Goal: Transaction & Acquisition: Book appointment/travel/reservation

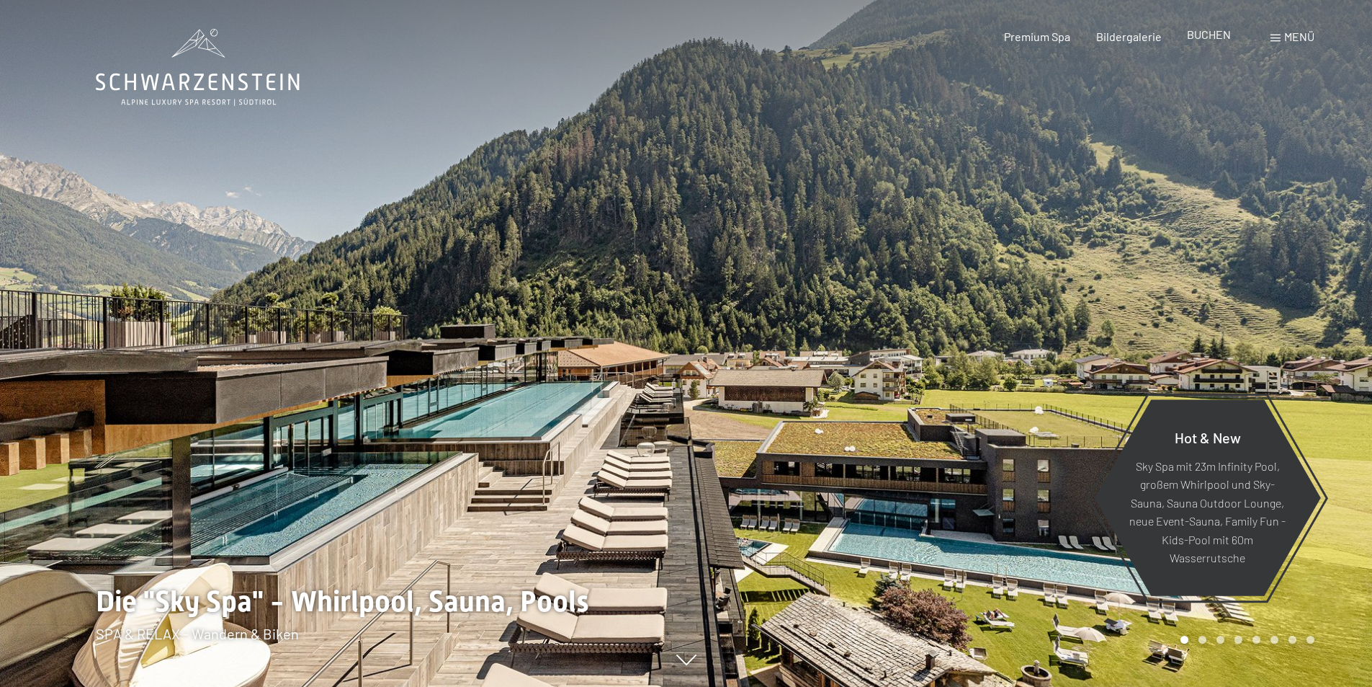
click at [1214, 44] on div "Premium Spa Bildergalerie BUCHEN" at bounding box center [1105, 37] width 303 height 16
click at [1196, 38] on span "BUCHEN" at bounding box center [1209, 34] width 44 height 14
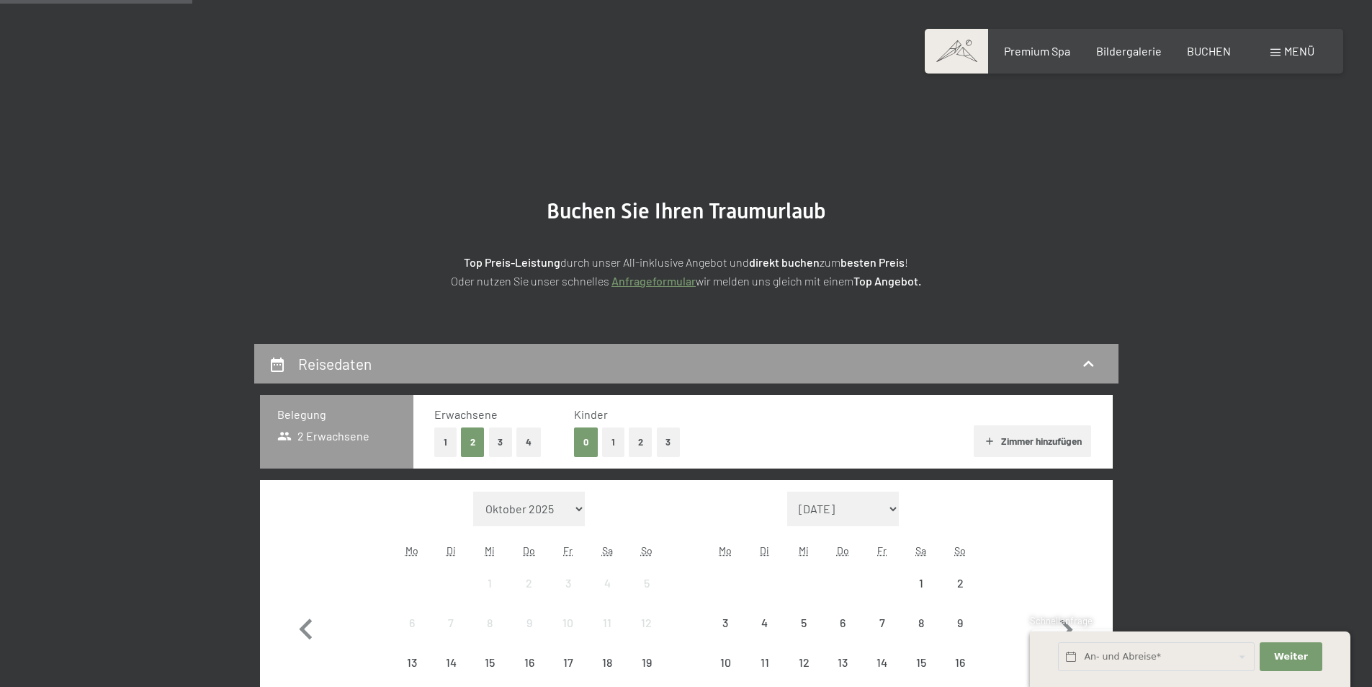
scroll to position [216, 0]
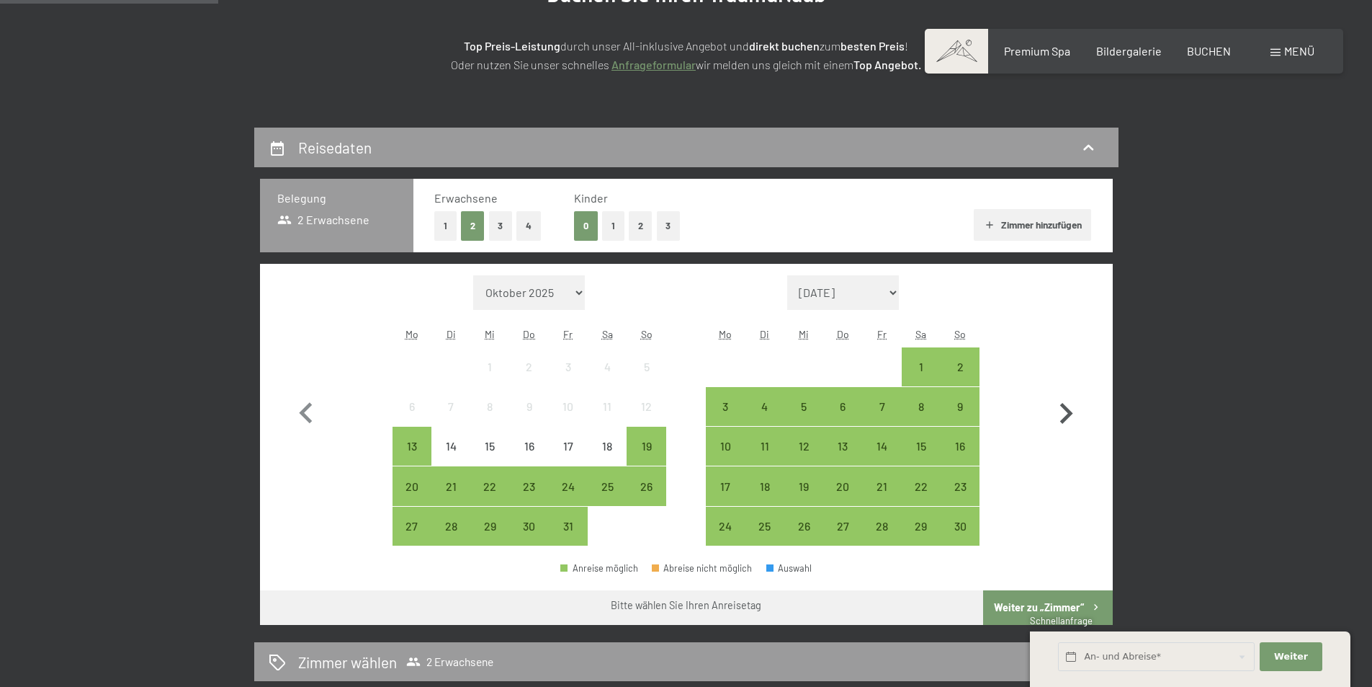
click at [1063, 410] on icon "button" at bounding box center [1066, 414] width 42 height 42
select select "2025-11-01"
select select "2025-12-01"
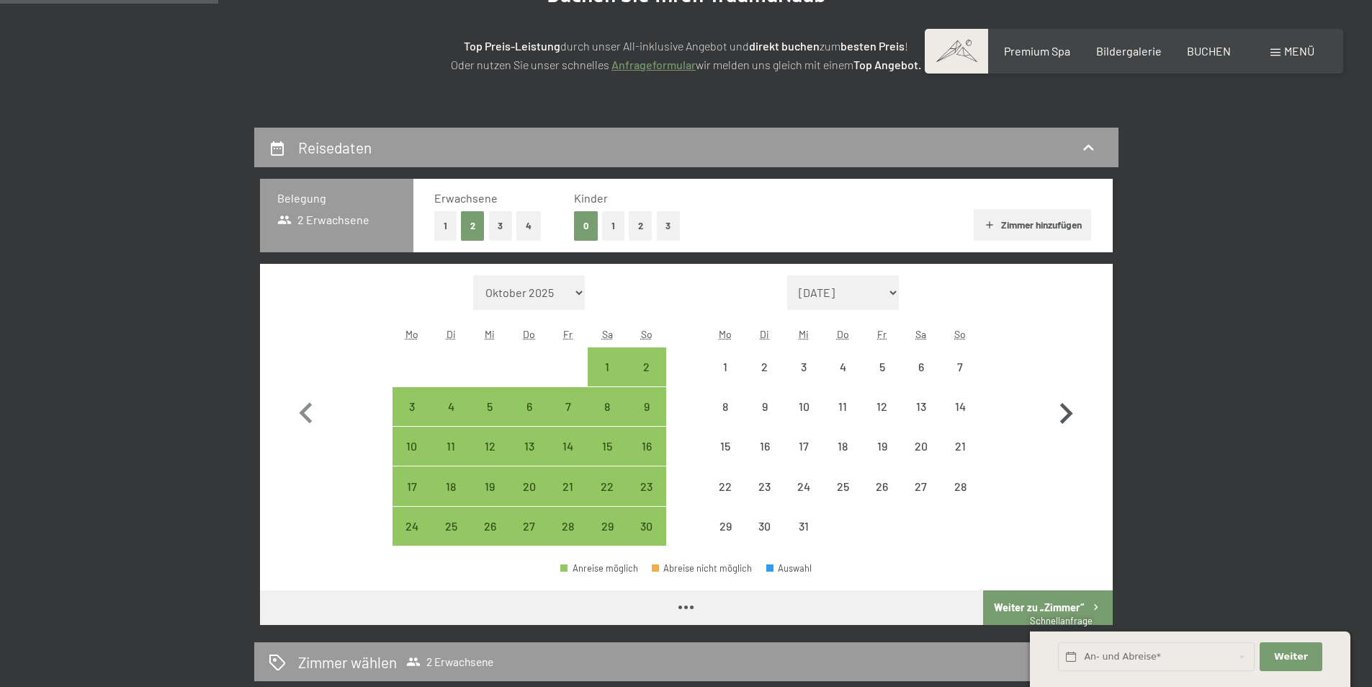
select select "2025-11-01"
select select "[DATE]"
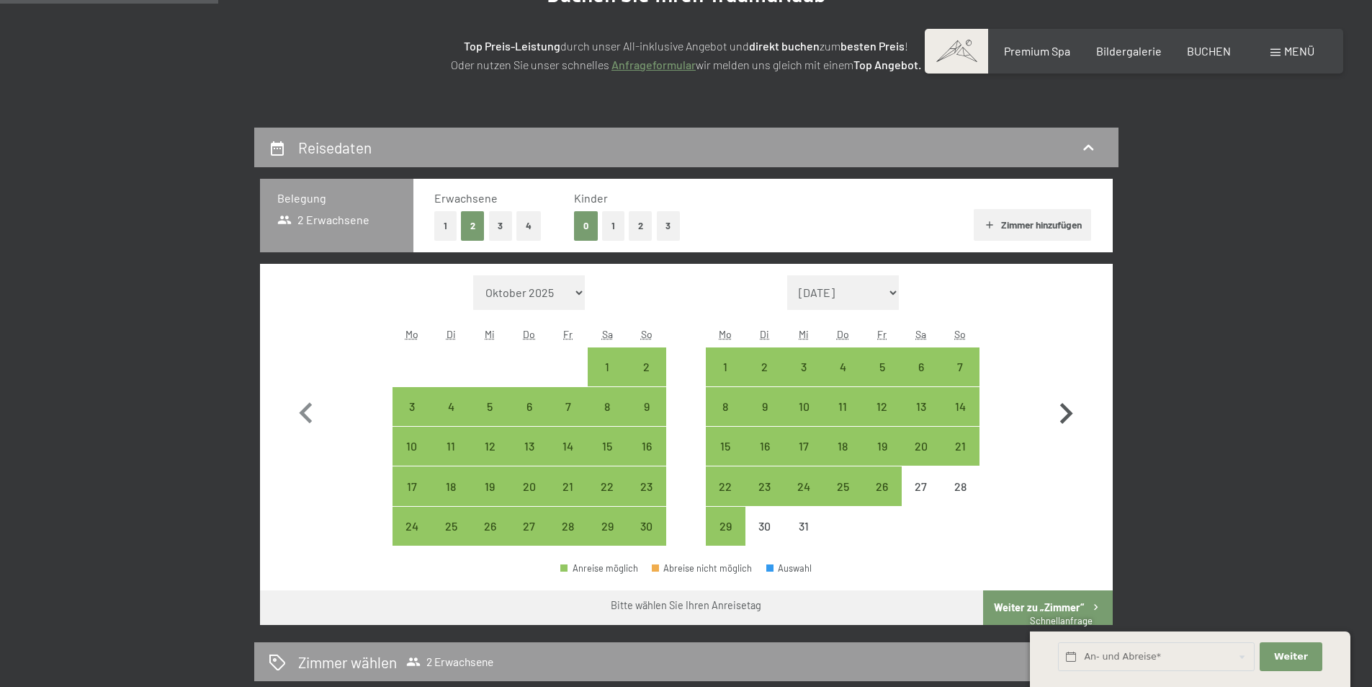
click at [1061, 408] on icon "button" at bounding box center [1066, 414] width 42 height 42
select select "[DATE]"
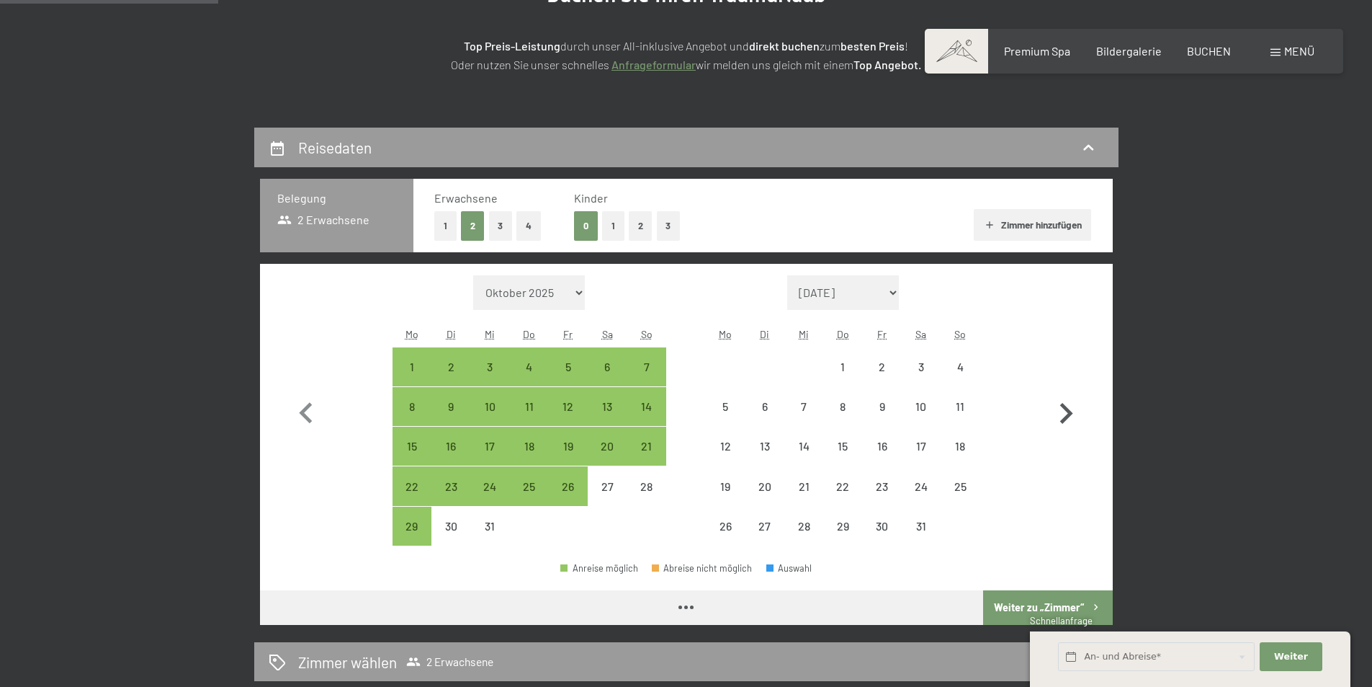
select select "[DATE]"
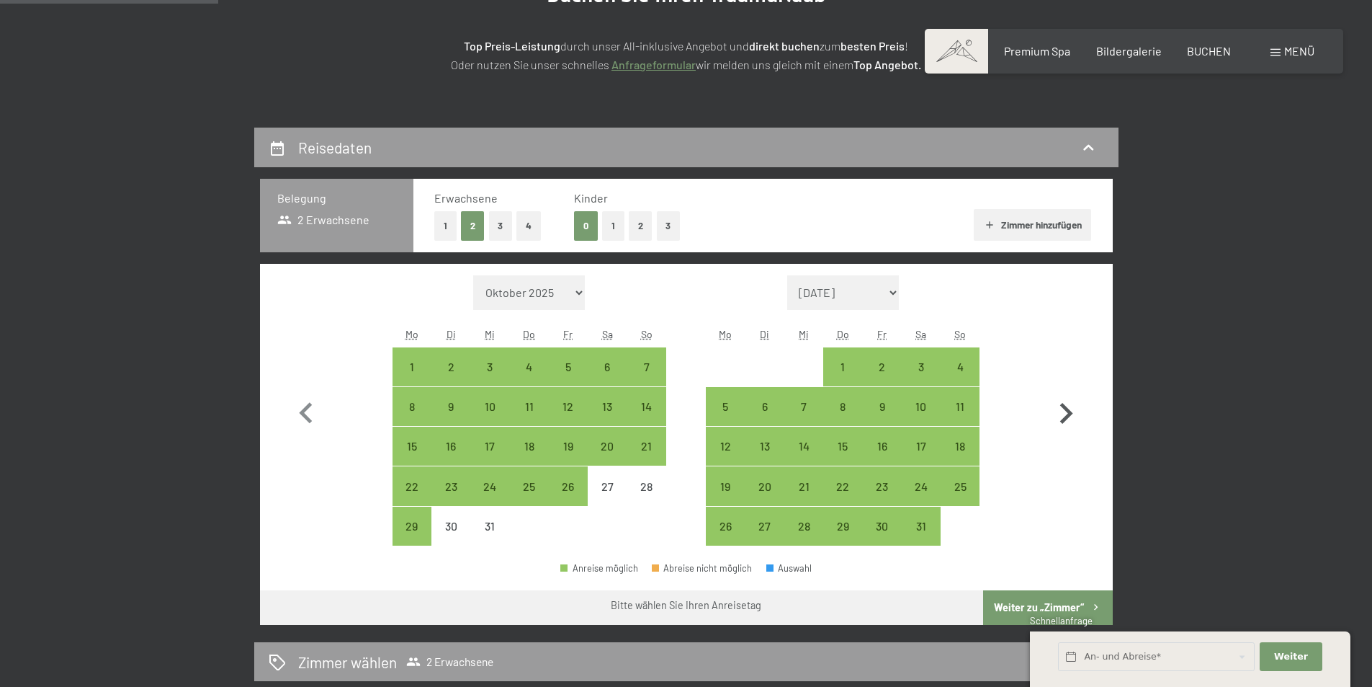
click at [1060, 408] on icon "button" at bounding box center [1066, 414] width 42 height 42
select select "[DATE]"
select select "2026-02-01"
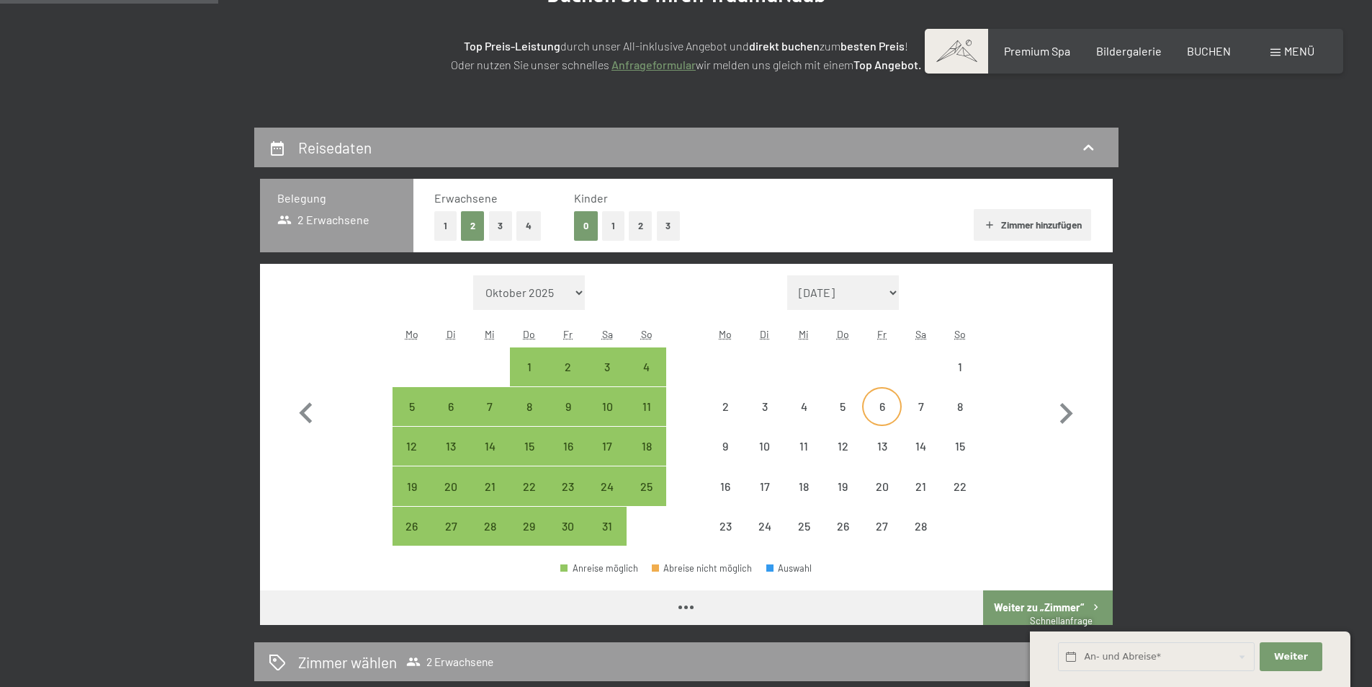
select select "[DATE]"
select select "2026-02-01"
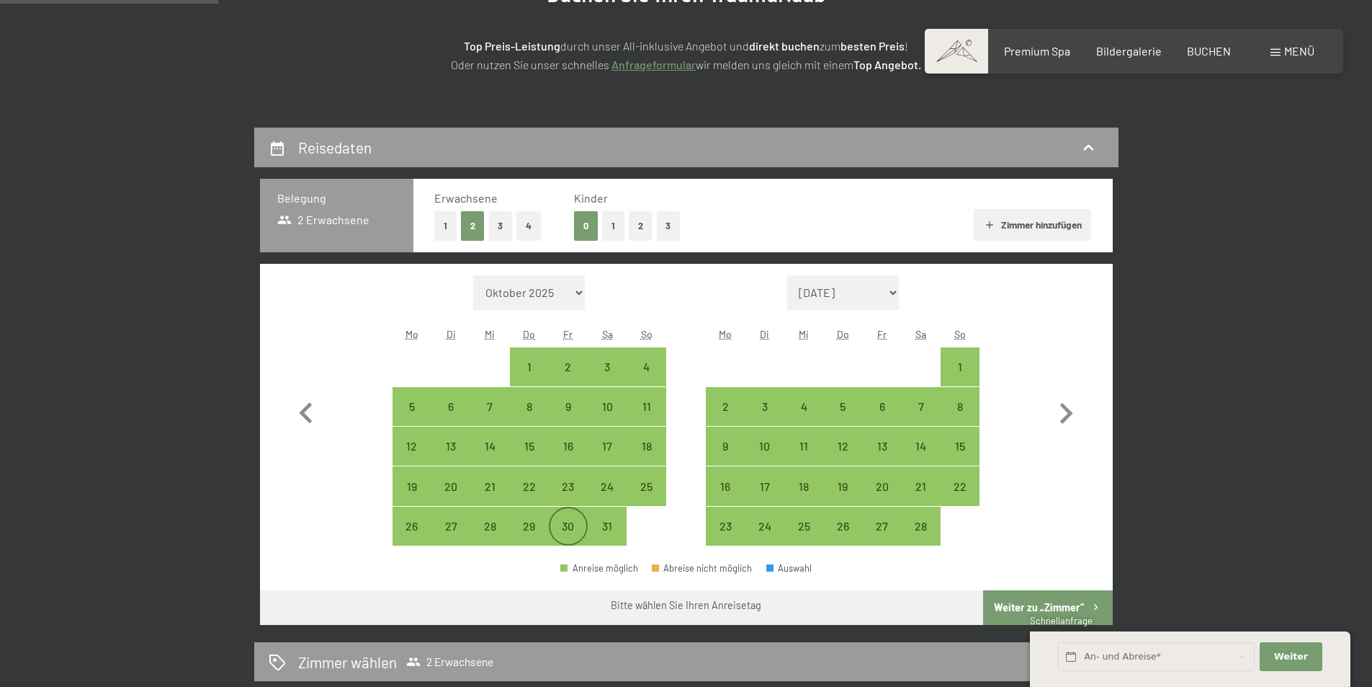
click at [570, 524] on div "30" at bounding box center [568, 538] width 36 height 36
select select "[DATE]"
select select "2026-02-01"
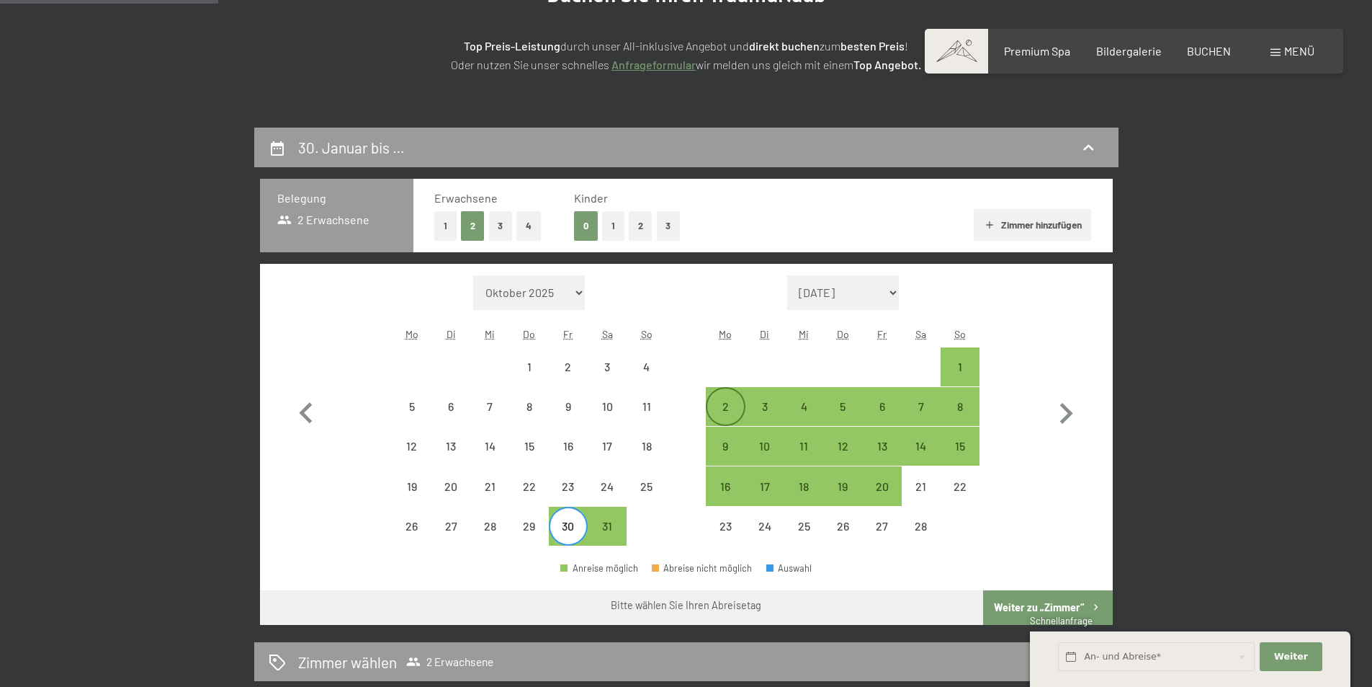
click at [730, 399] on div "2" at bounding box center [725, 406] width 36 height 36
select select "[DATE]"
select select "2026-02-01"
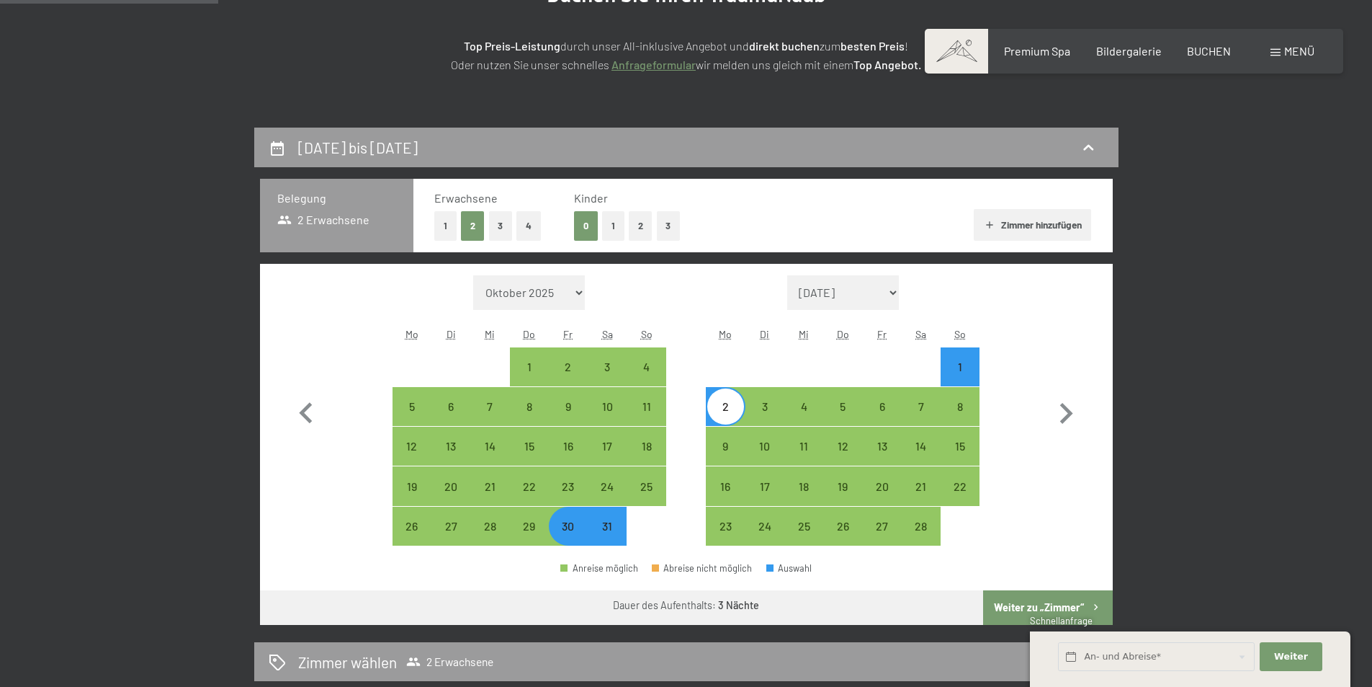
click at [1056, 604] on button "Weiter zu „Zimmer“" at bounding box center [1047, 607] width 129 height 35
select select "[DATE]"
select select "2026-02-01"
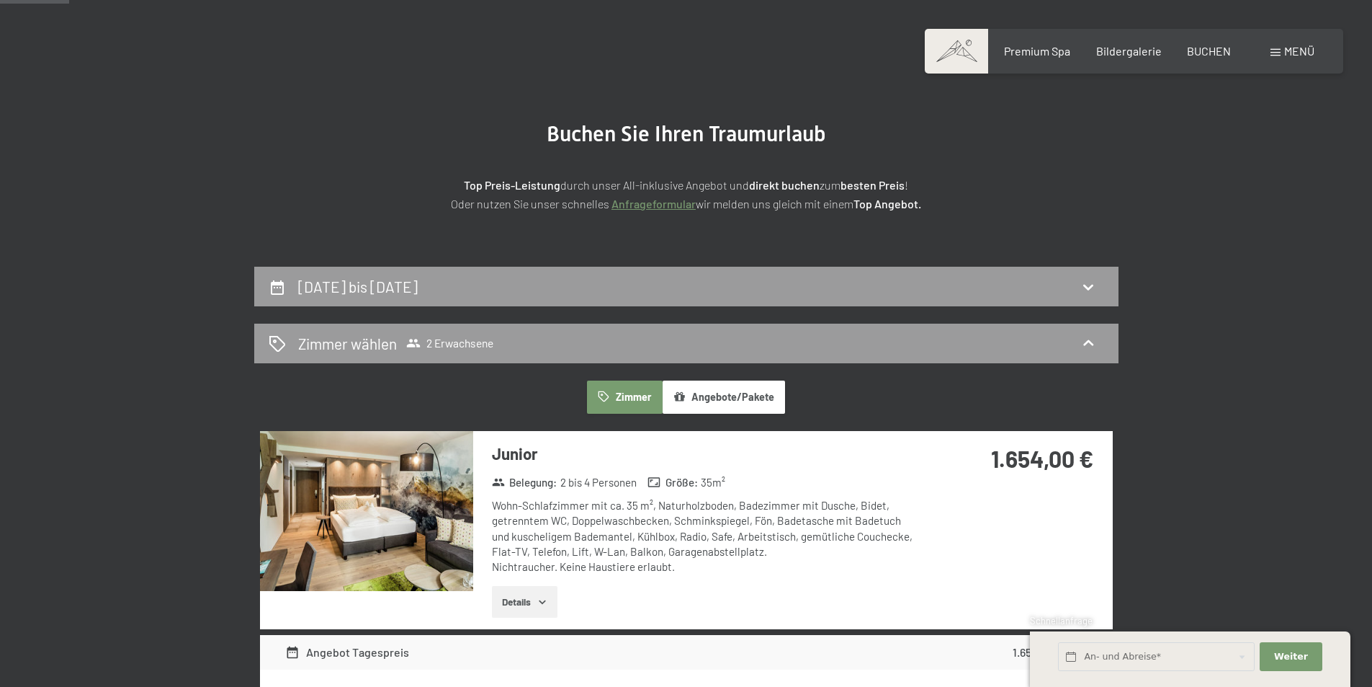
scroll to position [0, 0]
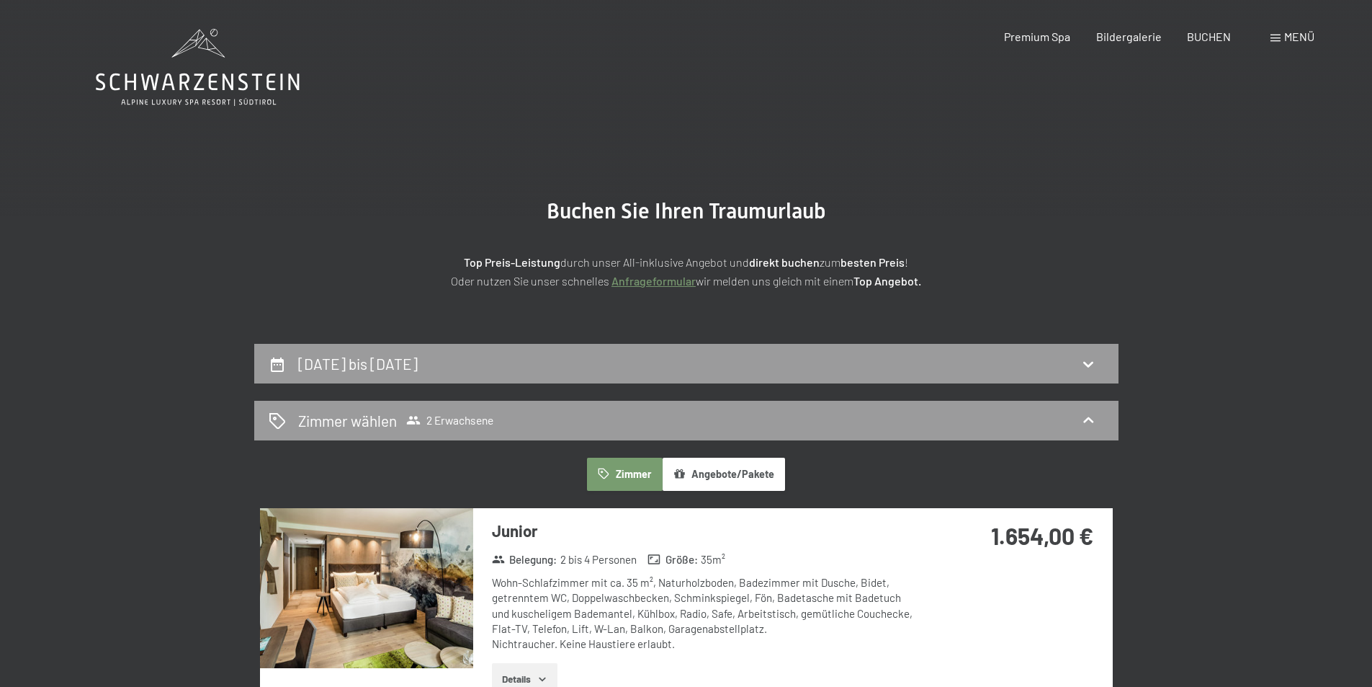
click at [802, 380] on div "30. Januar bis 2. Februar 2026" at bounding box center [686, 364] width 865 height 40
select select "[DATE]"
select select "2026-02-01"
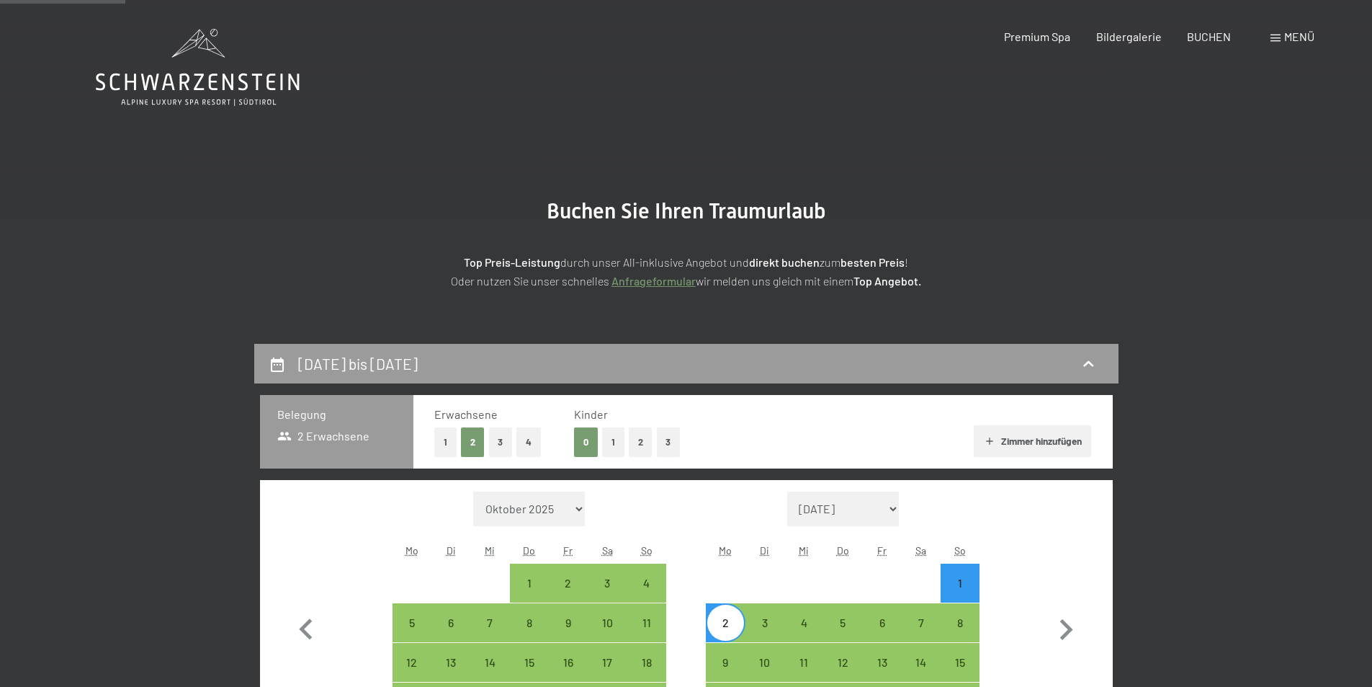
scroll to position [344, 0]
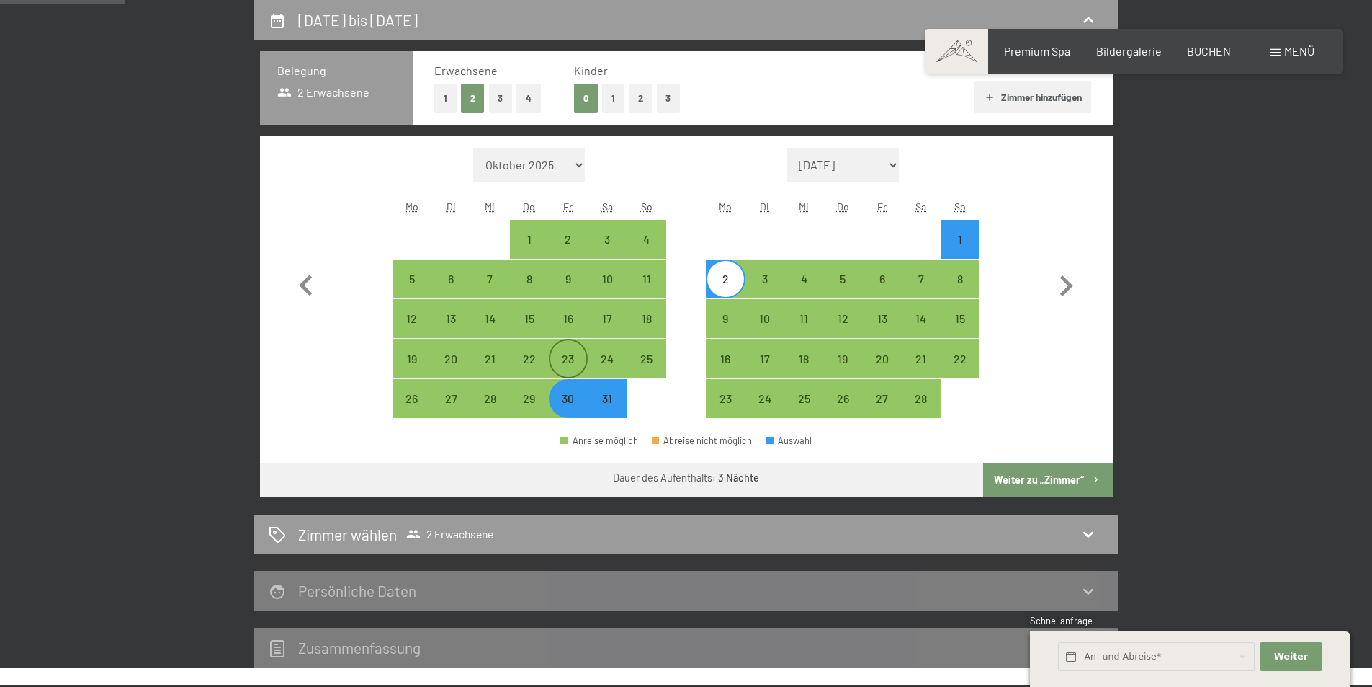
click at [553, 355] on div "23" at bounding box center [568, 371] width 36 height 36
select select "[DATE]"
select select "2026-02-01"
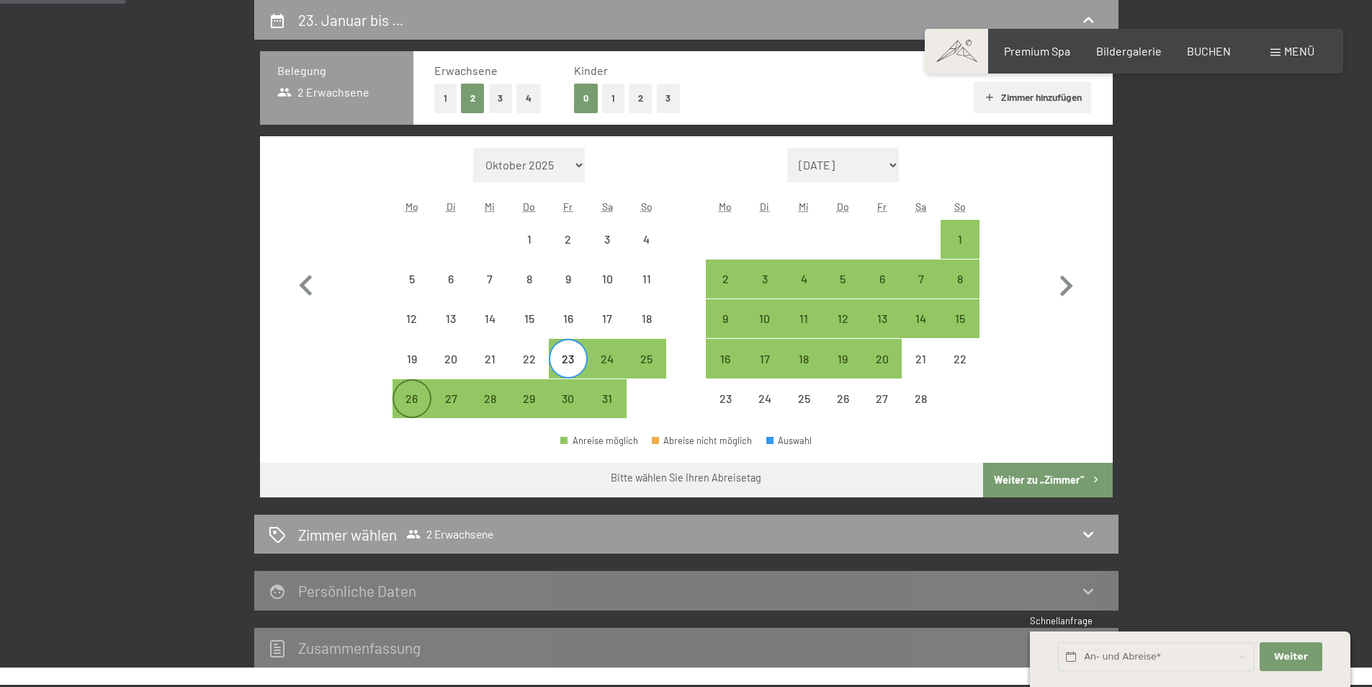
click at [417, 391] on div "26" at bounding box center [412, 398] width 36 height 36
select select "[DATE]"
select select "2026-02-01"
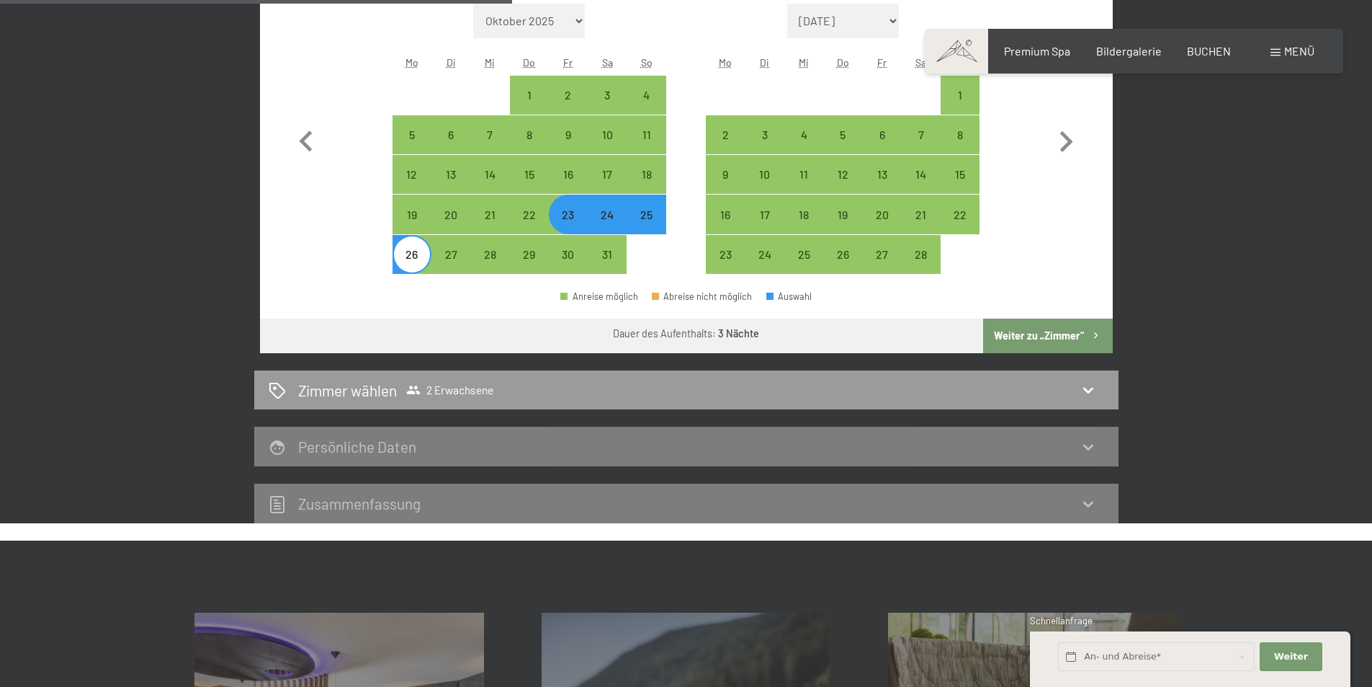
click at [1068, 340] on button "Weiter zu „Zimmer“" at bounding box center [1047, 335] width 129 height 35
select select "[DATE]"
select select "2026-02-01"
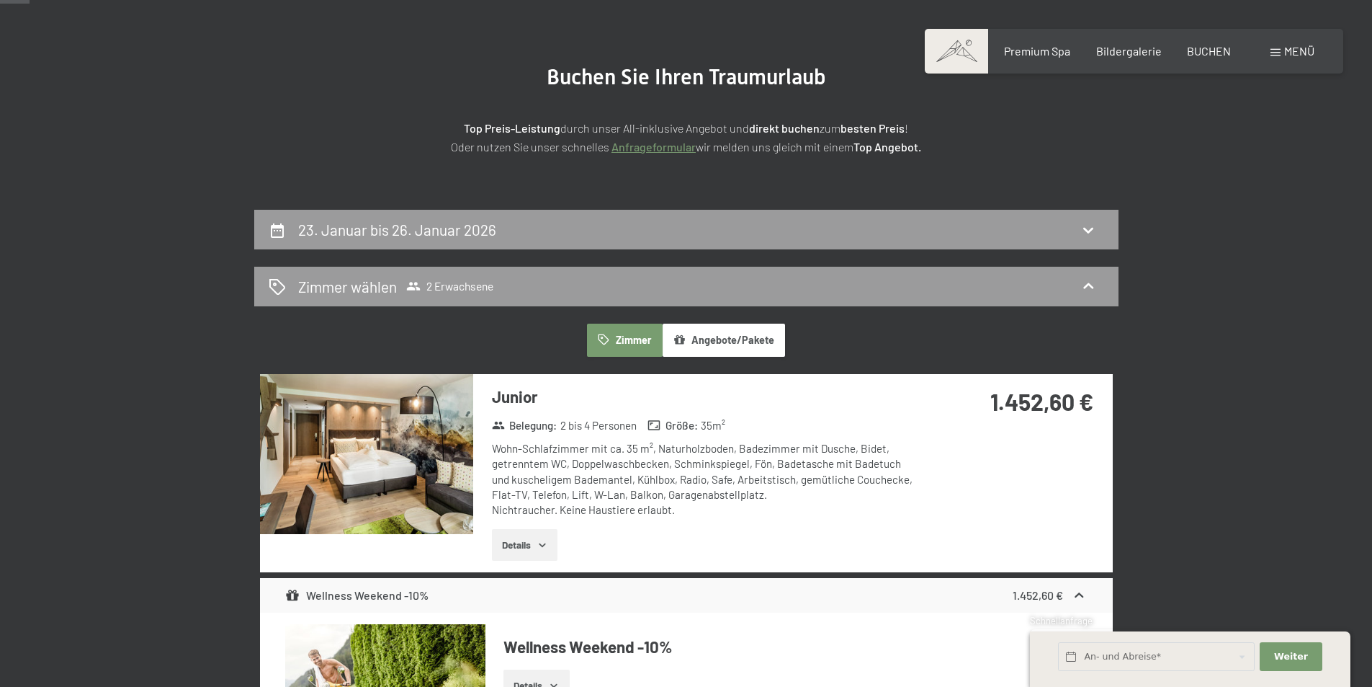
scroll to position [128, 0]
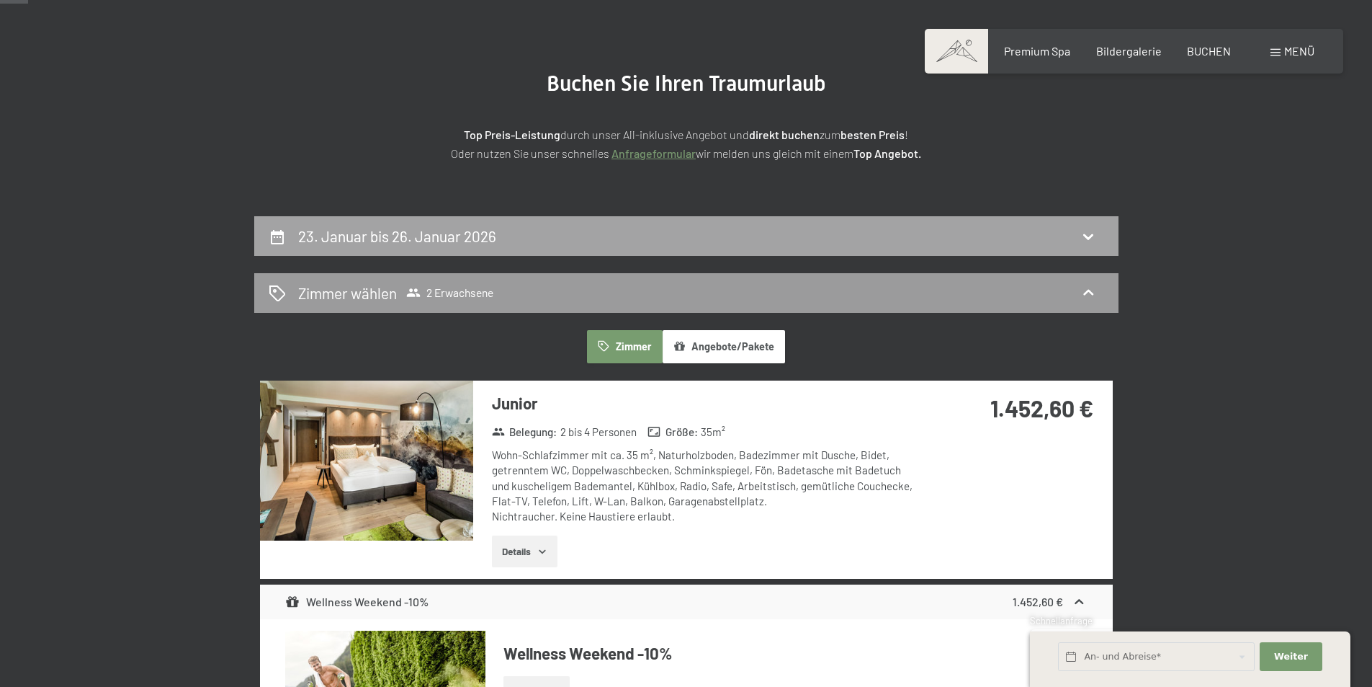
click at [1087, 231] on icon at bounding box center [1088, 236] width 17 height 17
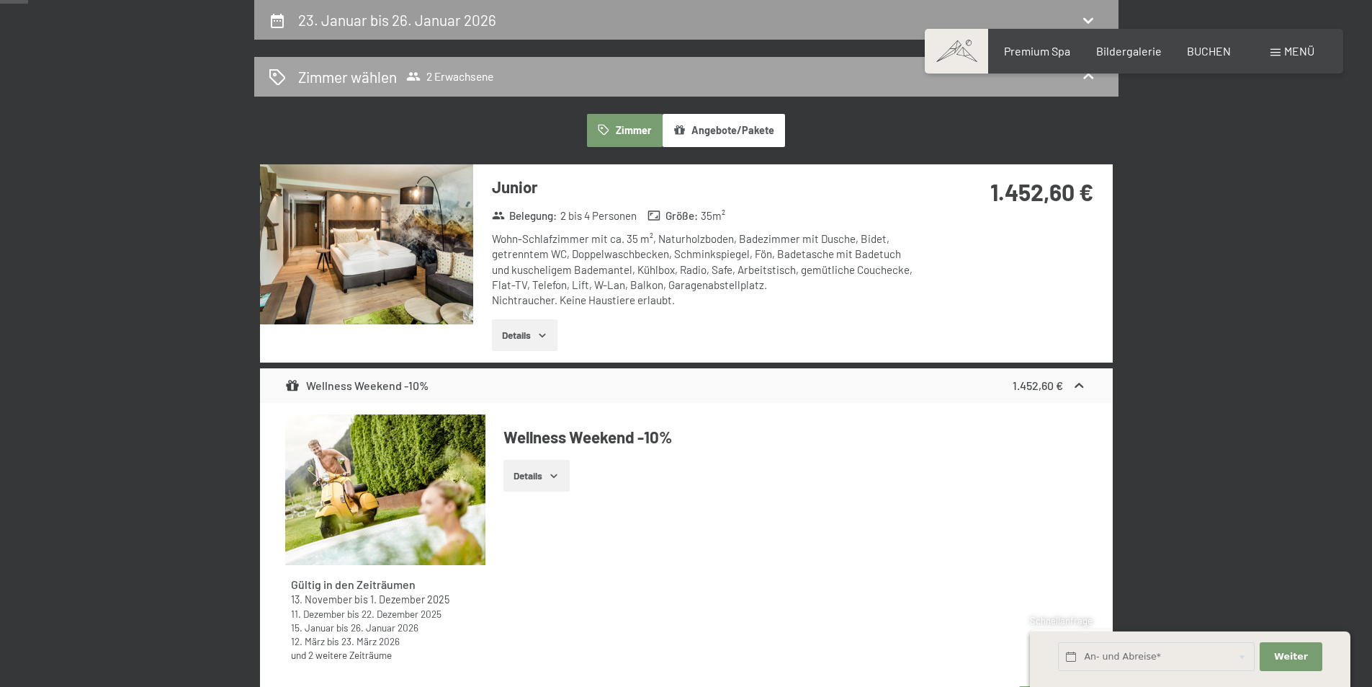
select select "[DATE]"
select select "2026-02-01"
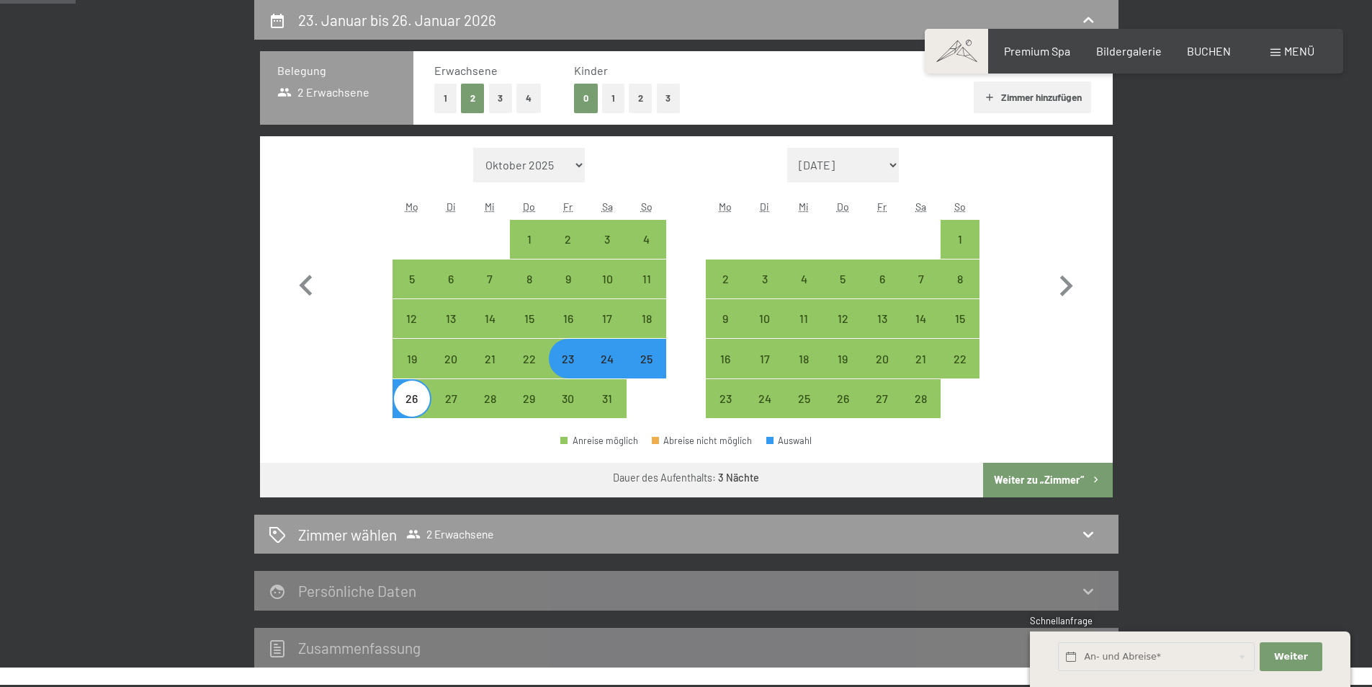
click at [560, 356] on div "23" at bounding box center [568, 371] width 36 height 36
select select "[DATE]"
select select "2026-02-01"
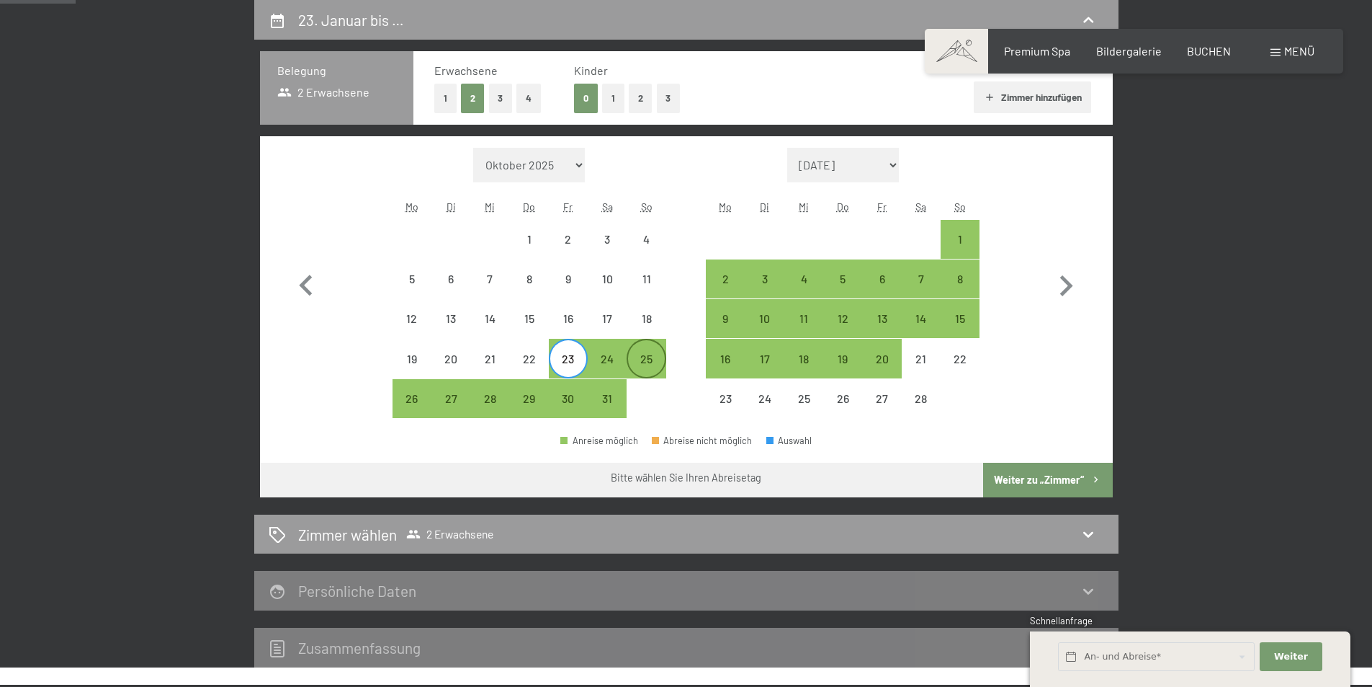
click at [655, 360] on div "25" at bounding box center [646, 371] width 36 height 36
select select "[DATE]"
select select "2026-02-01"
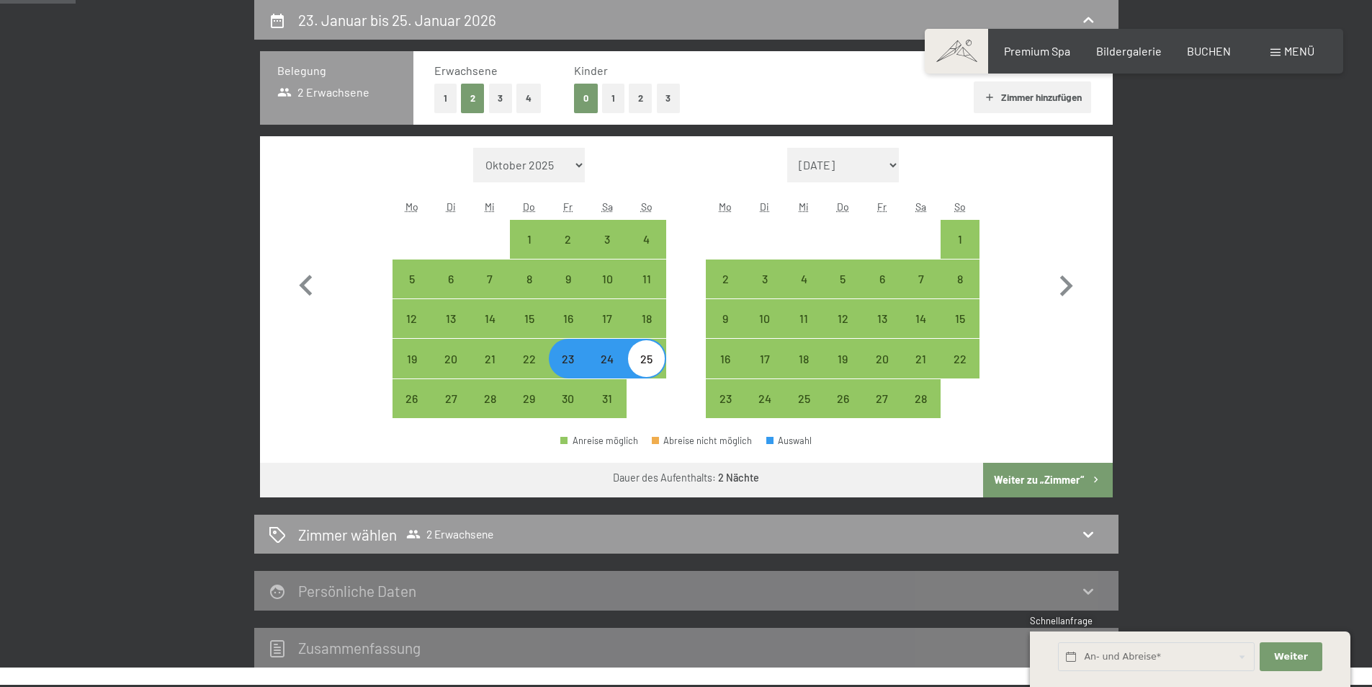
click at [1053, 484] on button "Weiter zu „Zimmer“" at bounding box center [1047, 480] width 129 height 35
select select "[DATE]"
select select "2026-02-01"
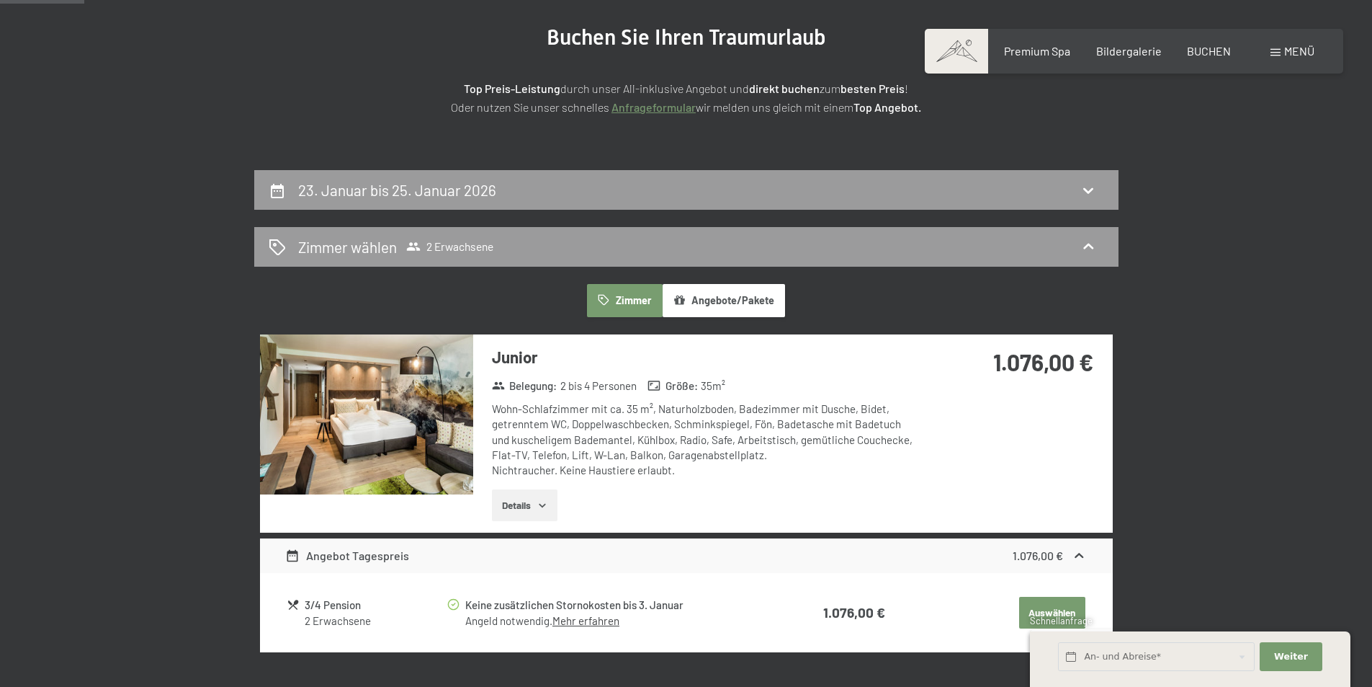
scroll to position [0, 0]
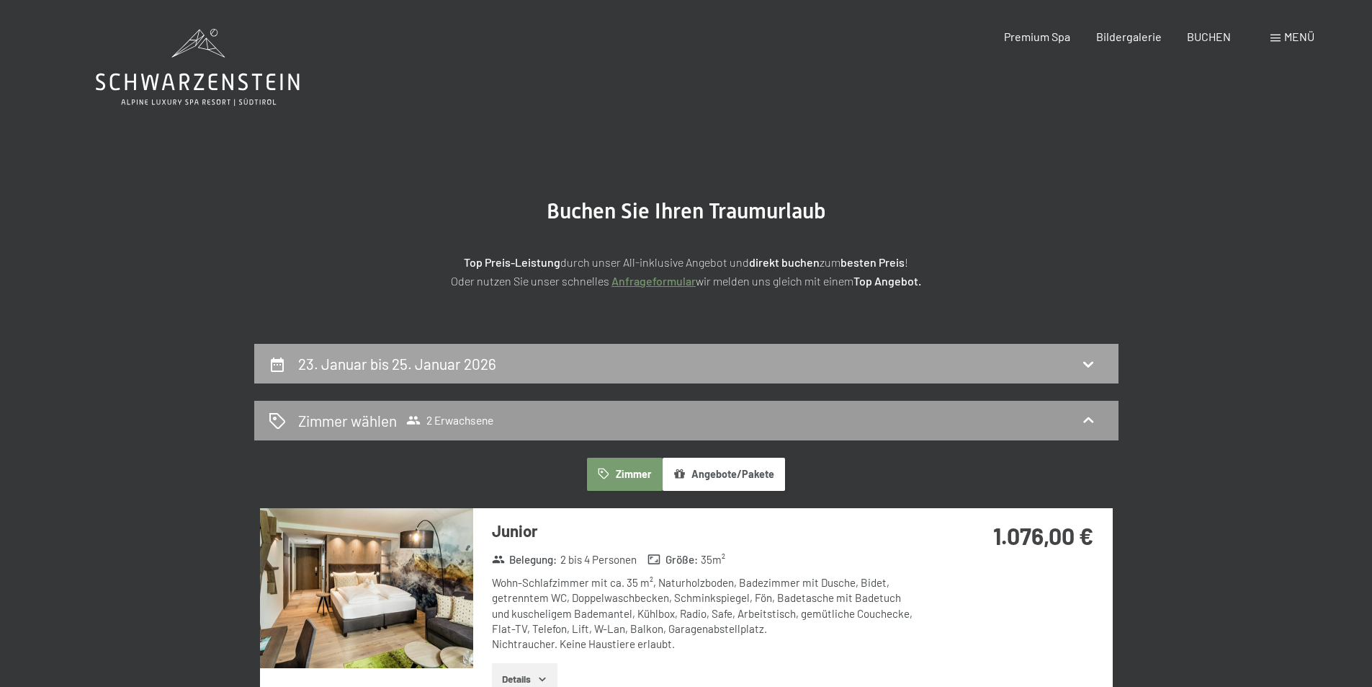
click at [1107, 359] on div "23. Januar bis 25. Januar 2026" at bounding box center [686, 364] width 865 height 40
select select "[DATE]"
select select "2026-02-01"
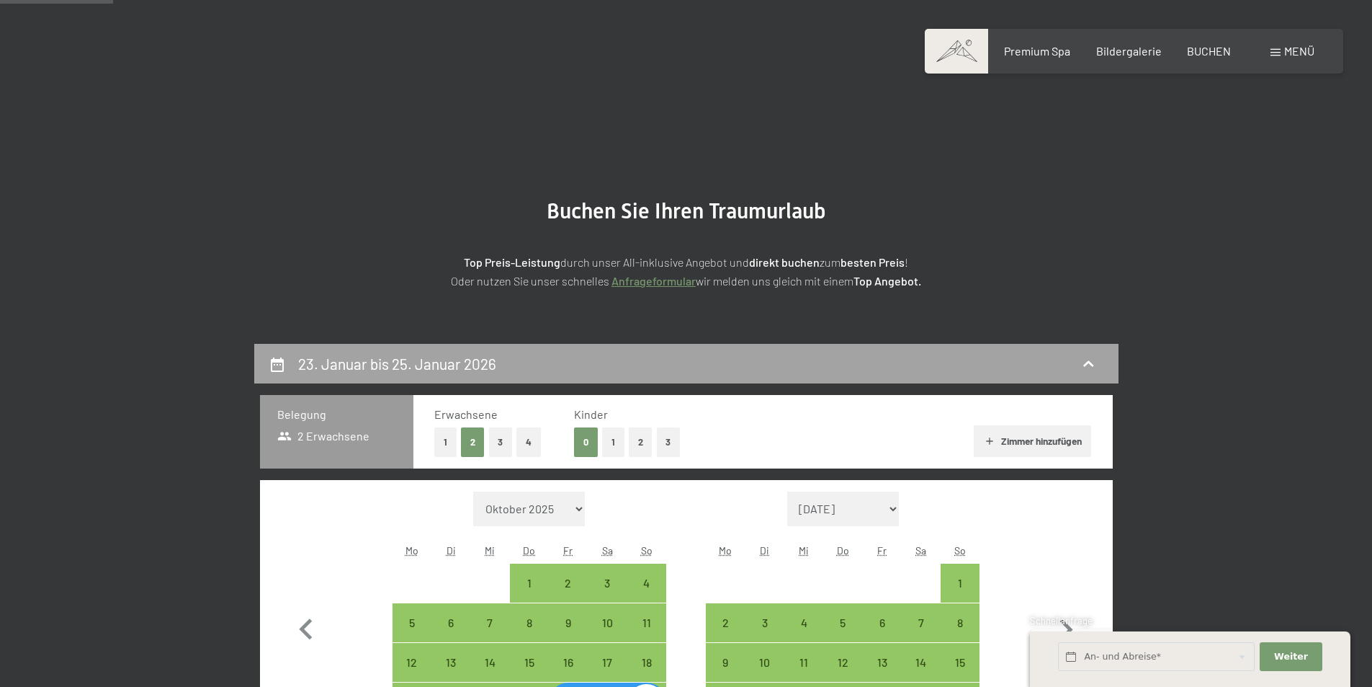
scroll to position [344, 0]
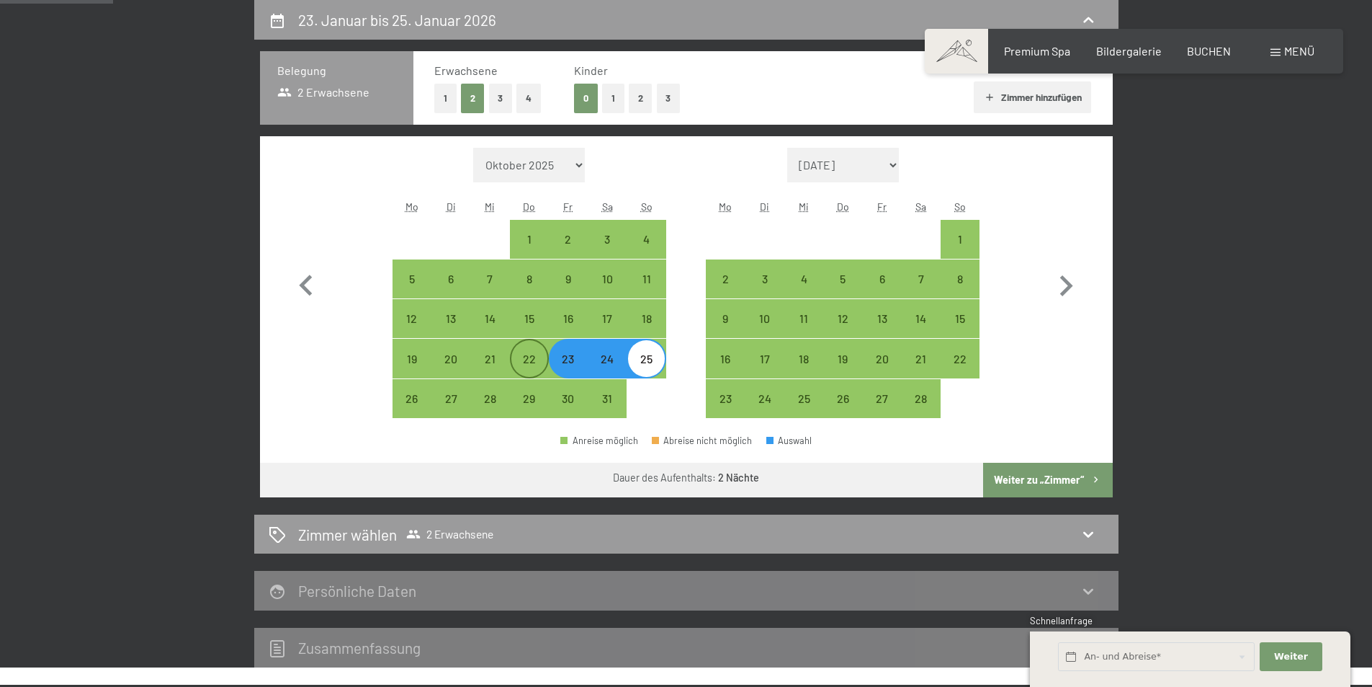
click at [530, 366] on div "22" at bounding box center [530, 371] width 36 height 36
select select "[DATE]"
select select "2026-02-01"
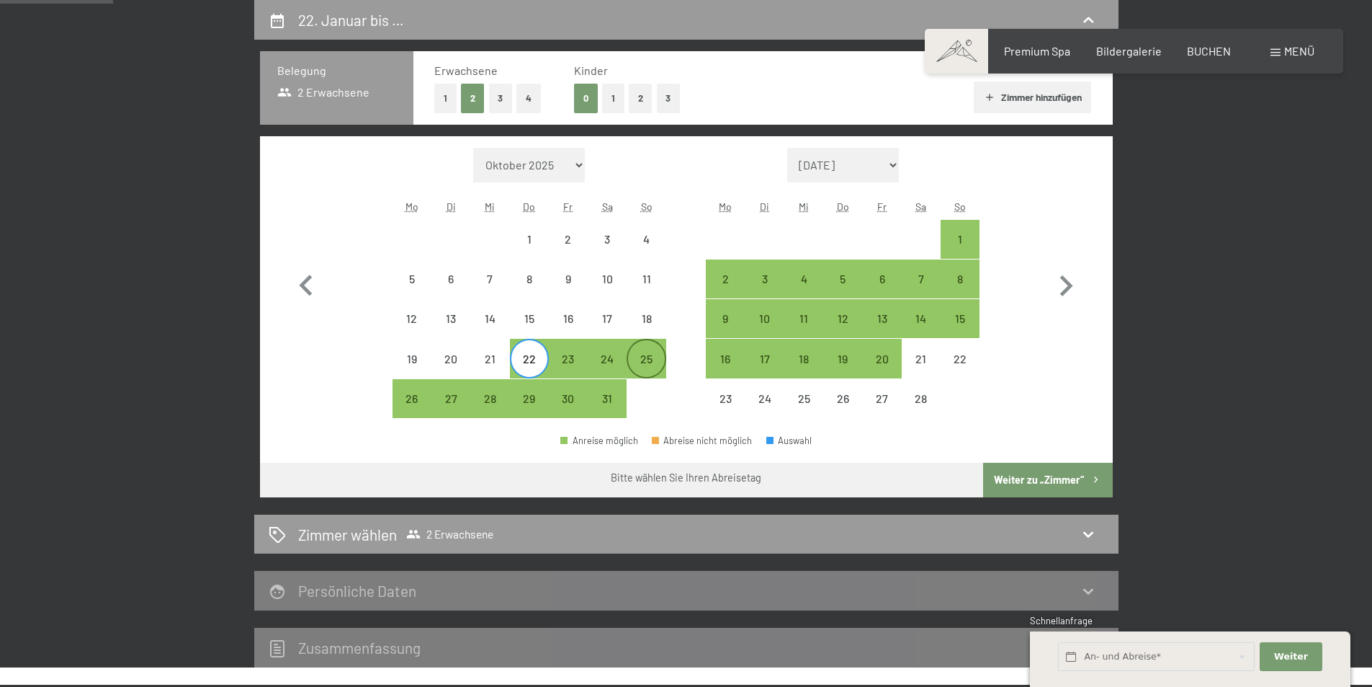
click at [634, 362] on div "25" at bounding box center [646, 371] width 36 height 36
select select "[DATE]"
select select "2026-02-01"
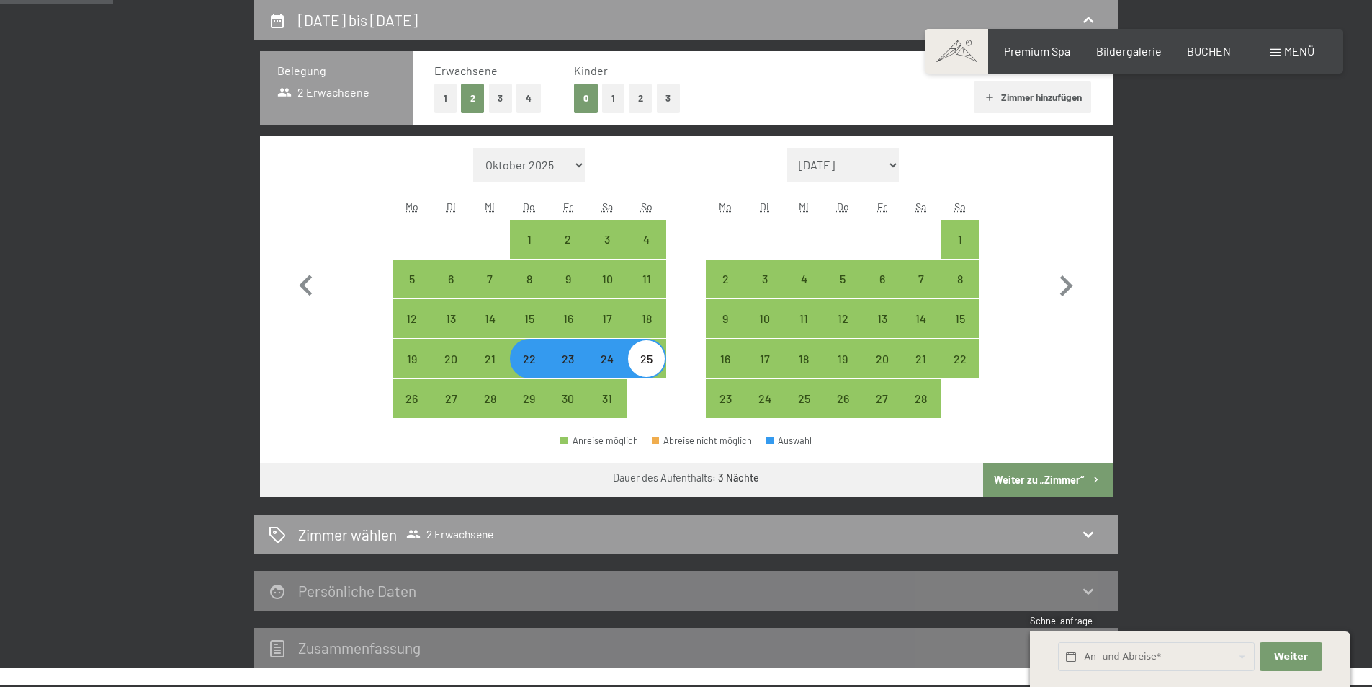
click at [1069, 479] on button "Weiter zu „Zimmer“" at bounding box center [1047, 480] width 129 height 35
select select "[DATE]"
select select "2026-02-01"
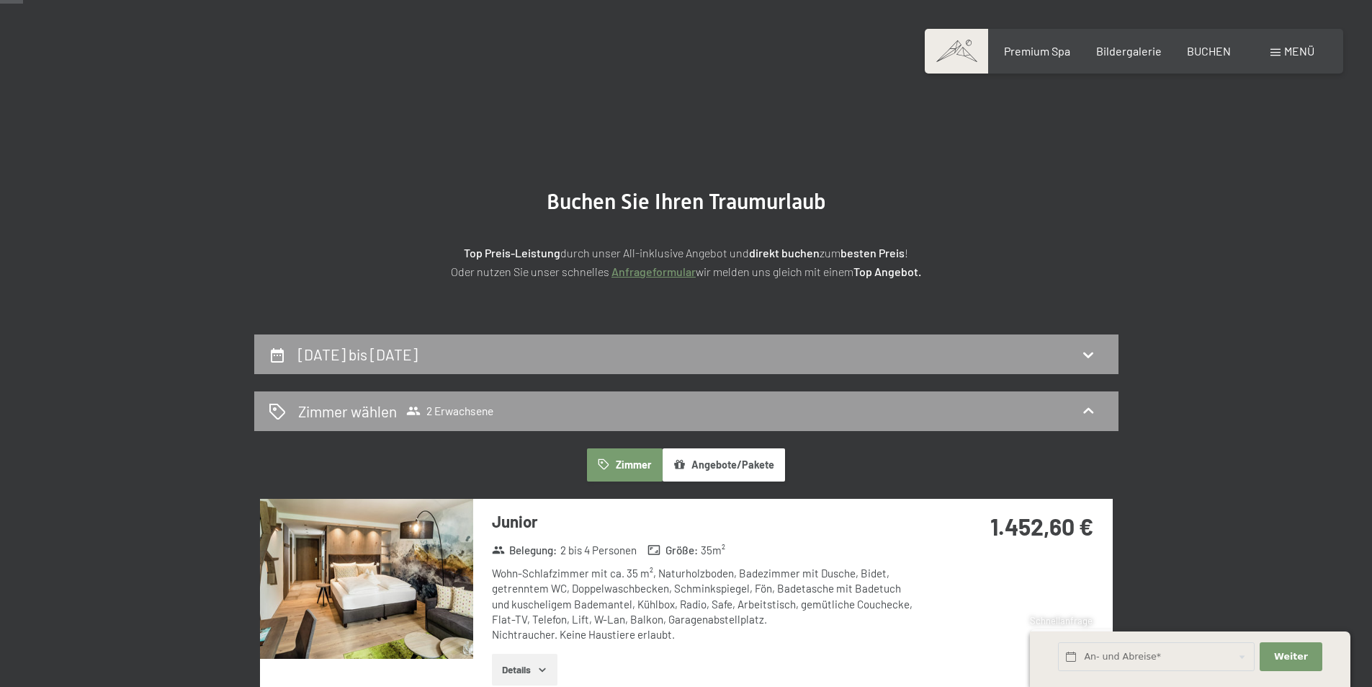
scroll to position [0, 0]
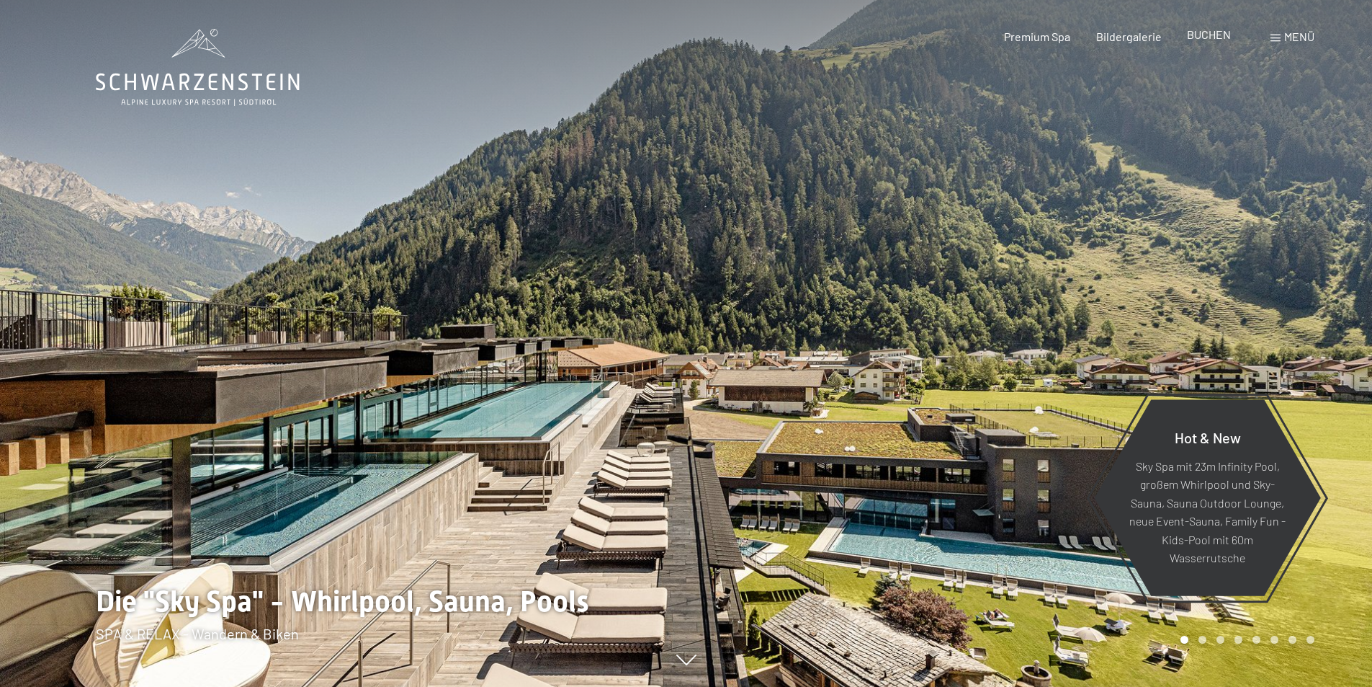
click at [1220, 36] on span "BUCHEN" at bounding box center [1209, 34] width 44 height 14
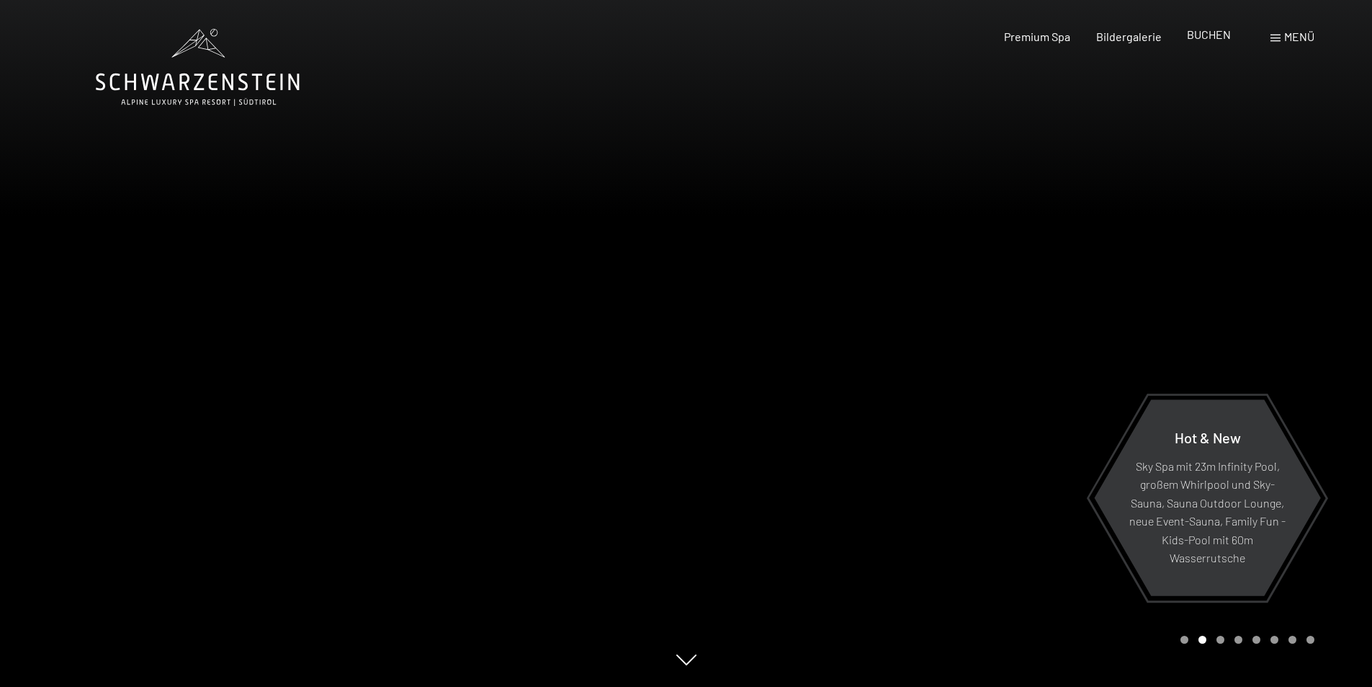
click at [1218, 43] on div "BUCHEN" at bounding box center [1209, 35] width 44 height 16
click at [1200, 40] on span "BUCHEN" at bounding box center [1209, 34] width 44 height 14
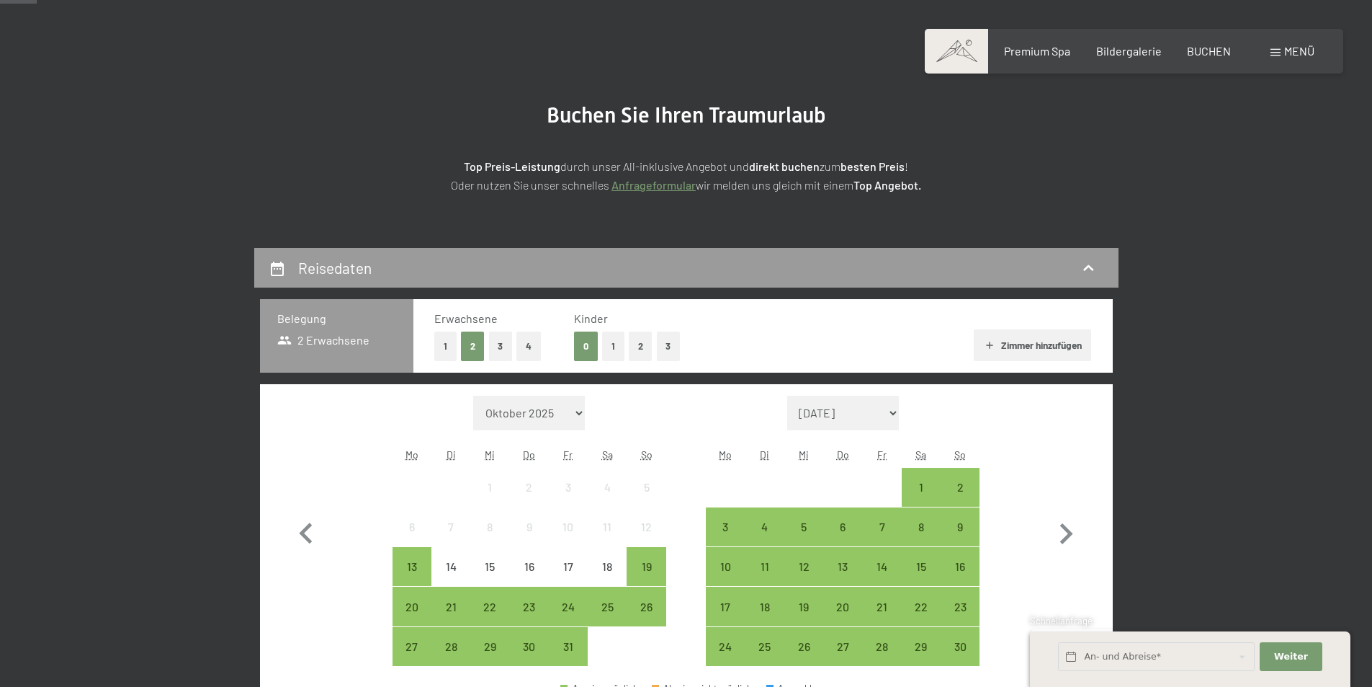
scroll to position [144, 0]
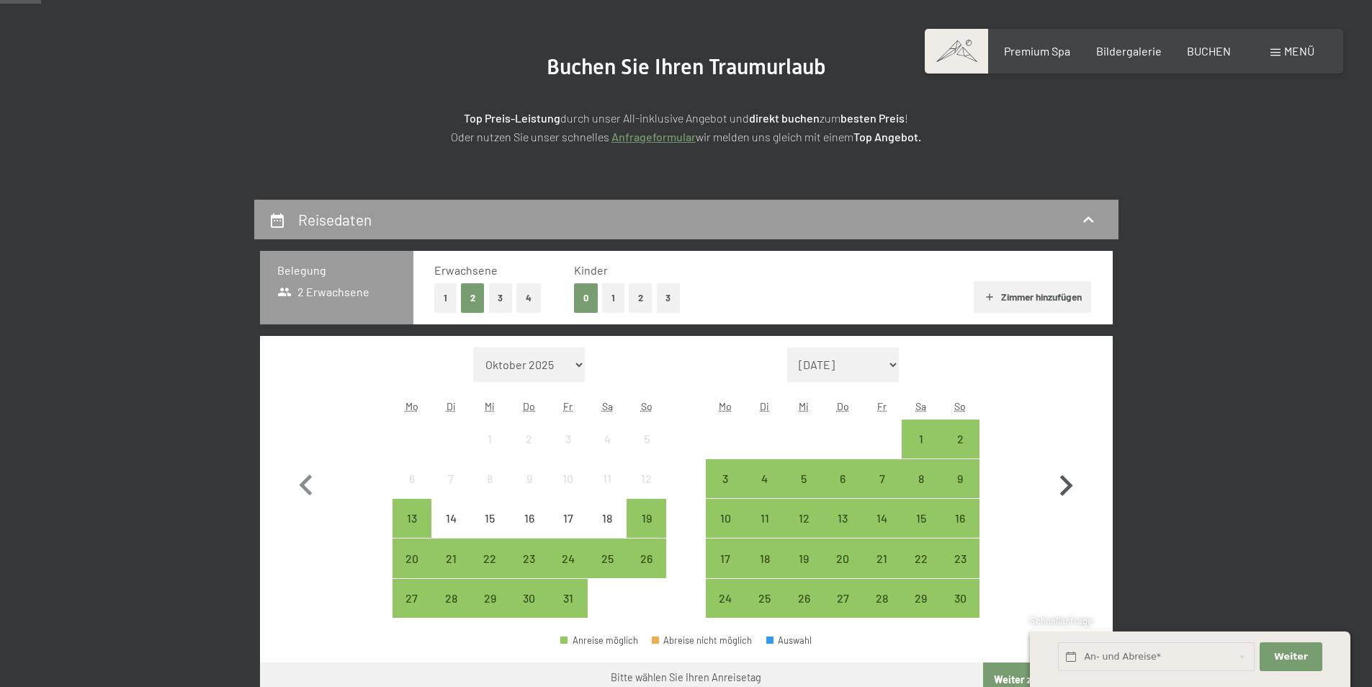
click at [1065, 483] on icon "button" at bounding box center [1066, 486] width 42 height 42
select select "2025-11-01"
select select "2025-12-01"
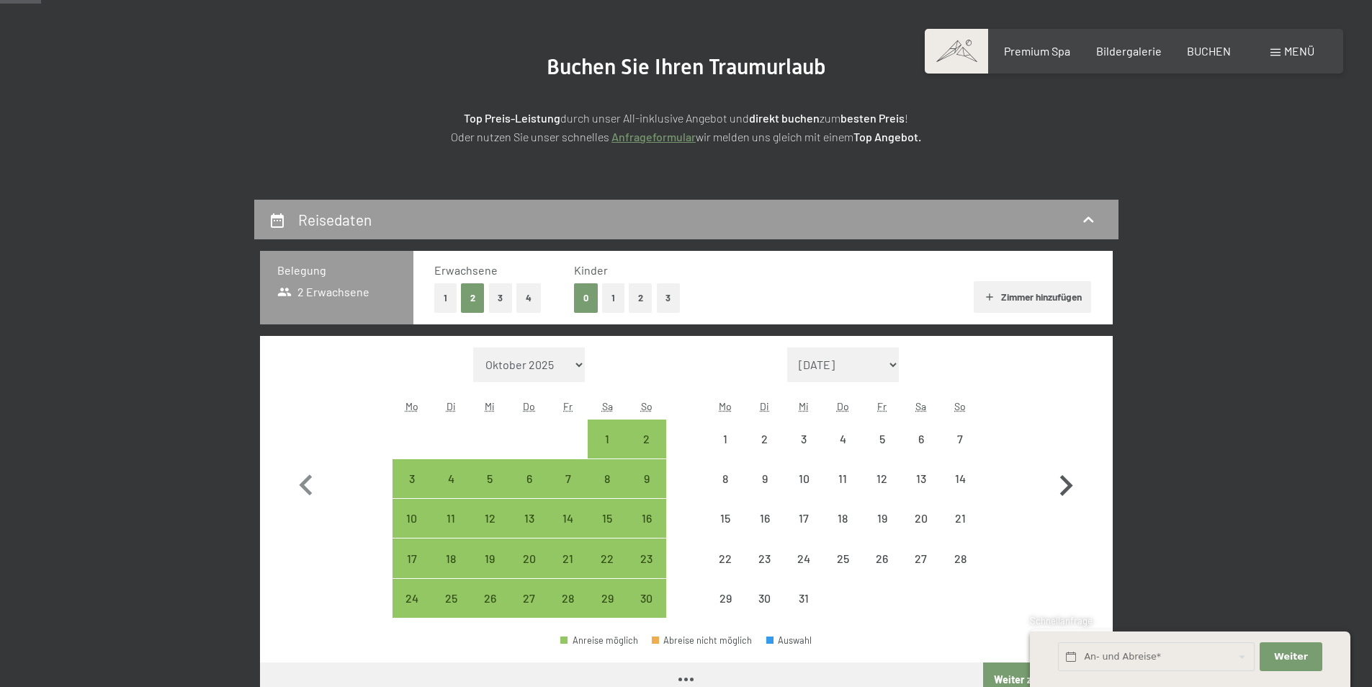
select select "2025-11-01"
select select "[DATE]"
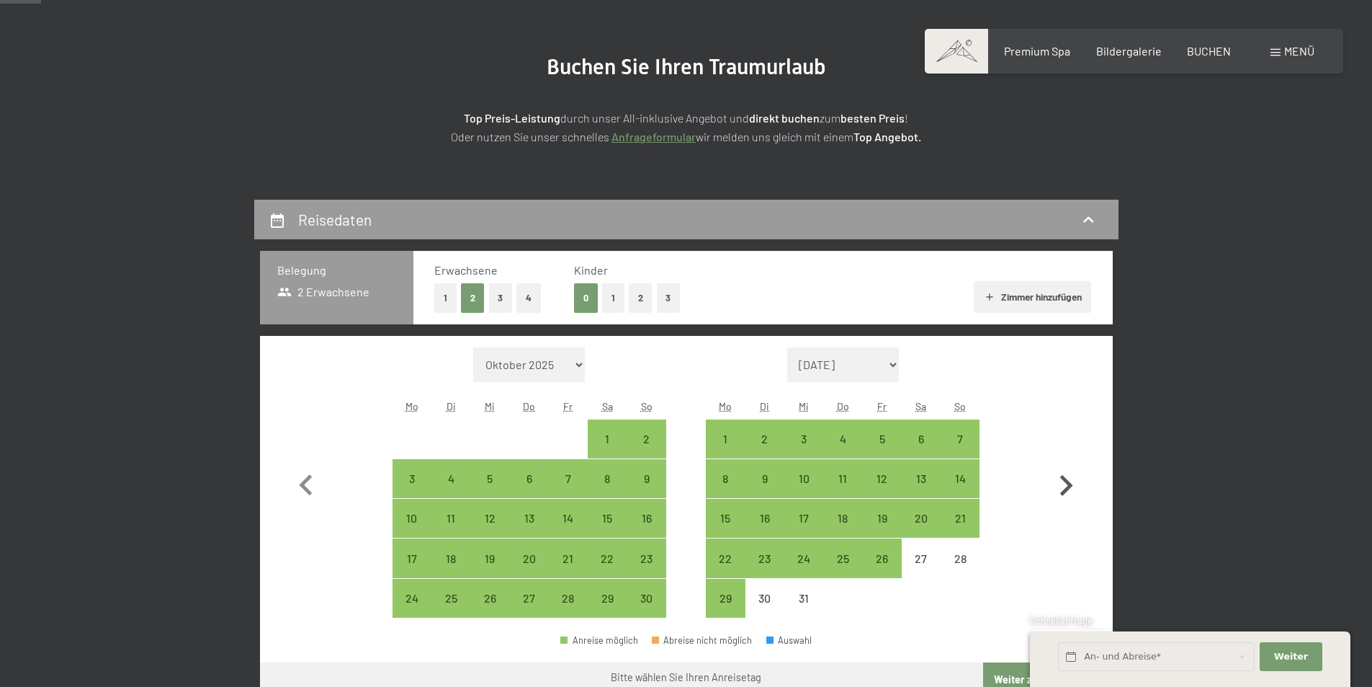
click at [1058, 483] on icon "button" at bounding box center [1066, 486] width 42 height 42
select select "[DATE]"
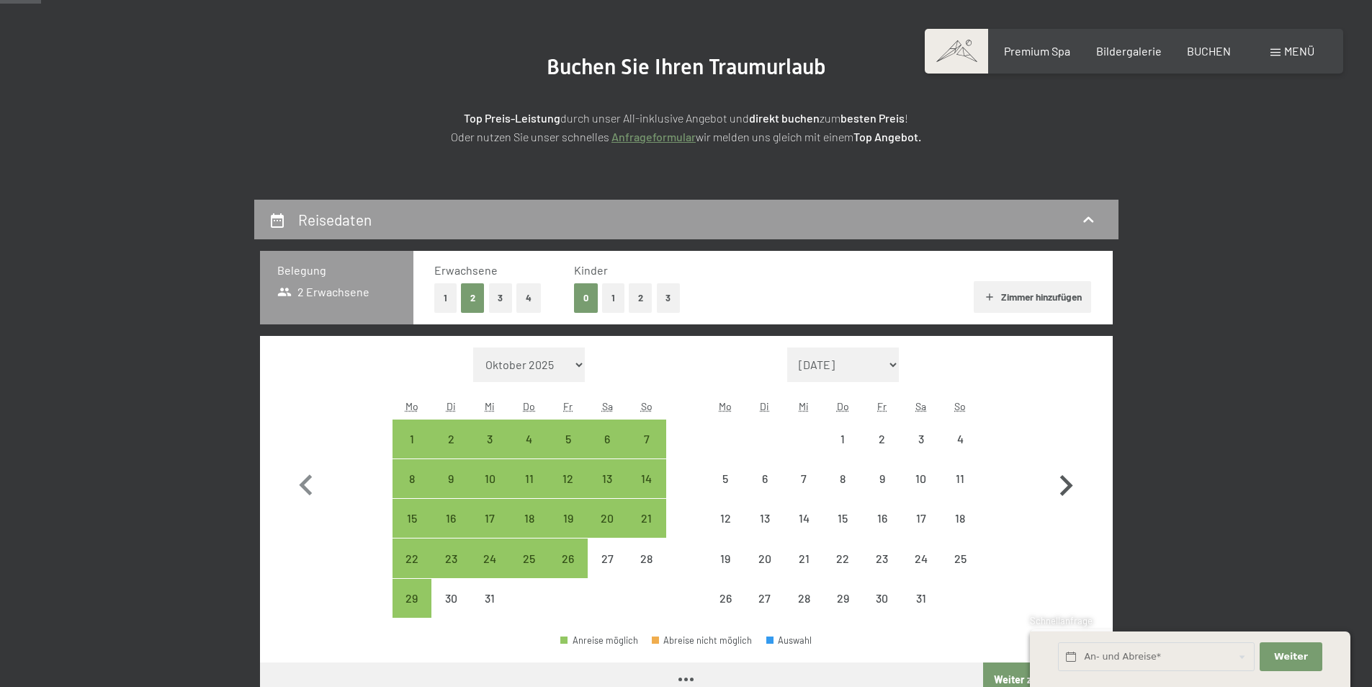
select select "[DATE]"
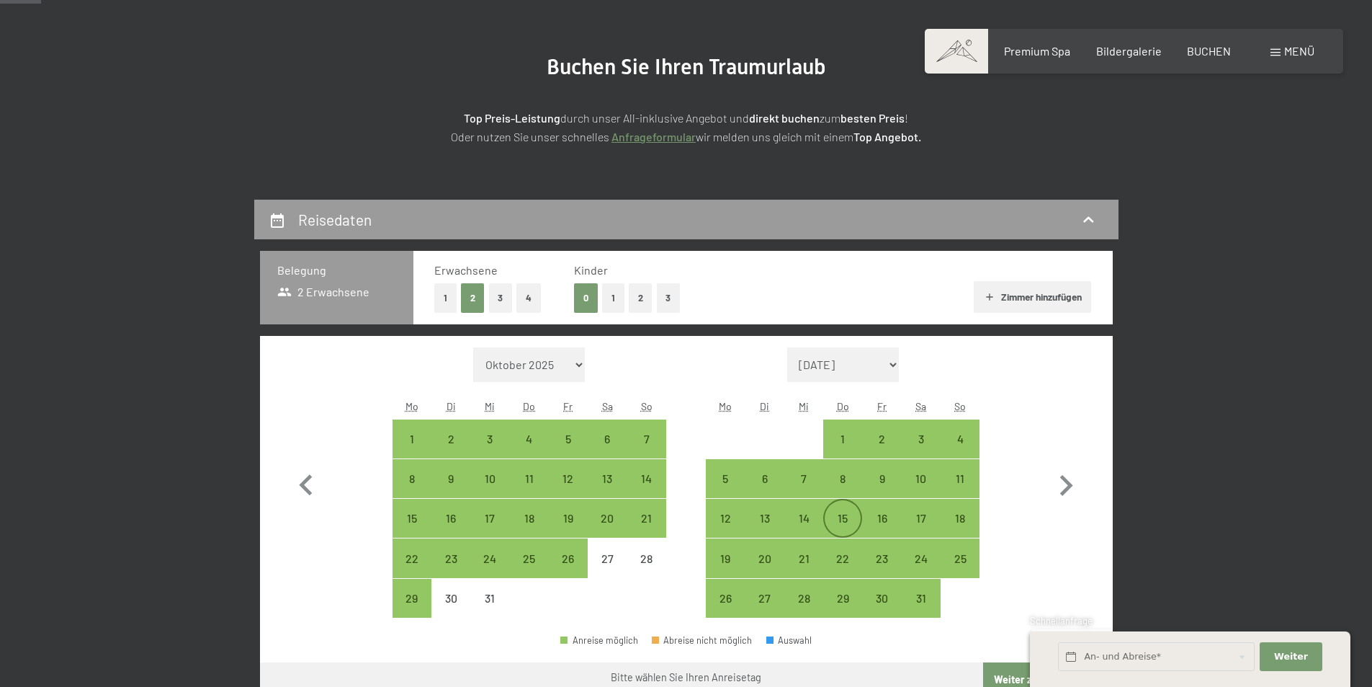
click at [850, 524] on div "15" at bounding box center [843, 530] width 36 height 36
select select "[DATE]"
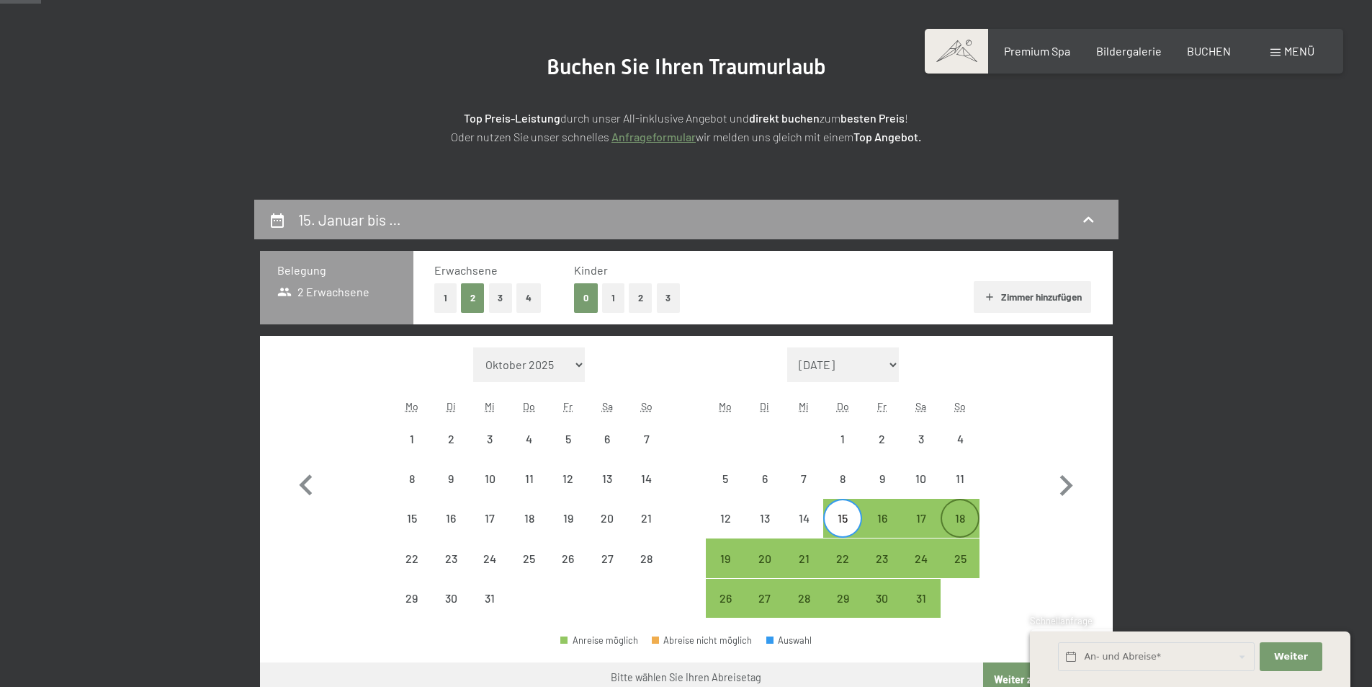
click at [964, 517] on div "18" at bounding box center [960, 530] width 36 height 36
select select "[DATE]"
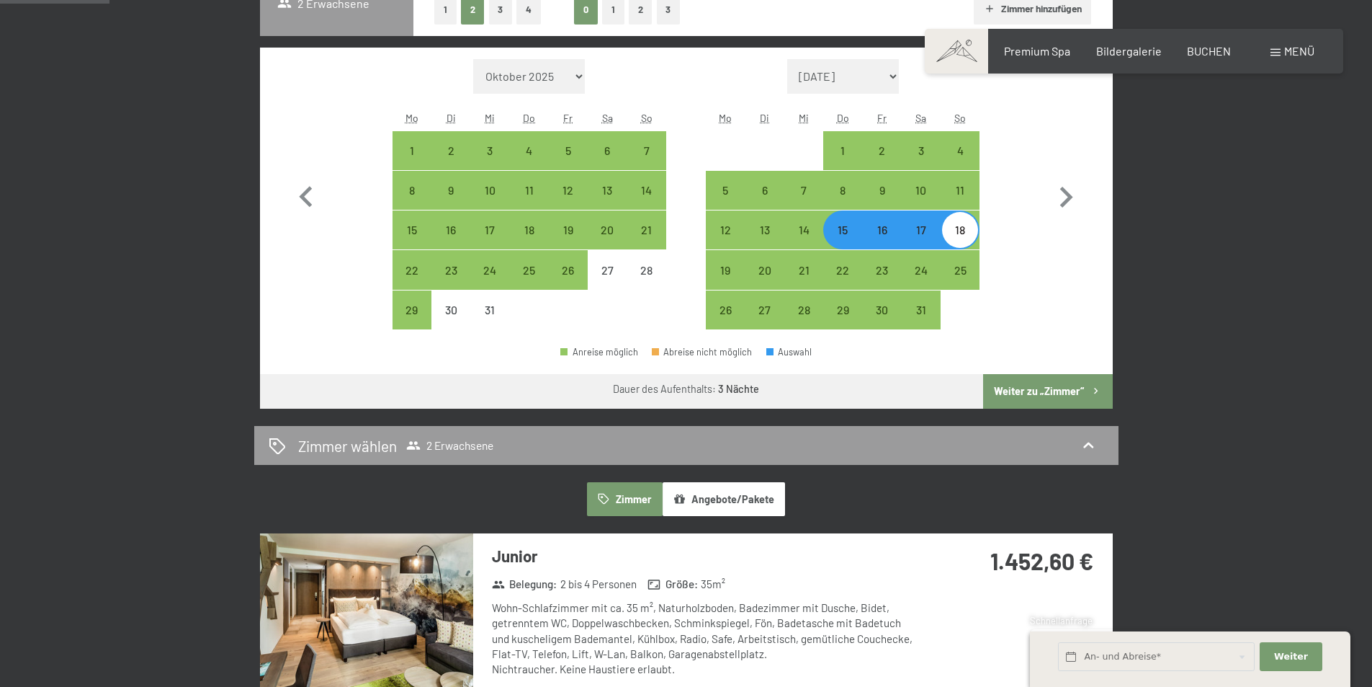
click at [1011, 390] on button "Weiter zu „Zimmer“" at bounding box center [1047, 391] width 129 height 35
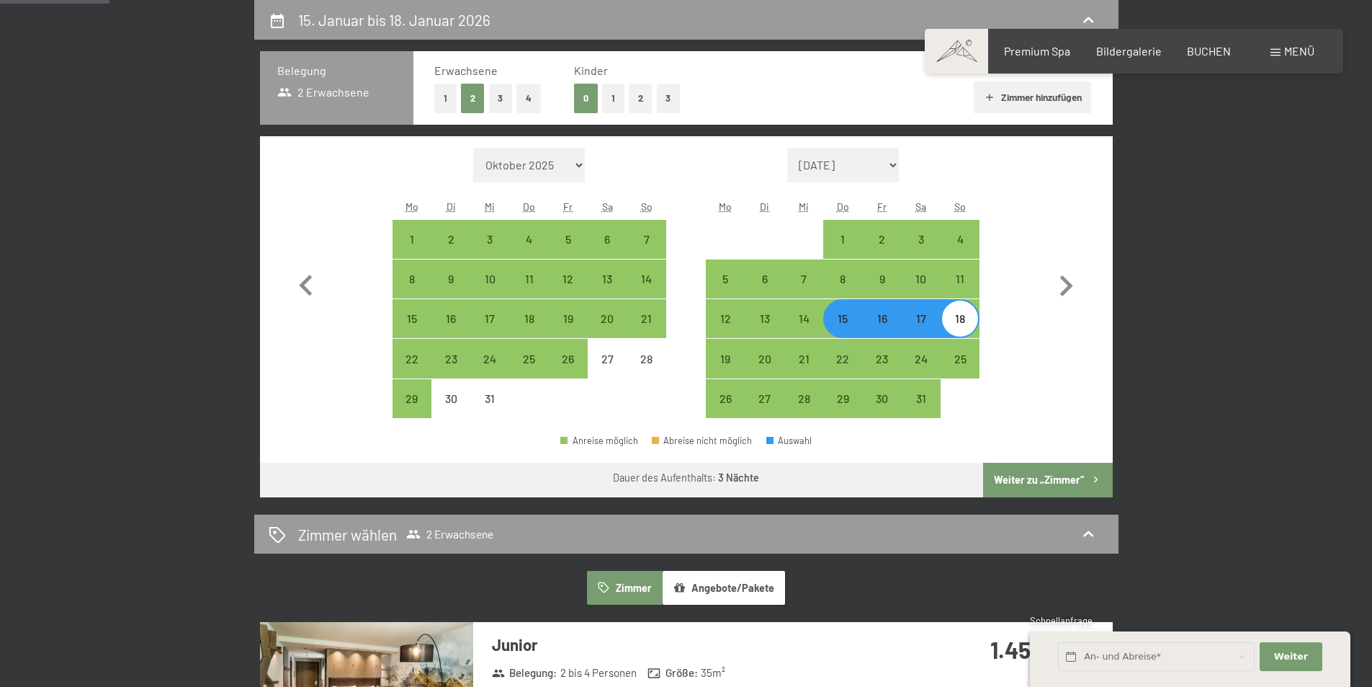
select select "[DATE]"
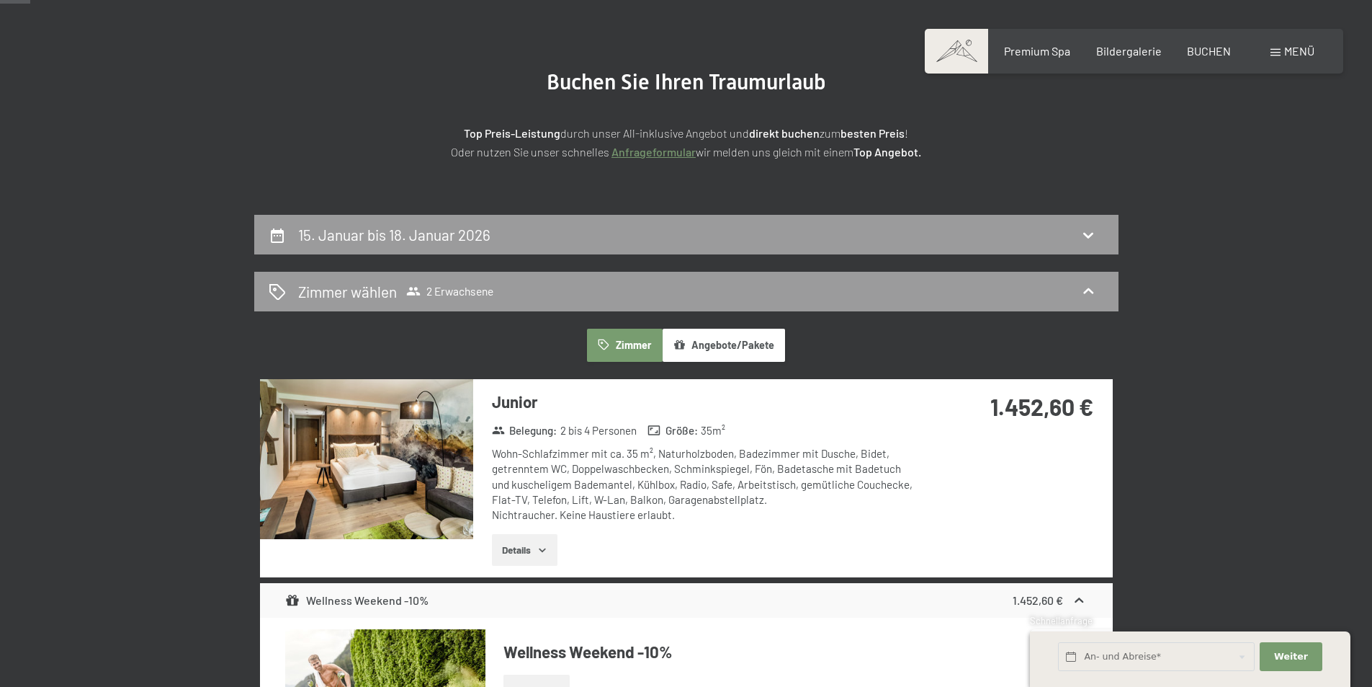
scroll to position [128, 0]
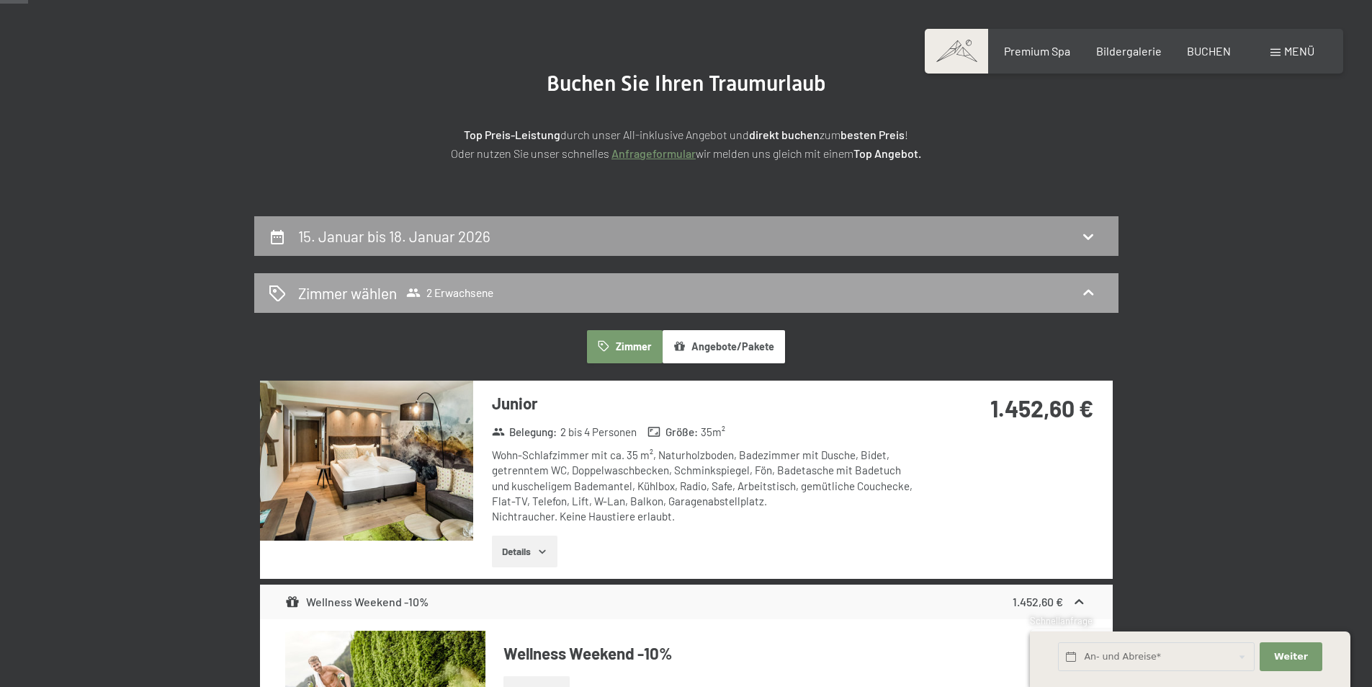
click at [643, 285] on div "Zimmer wählen 2 Erwachsene" at bounding box center [687, 292] width 836 height 21
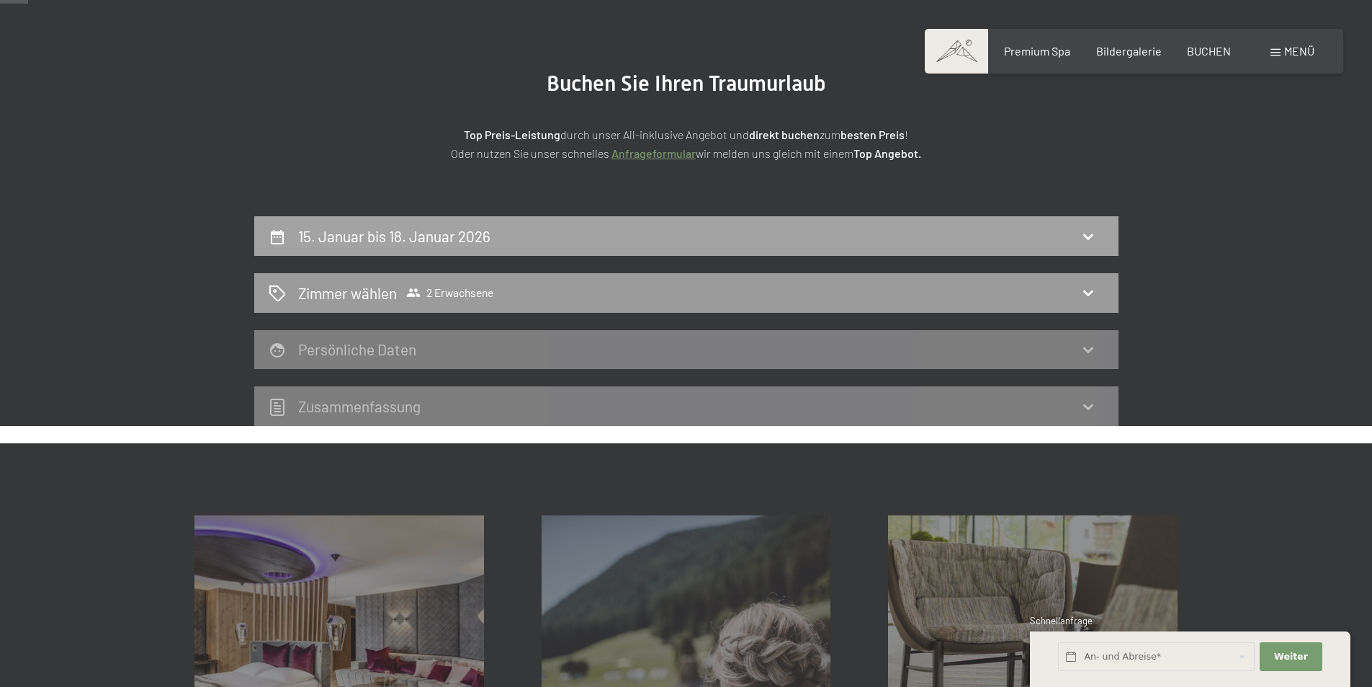
click at [1085, 239] on icon at bounding box center [1088, 236] width 17 height 17
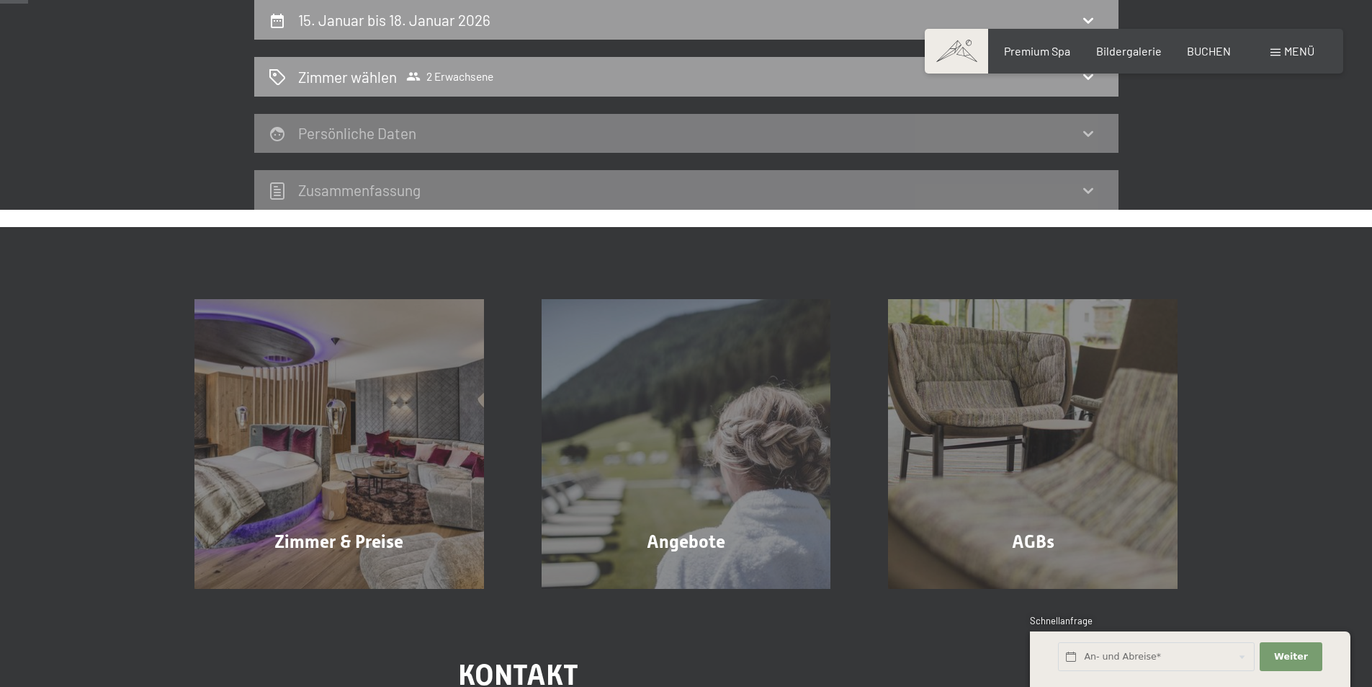
select select "[DATE]"
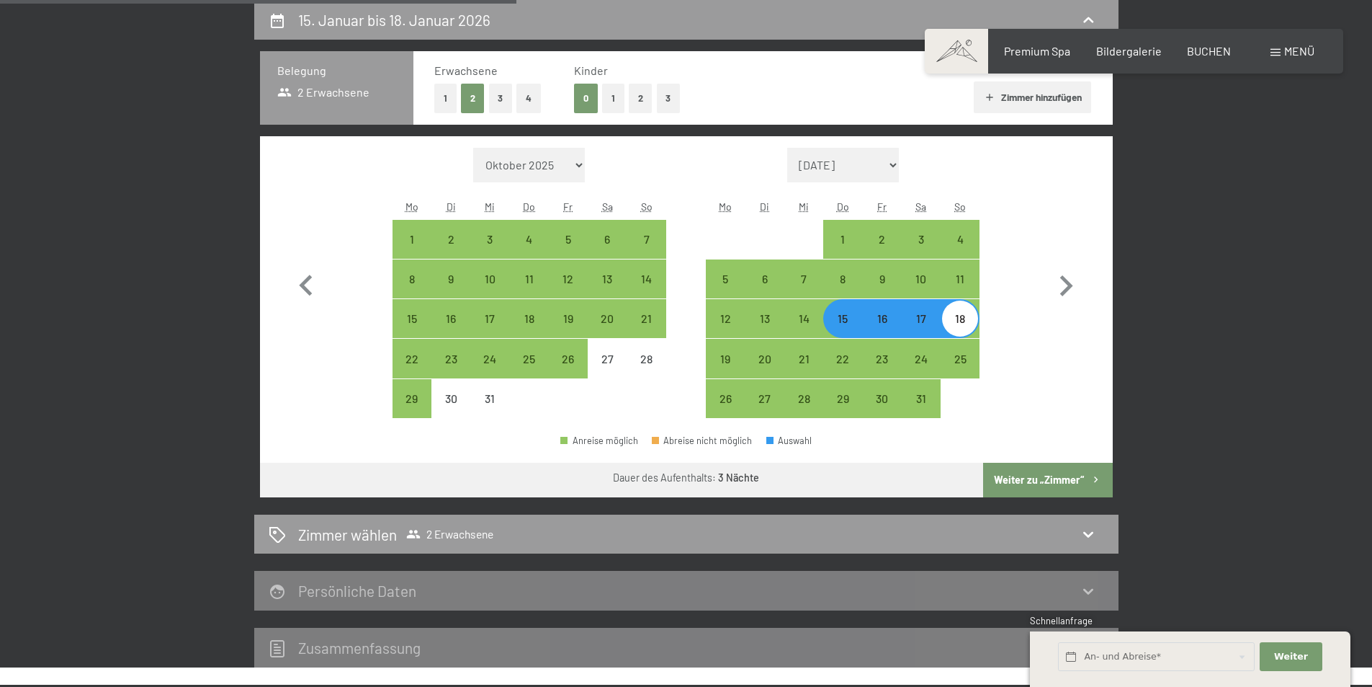
click at [880, 326] on div "16" at bounding box center [882, 331] width 36 height 36
select select "[DATE]"
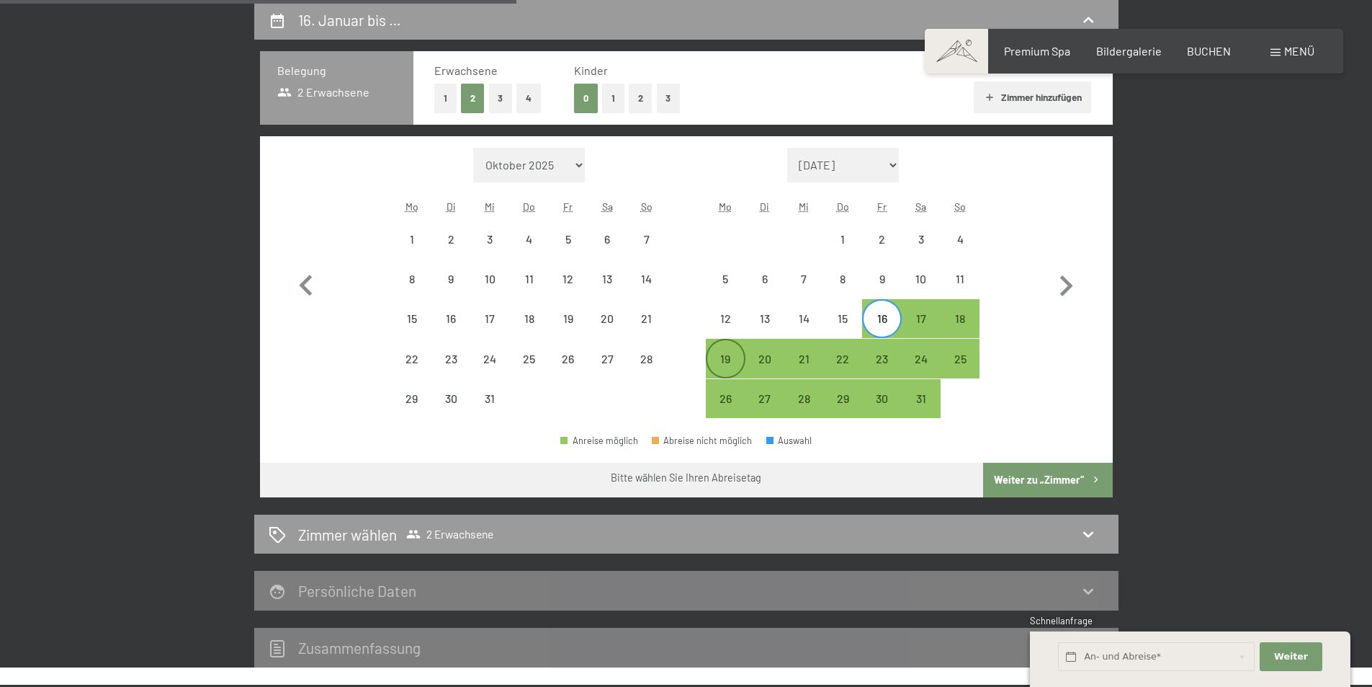
click at [722, 358] on div "19" at bounding box center [725, 371] width 36 height 36
select select "[DATE]"
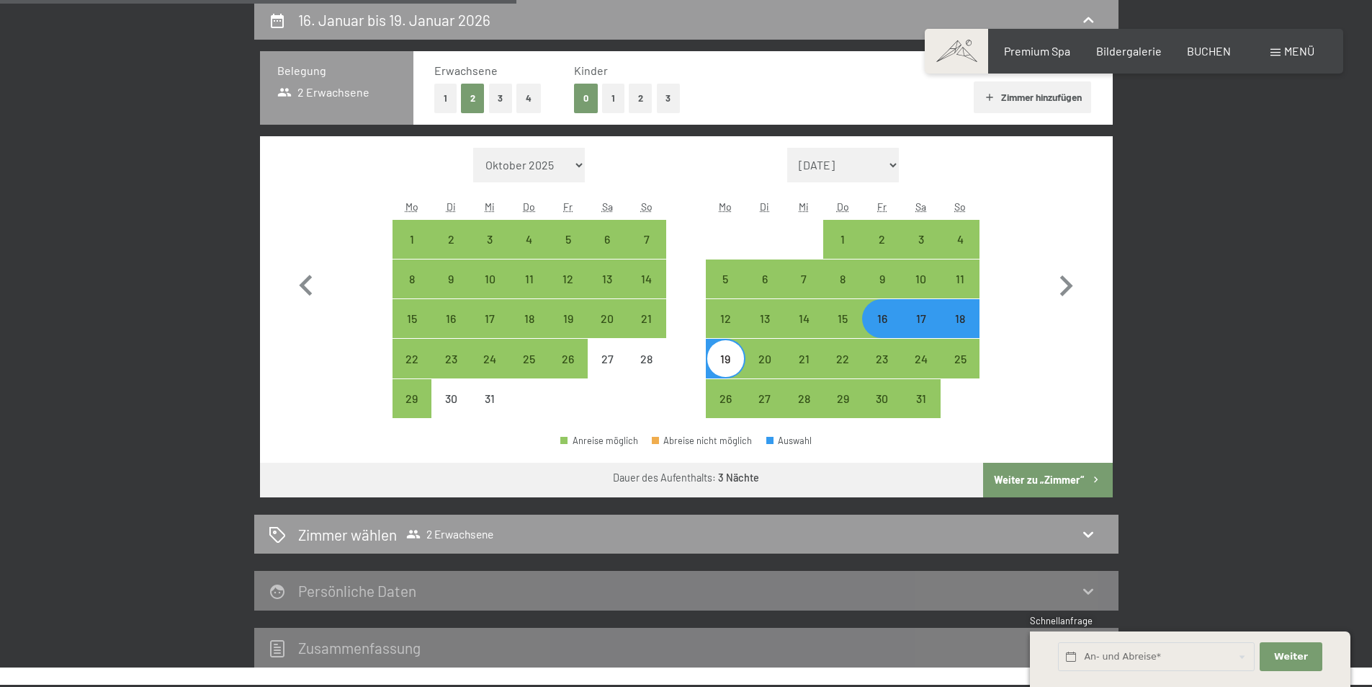
click at [1060, 478] on button "Weiter zu „Zimmer“" at bounding box center [1047, 480] width 129 height 35
select select "[DATE]"
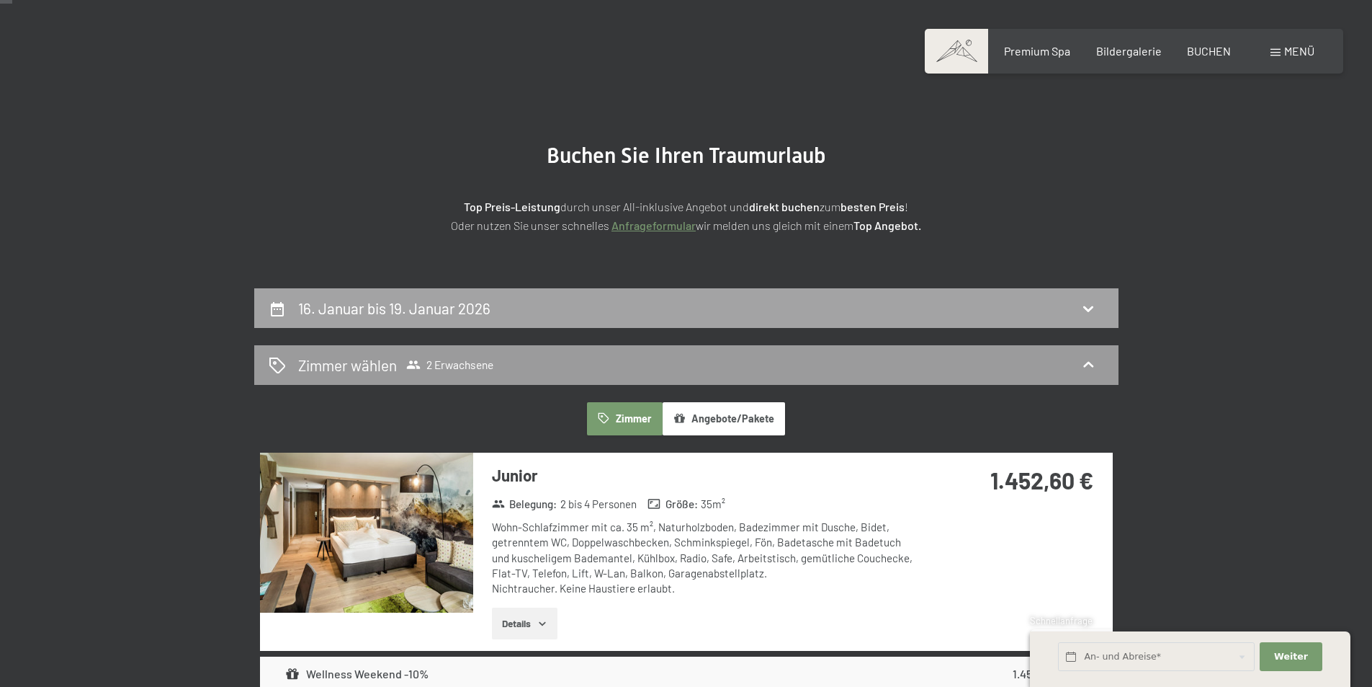
click at [1085, 307] on icon at bounding box center [1089, 309] width 10 height 6
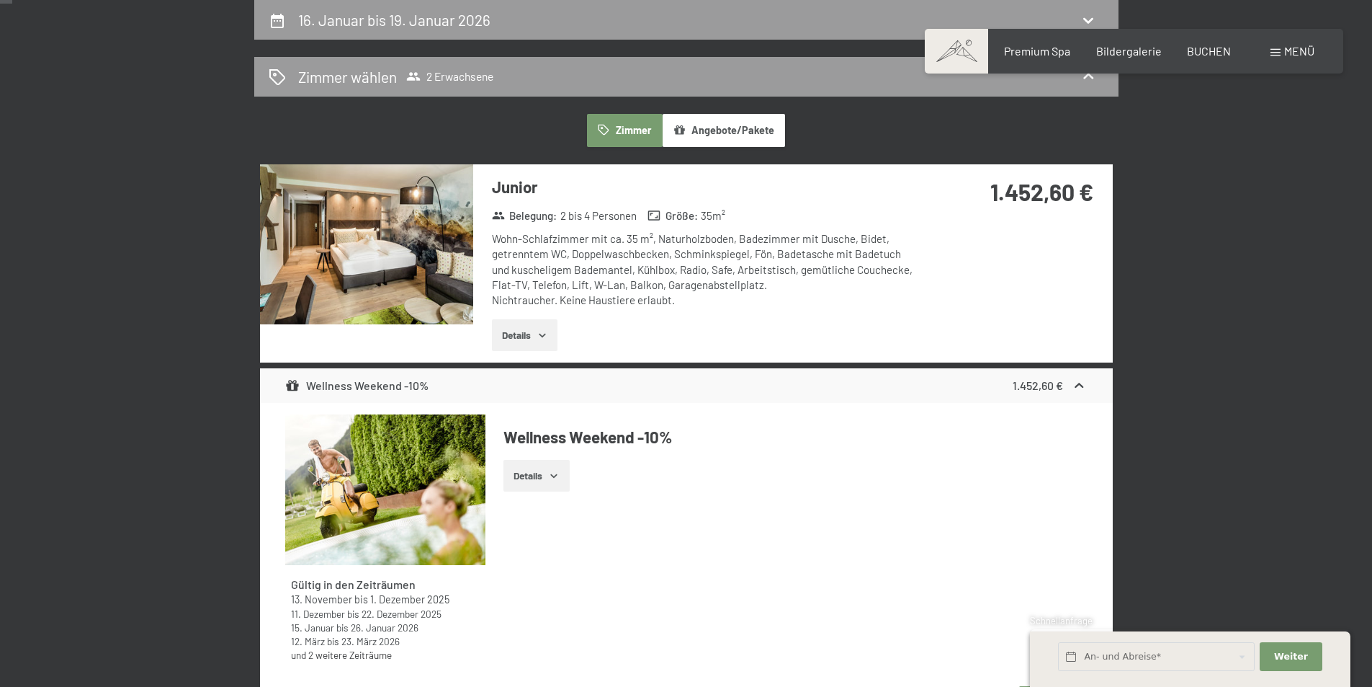
select select "[DATE]"
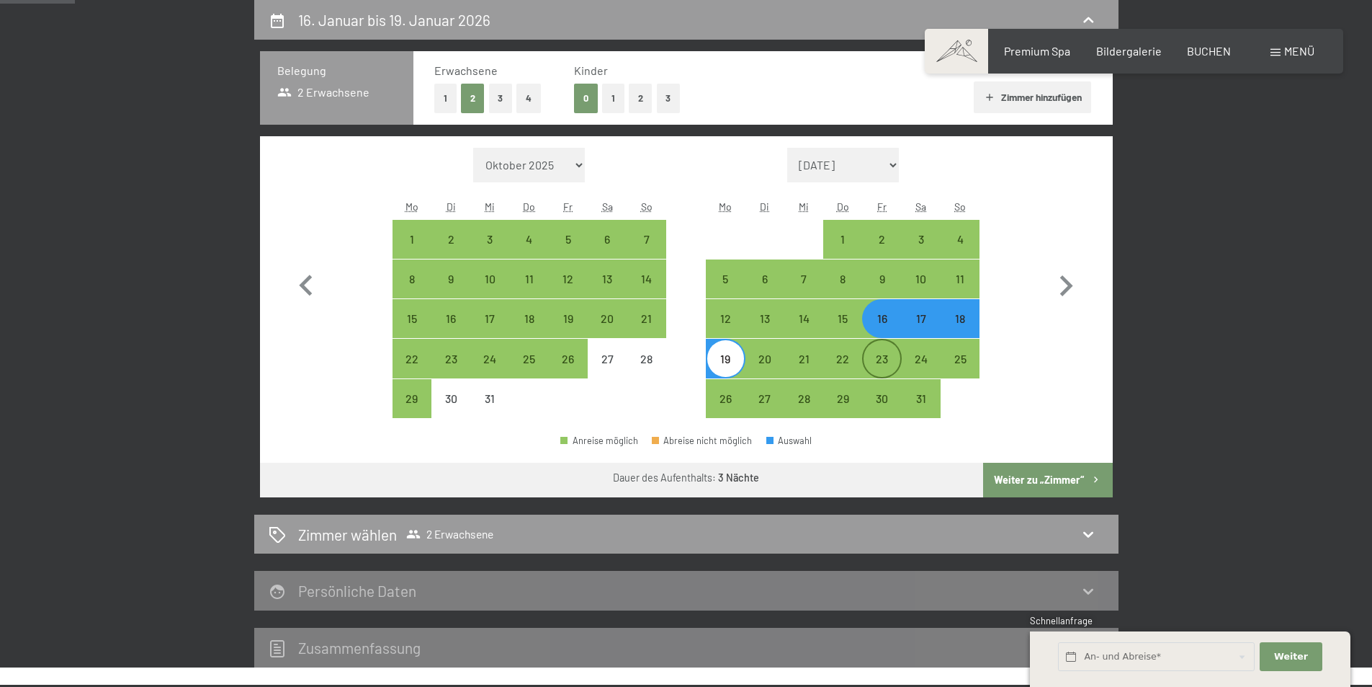
click at [880, 349] on div "23" at bounding box center [882, 358] width 36 height 36
select select "[DATE]"
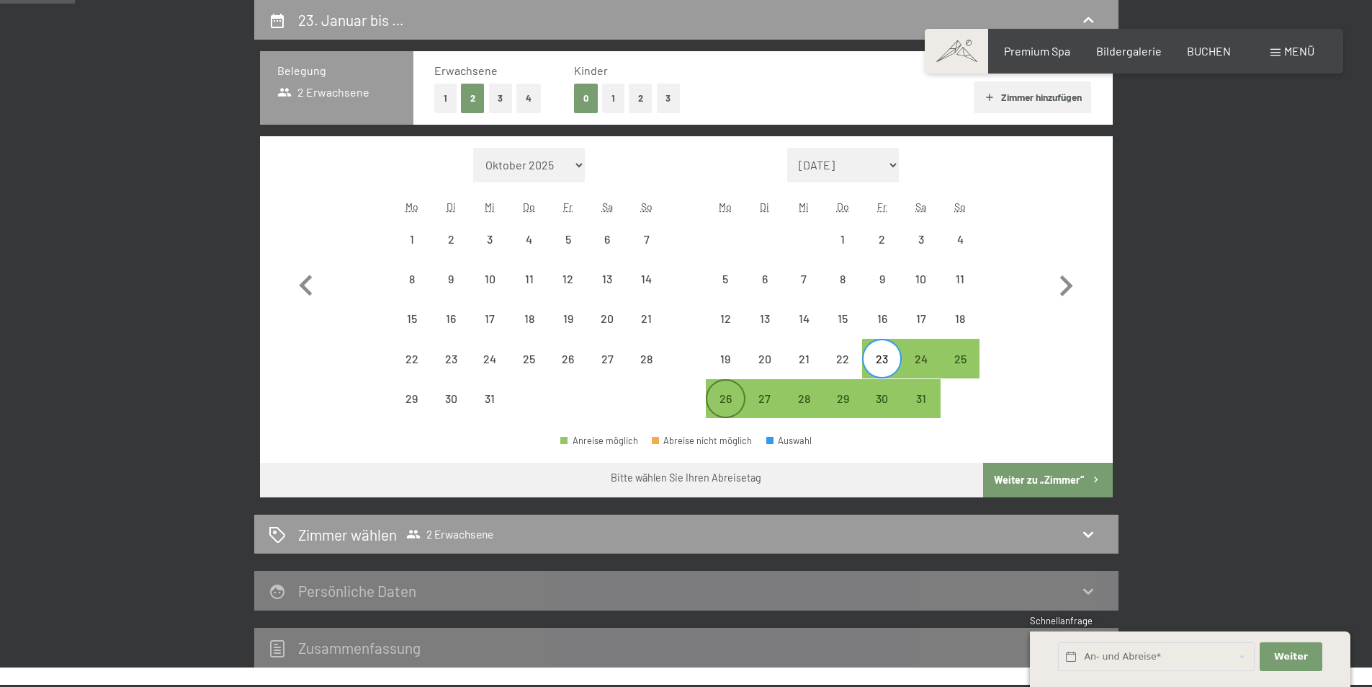
click at [724, 402] on div "26" at bounding box center [725, 411] width 36 height 36
select select "[DATE]"
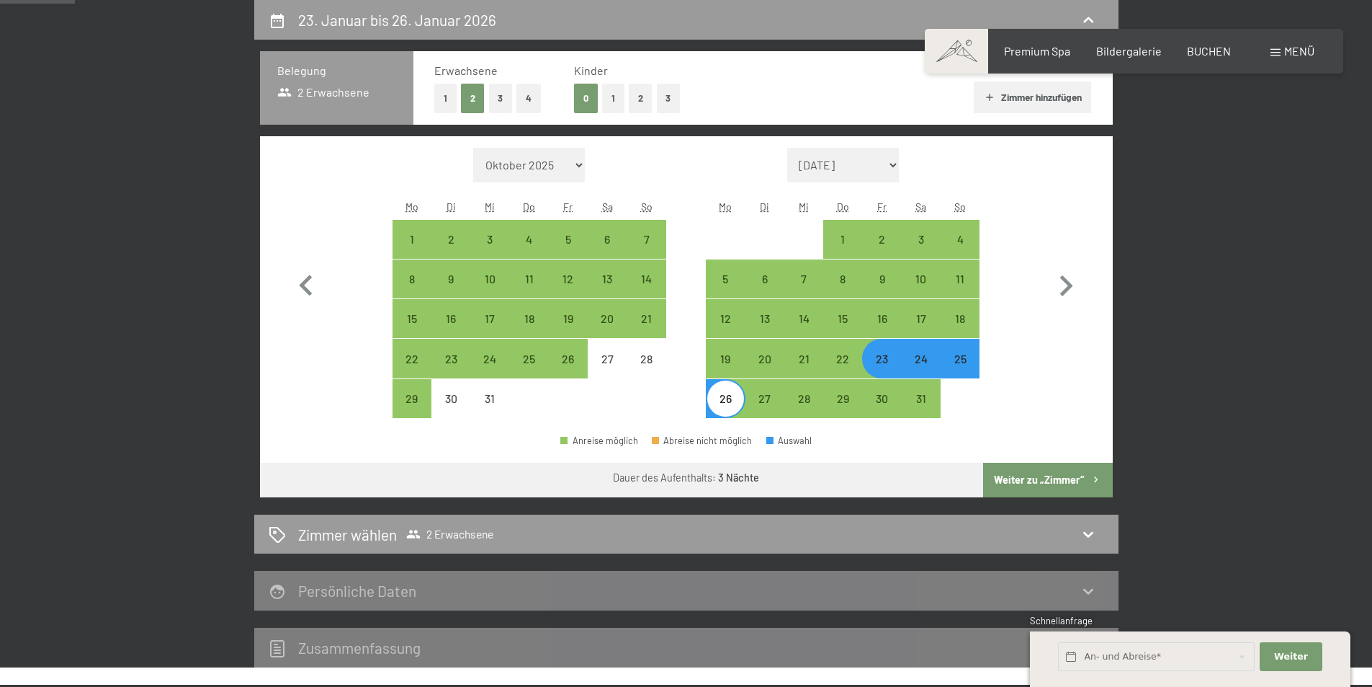
click at [1027, 484] on button "Weiter zu „Zimmer“" at bounding box center [1047, 480] width 129 height 35
select select "[DATE]"
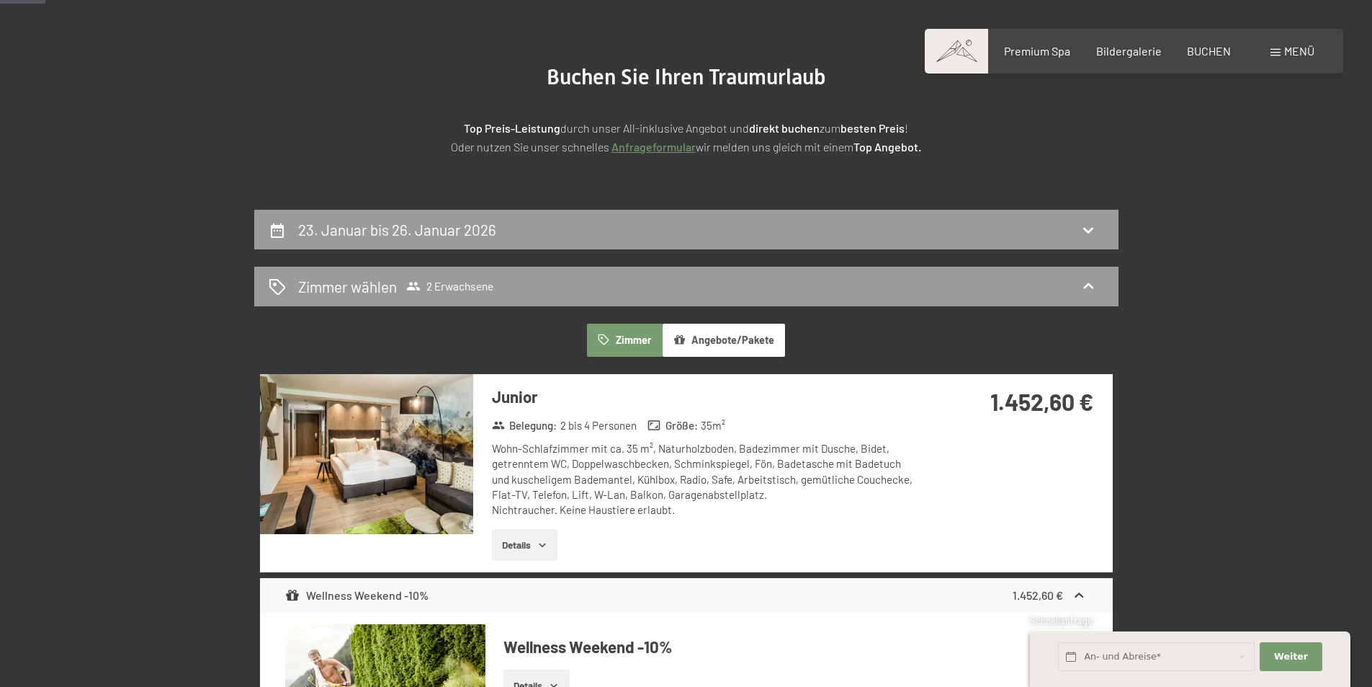
scroll to position [128, 0]
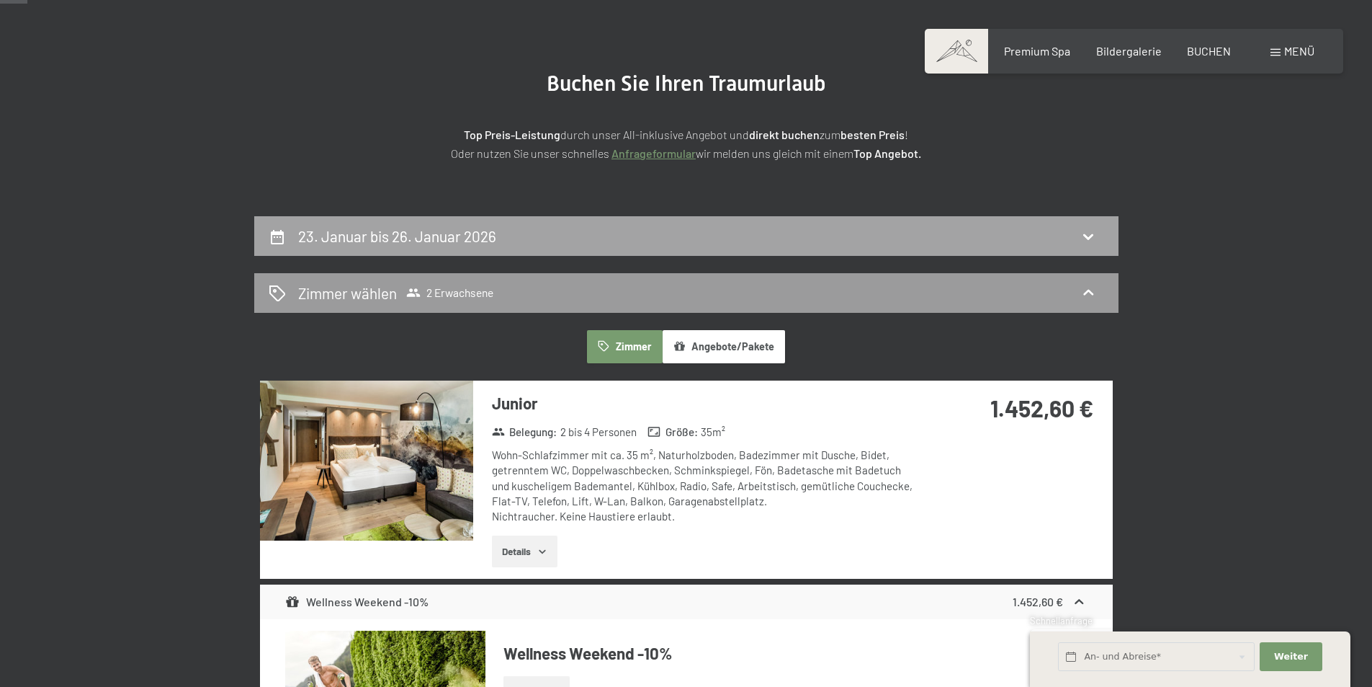
click at [1086, 244] on icon at bounding box center [1088, 236] width 17 height 17
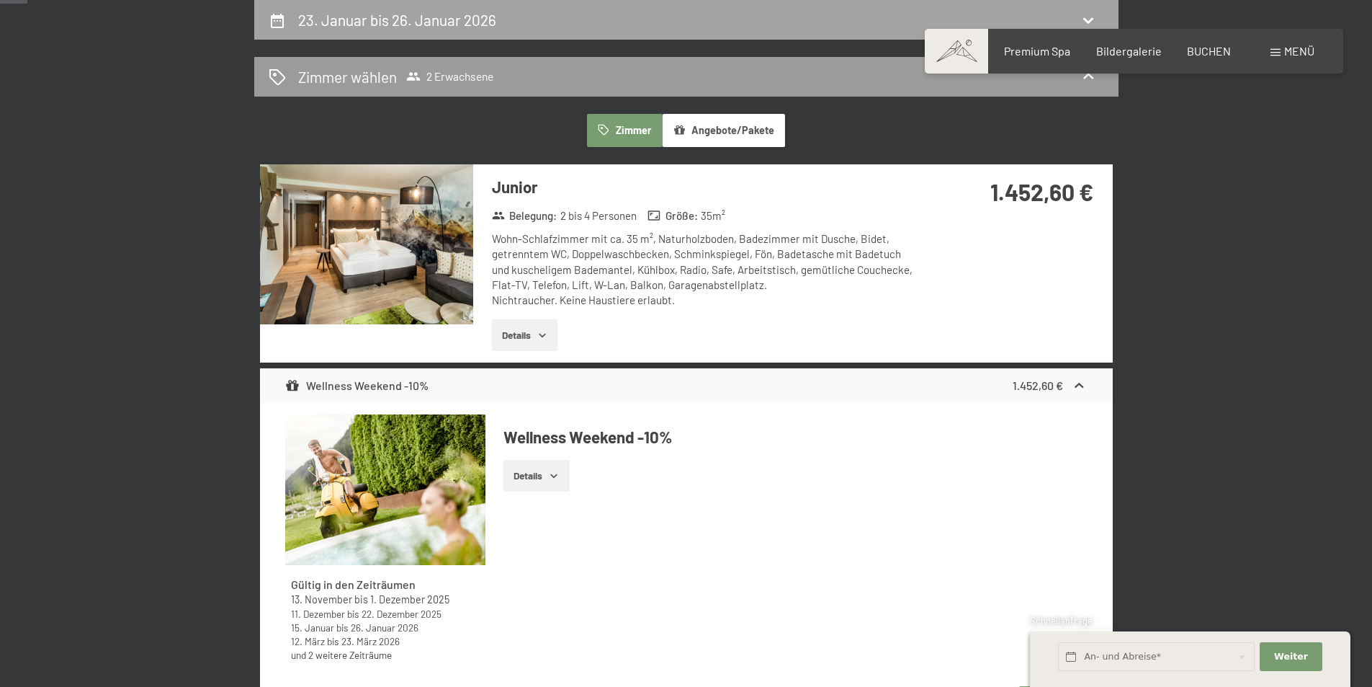
select select "[DATE]"
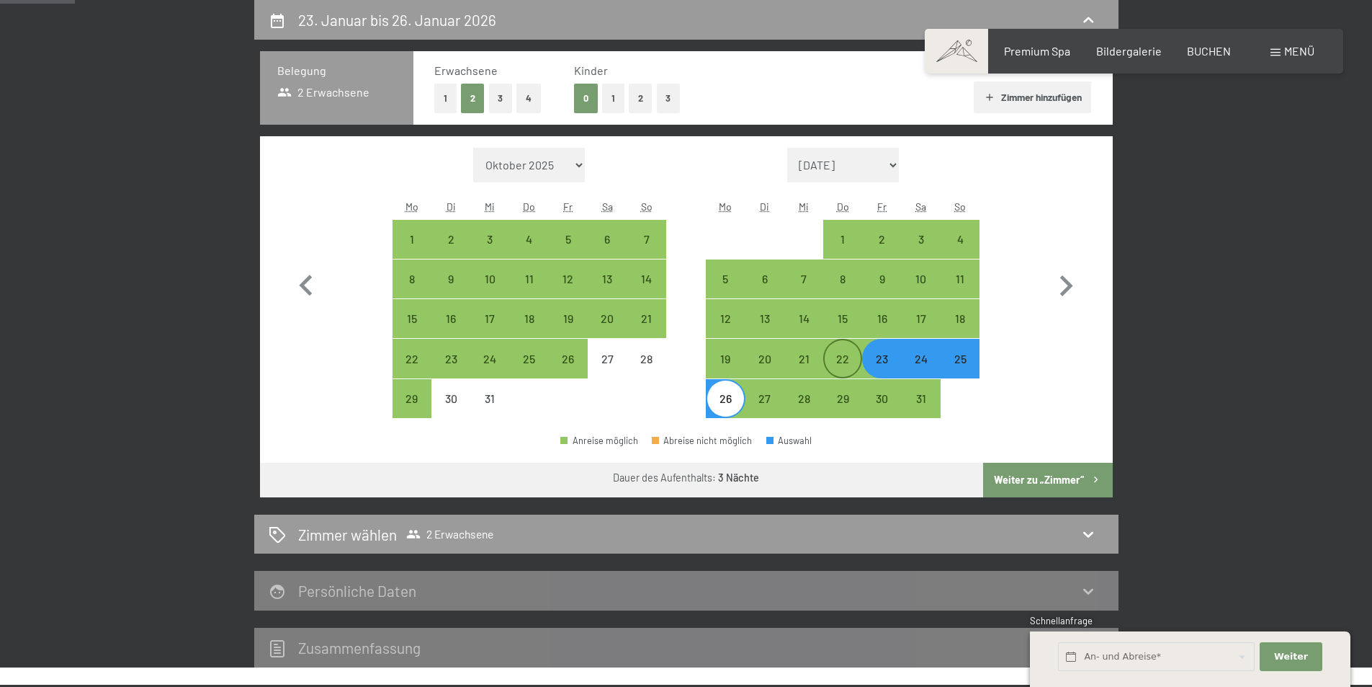
click at [833, 358] on div "22" at bounding box center [843, 371] width 36 height 36
select select "[DATE]"
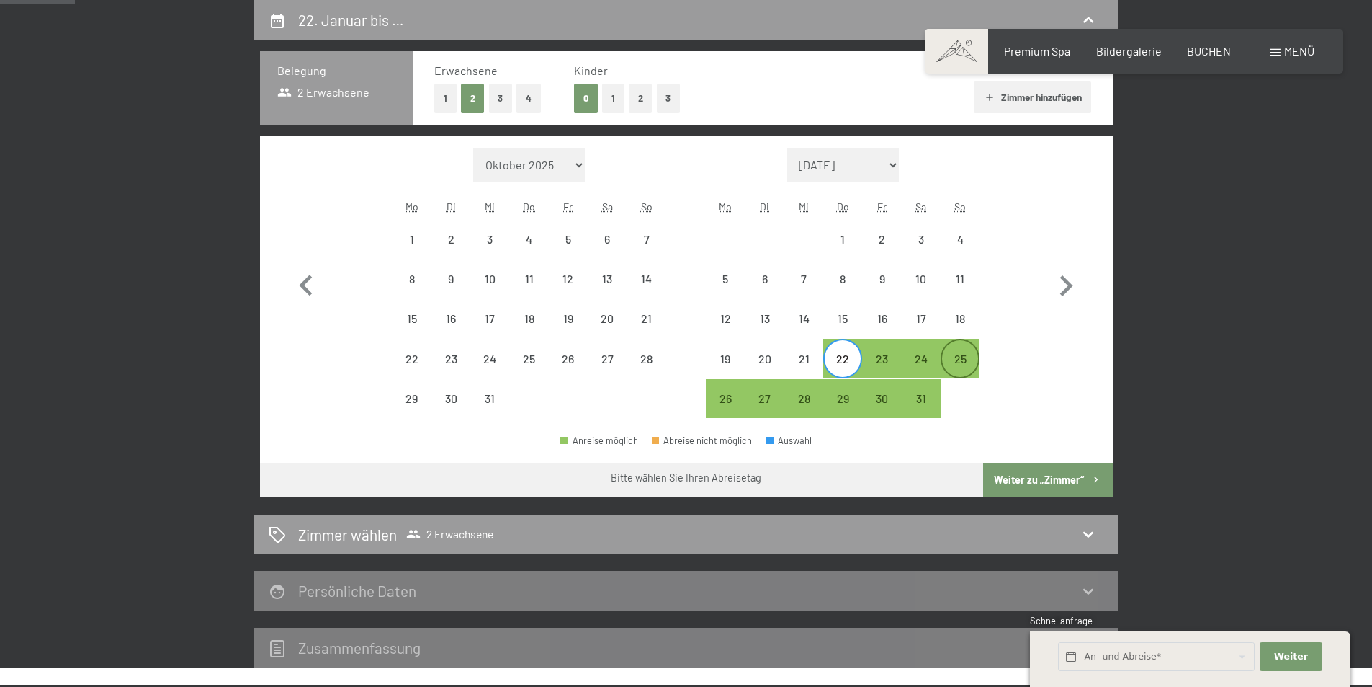
click at [957, 361] on div "25" at bounding box center [960, 371] width 36 height 36
select select "[DATE]"
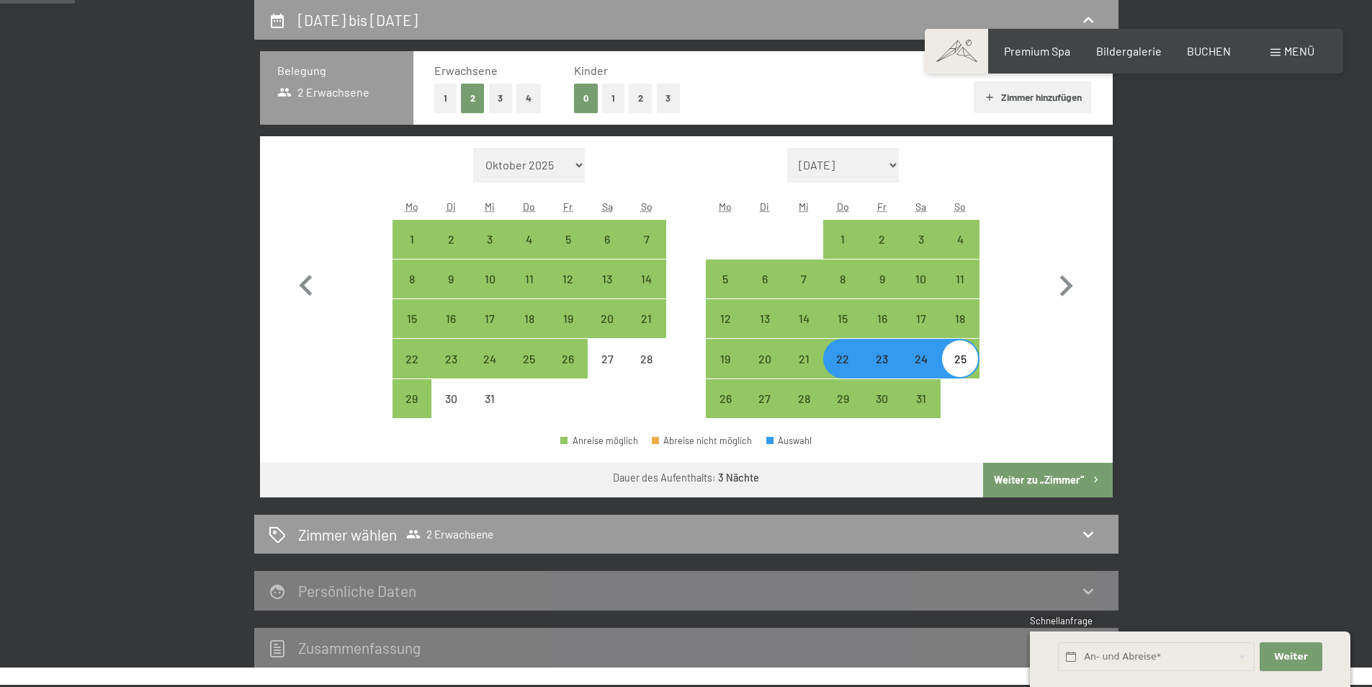
click at [1025, 495] on button "Weiter zu „Zimmer“" at bounding box center [1047, 480] width 129 height 35
select select "[DATE]"
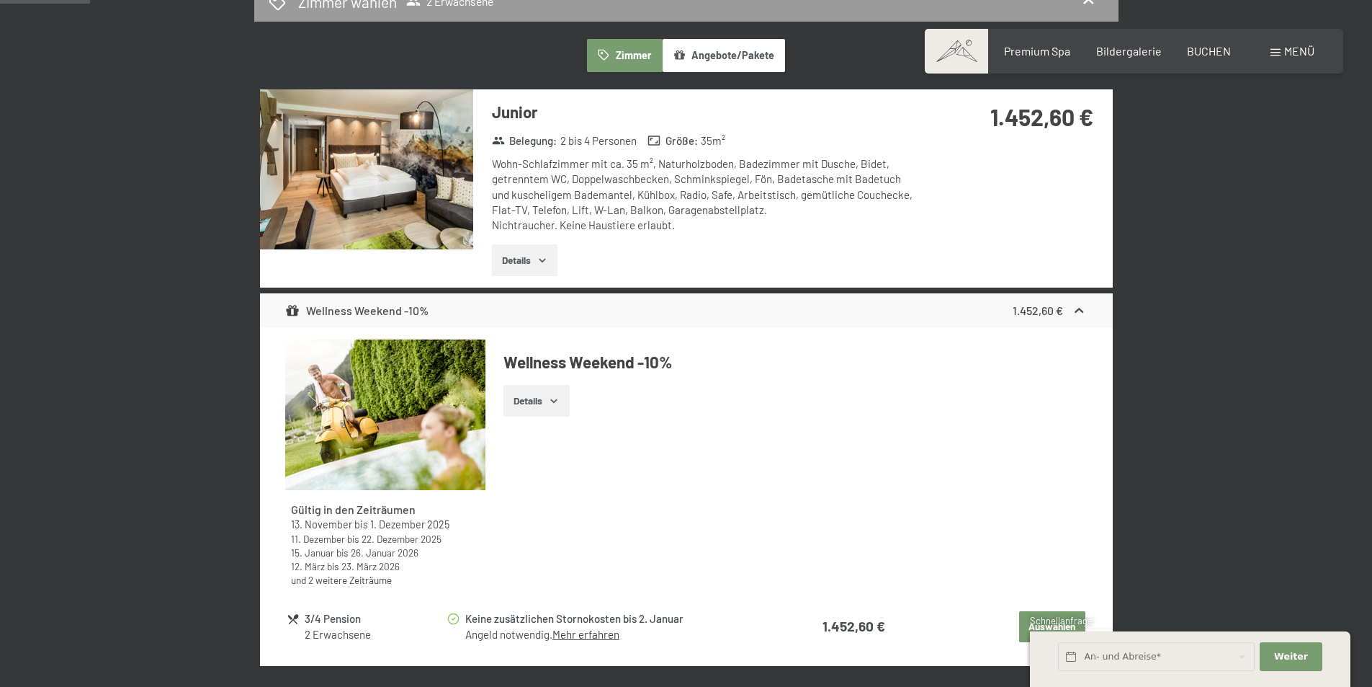
scroll to position [416, 0]
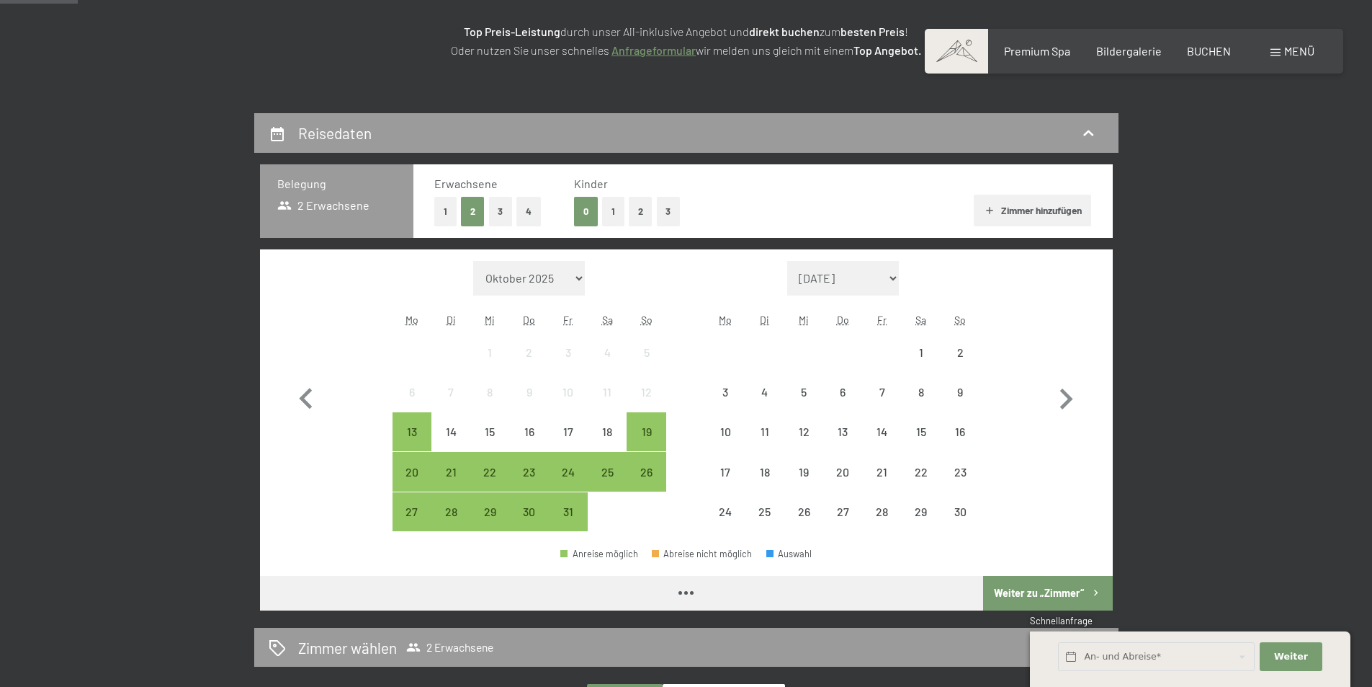
scroll to position [288, 0]
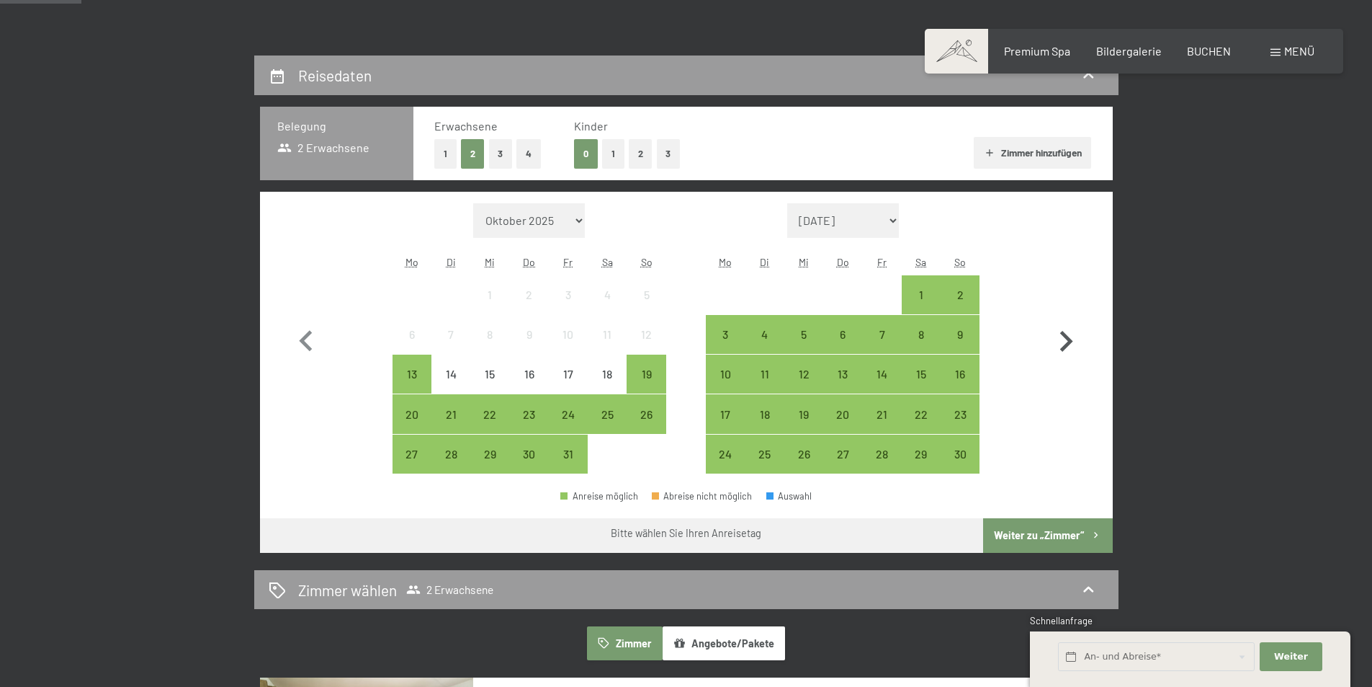
click at [1076, 339] on icon "button" at bounding box center [1066, 342] width 42 height 42
select select "[DATE]"
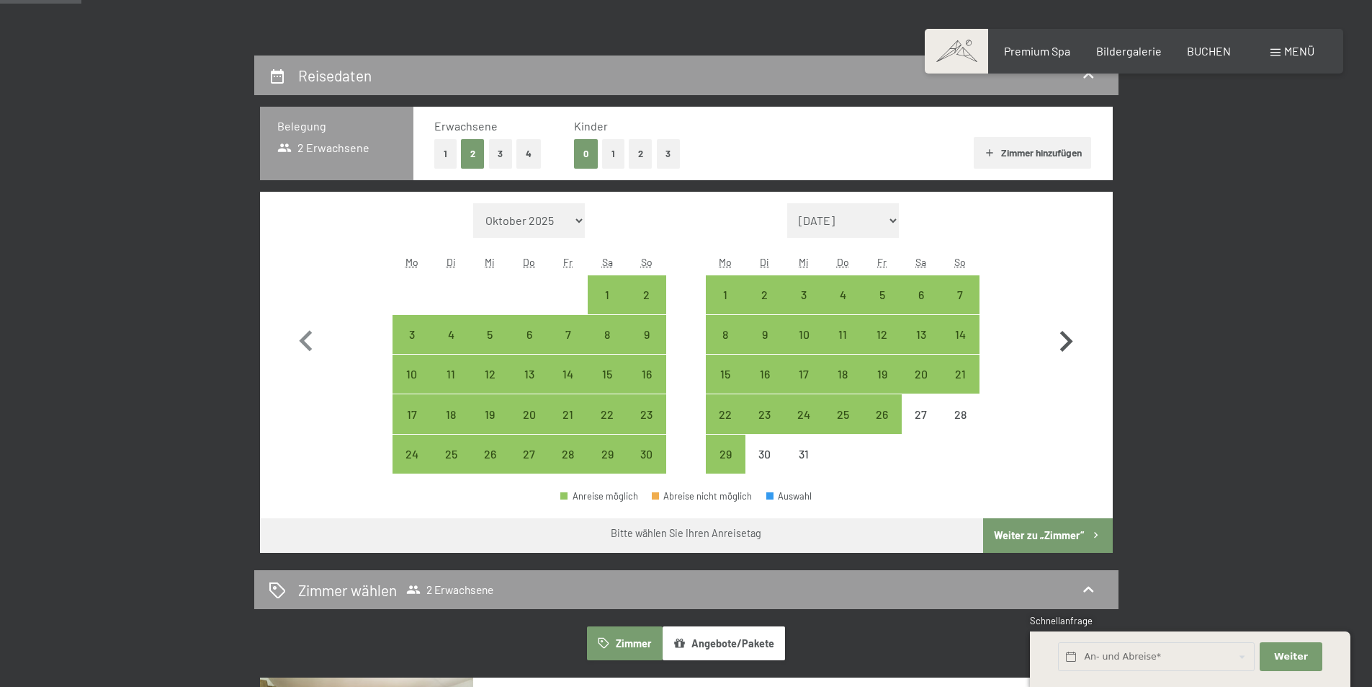
click at [1076, 339] on icon "button" at bounding box center [1066, 342] width 42 height 42
select select "[DATE]"
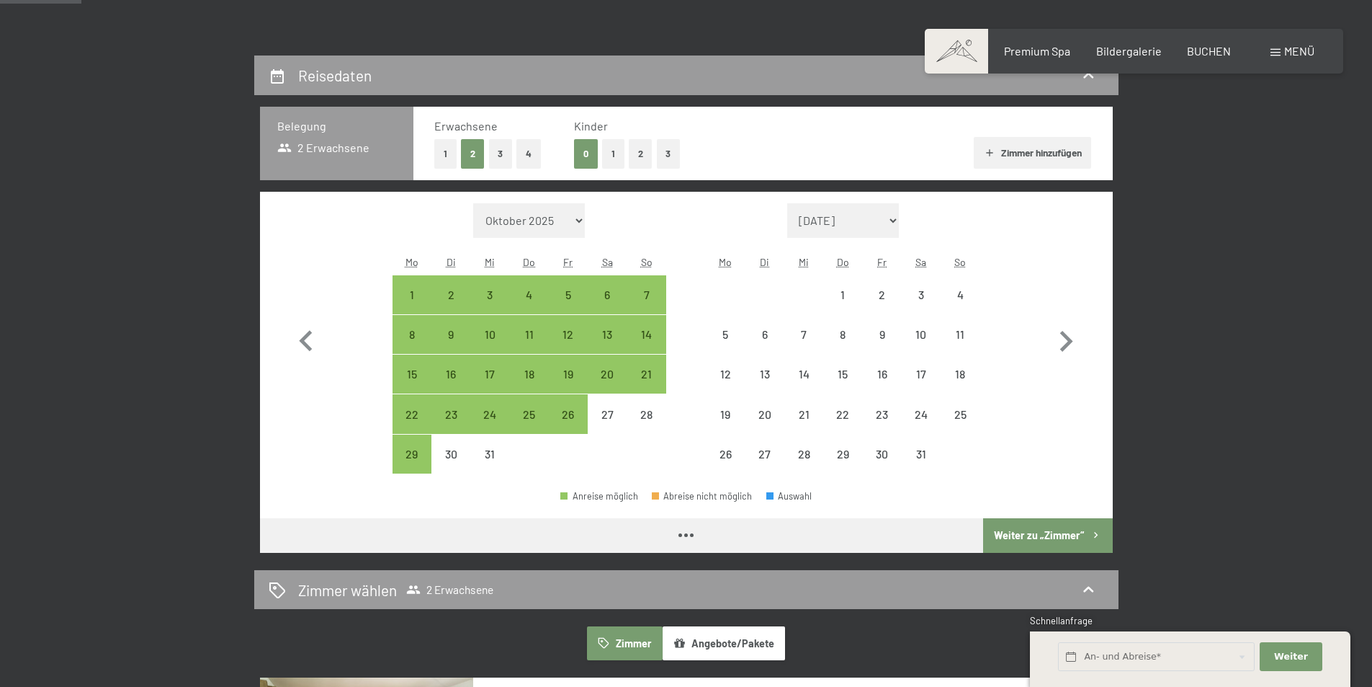
select select "[DATE]"
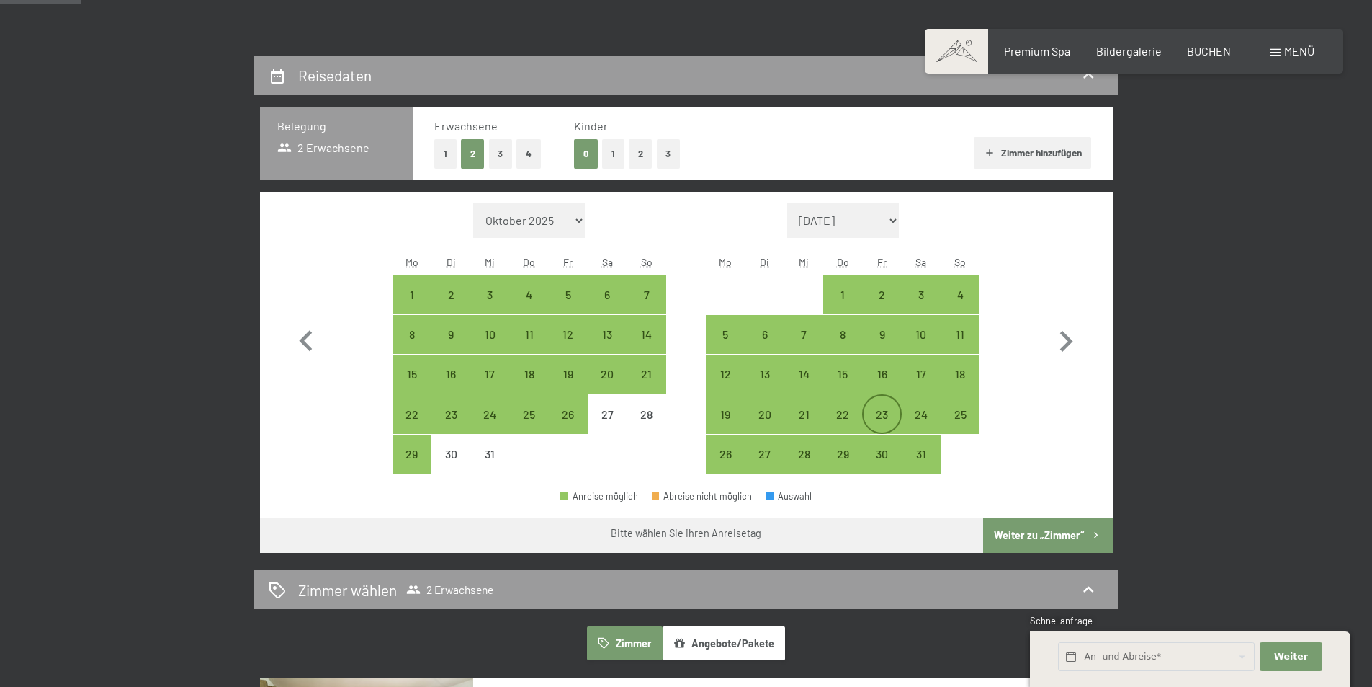
click at [880, 408] on div "23" at bounding box center [882, 426] width 36 height 36
select select "[DATE]"
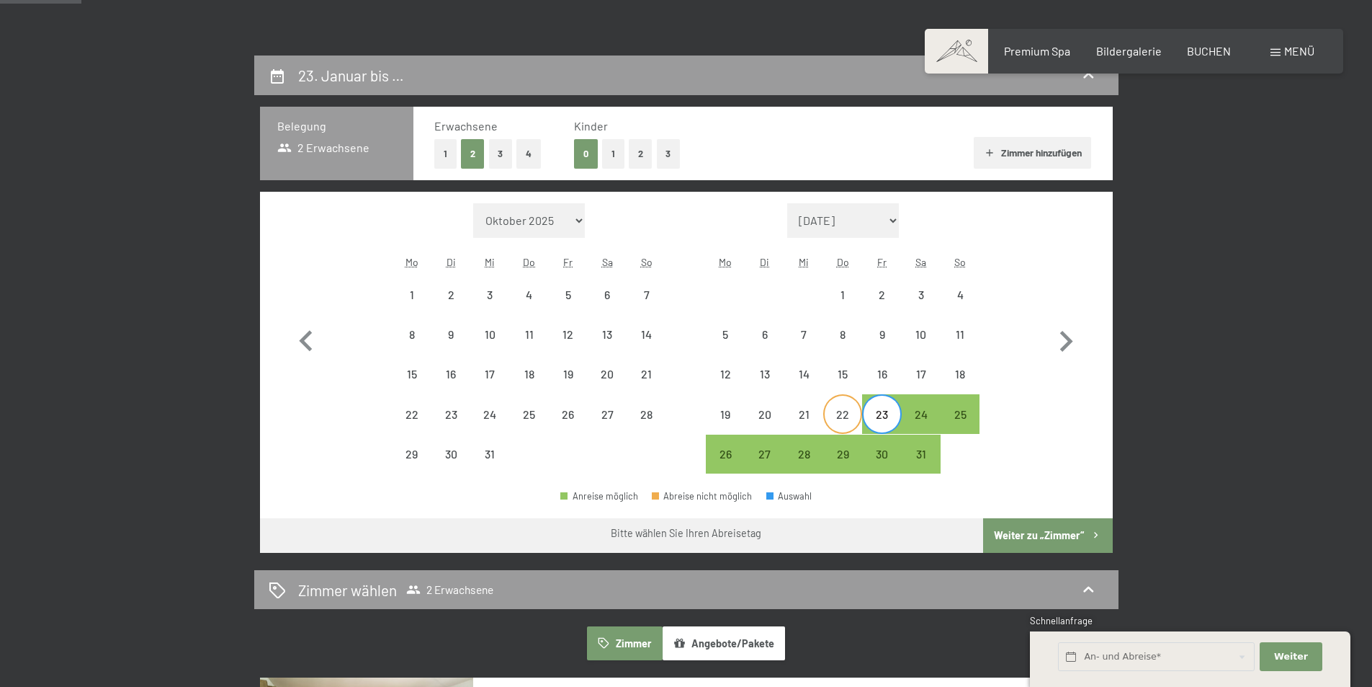
click at [843, 415] on div "22" at bounding box center [843, 426] width 36 height 36
select select "[DATE]"
click at [877, 419] on div "23" at bounding box center [882, 426] width 36 height 36
select select "[DATE]"
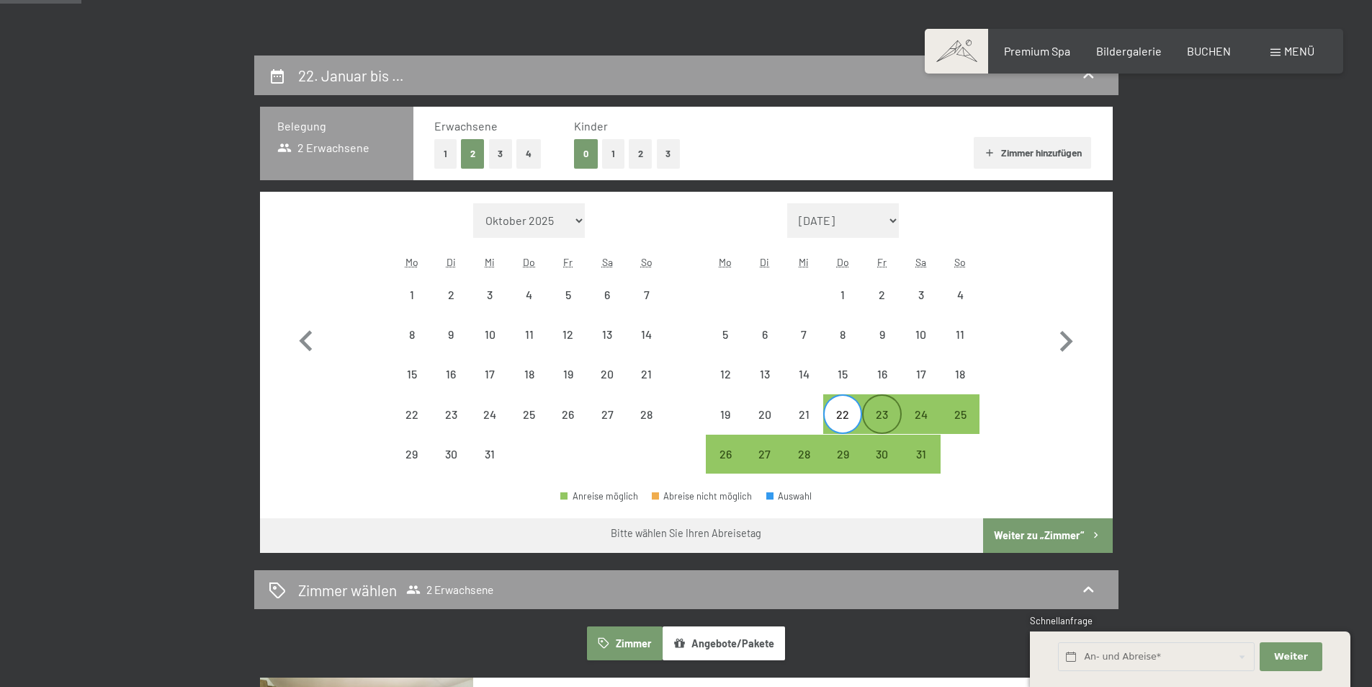
select select "[DATE]"
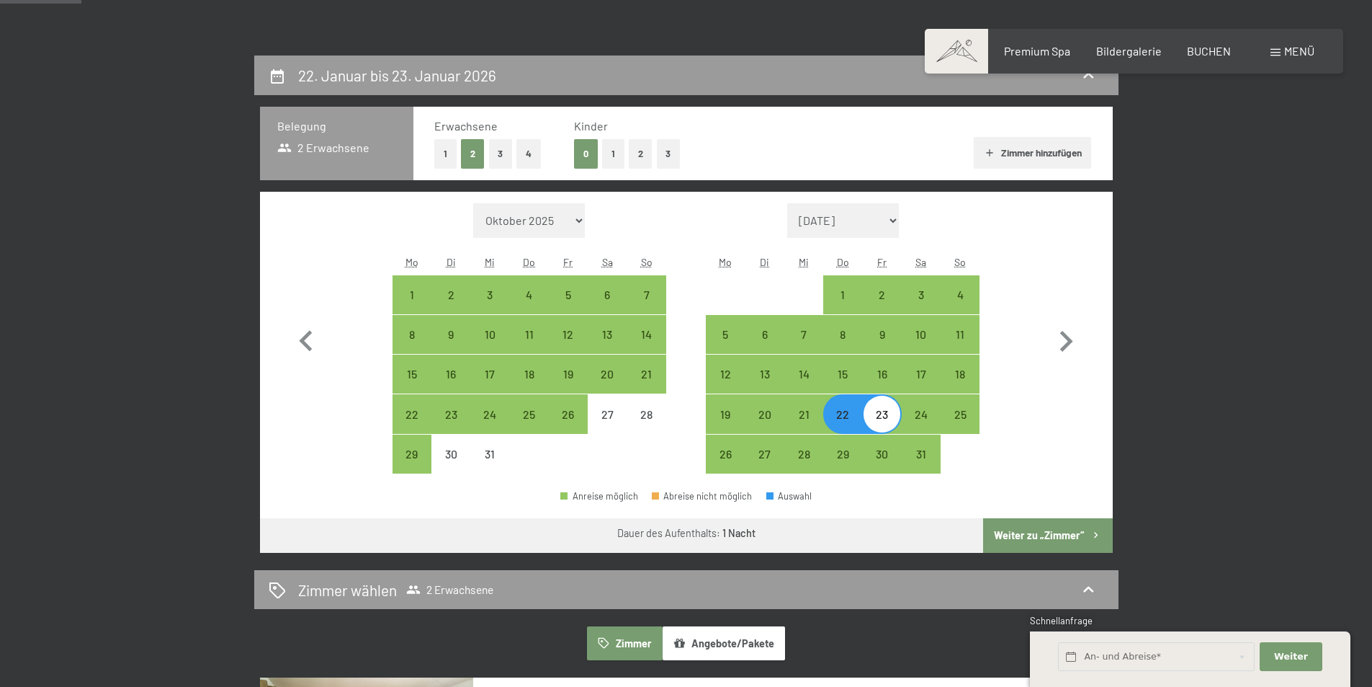
click at [877, 419] on div "23" at bounding box center [882, 426] width 36 height 36
select select "[DATE]"
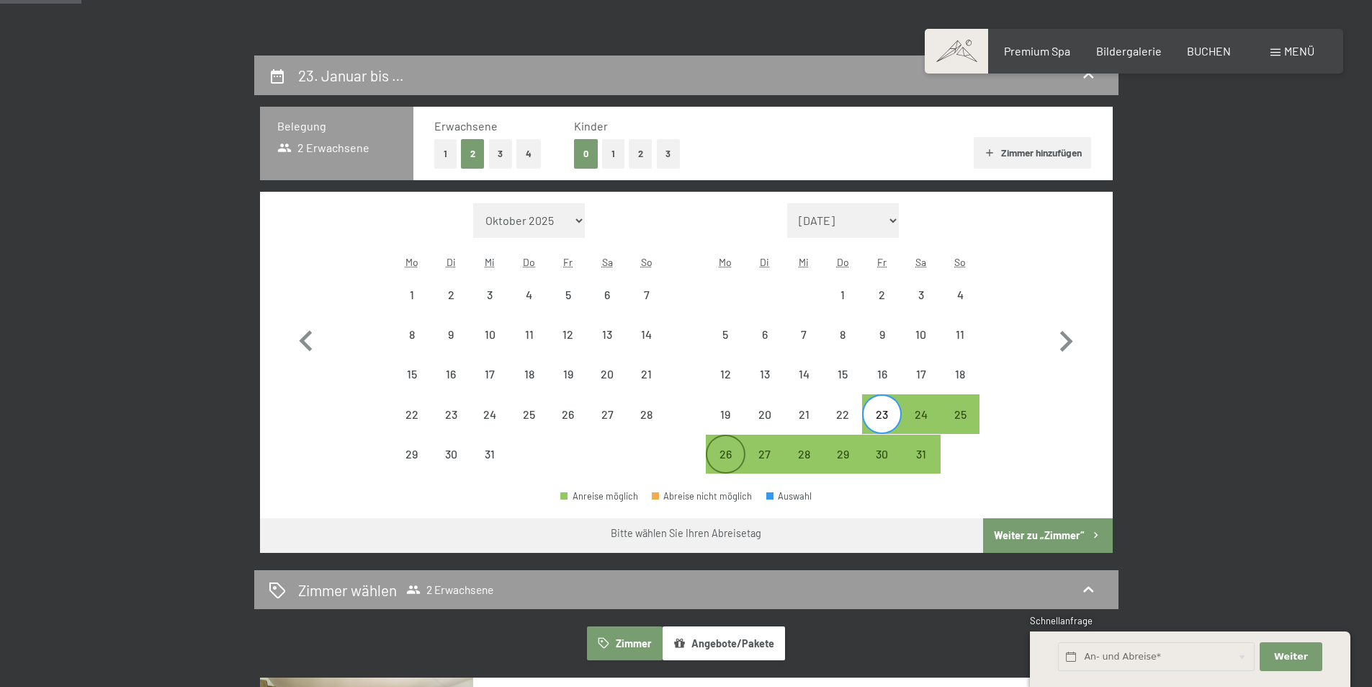
click at [718, 466] on div "26" at bounding box center [725, 466] width 36 height 36
select select "[DATE]"
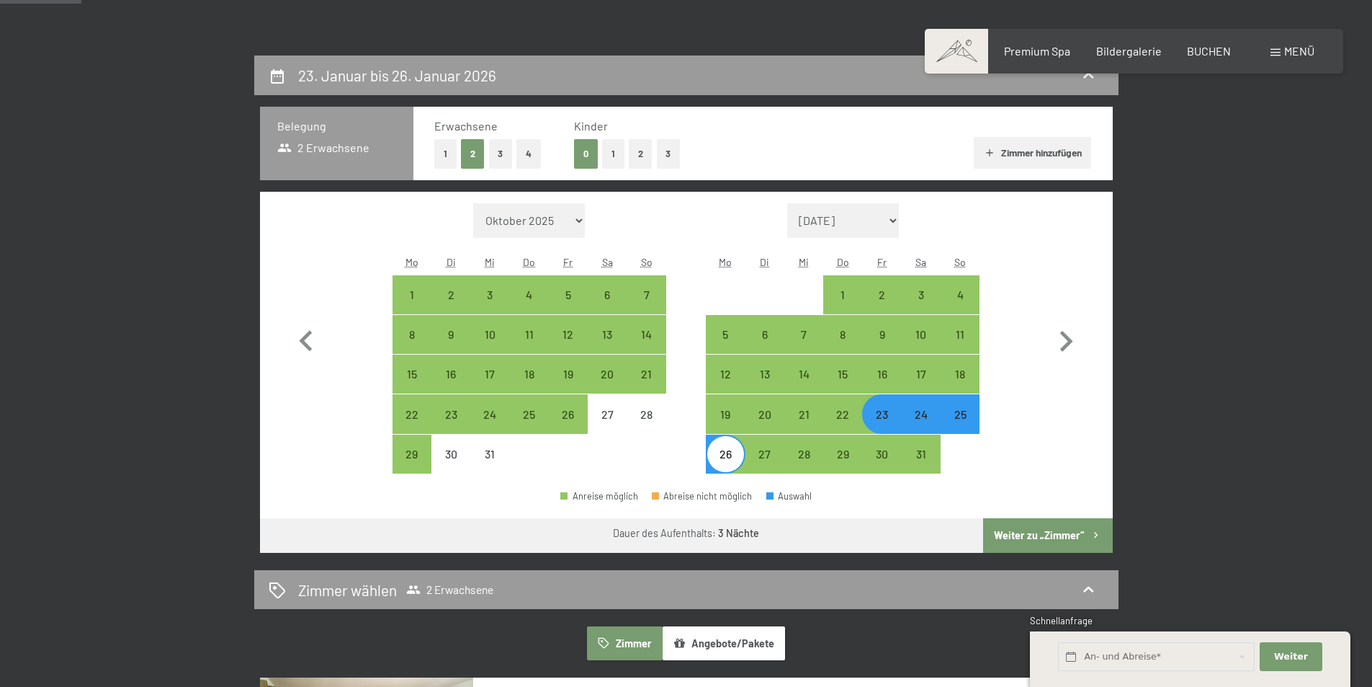
click at [1014, 544] on button "Weiter zu „Zimmer“" at bounding box center [1047, 535] width 129 height 35
select select "[DATE]"
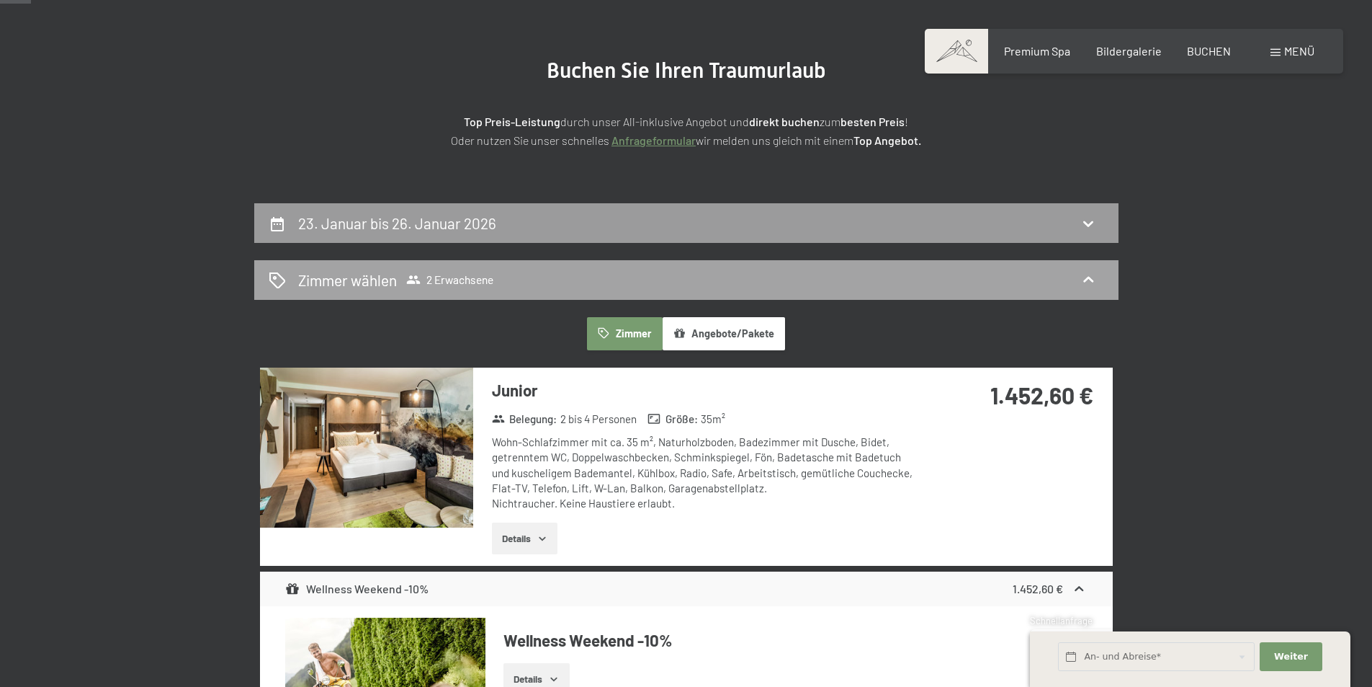
scroll to position [128, 0]
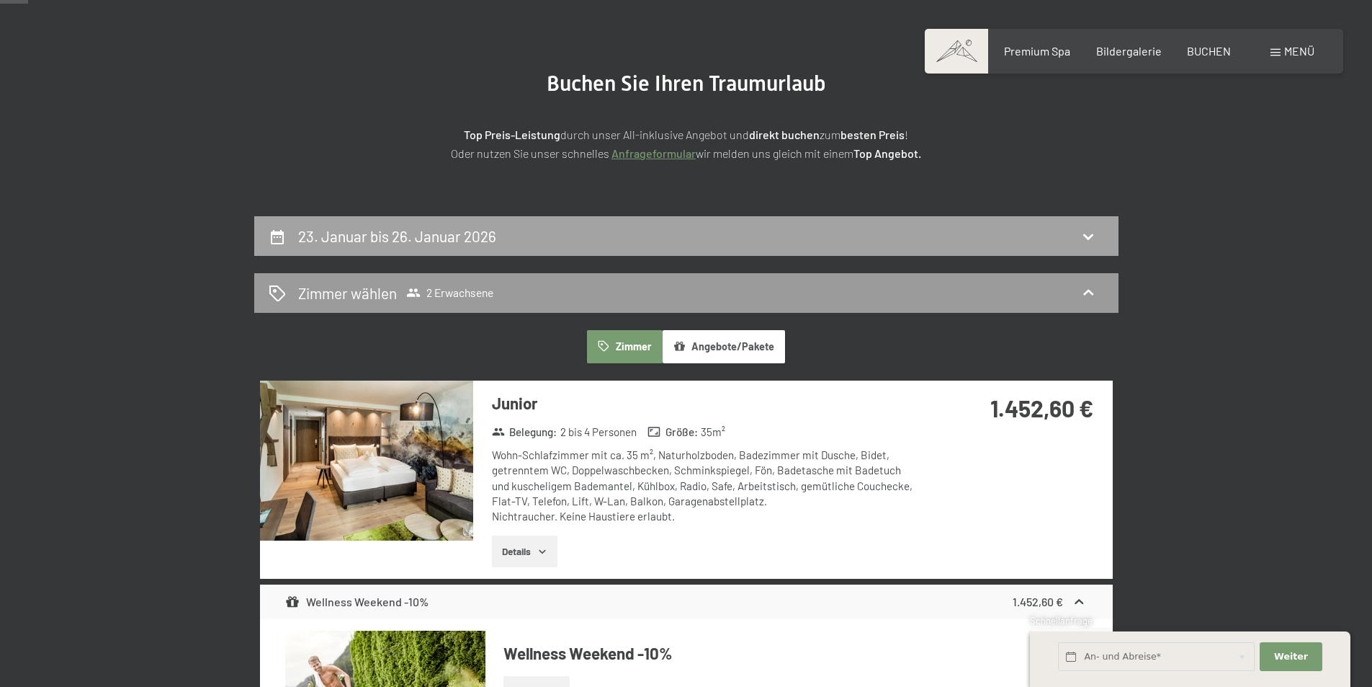
click at [1088, 236] on icon at bounding box center [1088, 236] width 17 height 17
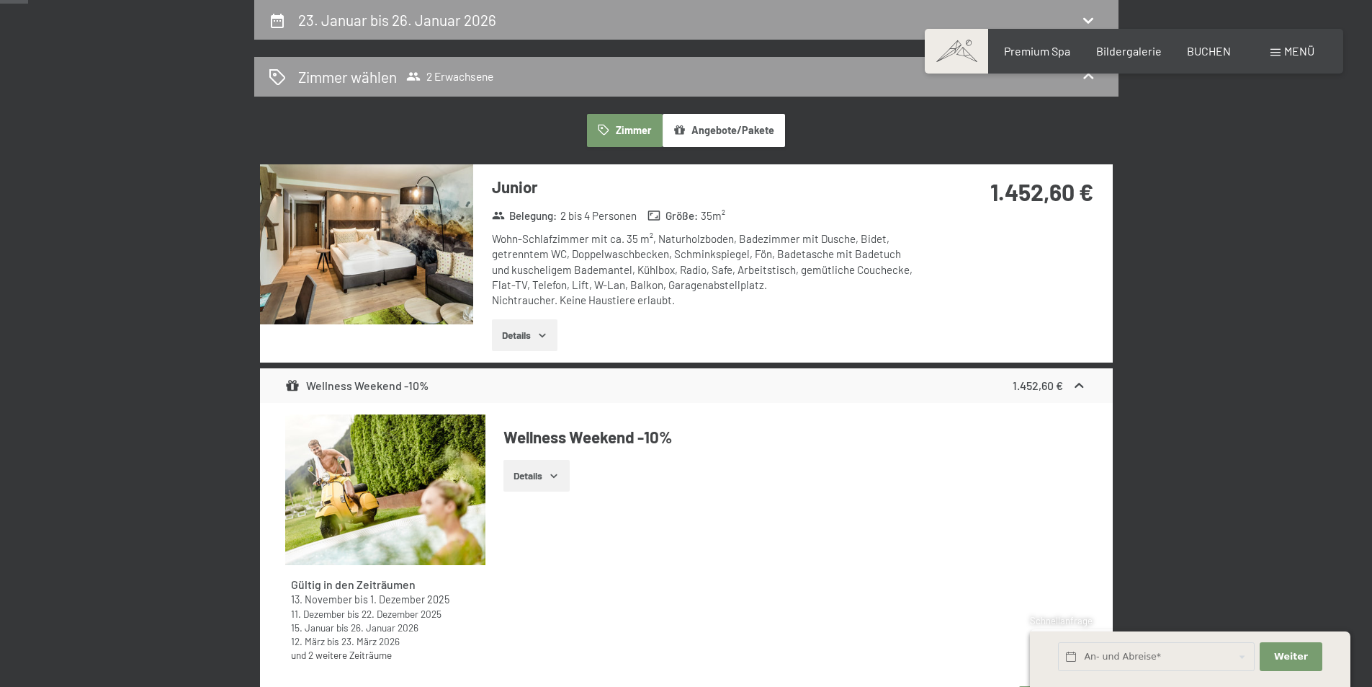
select select "[DATE]"
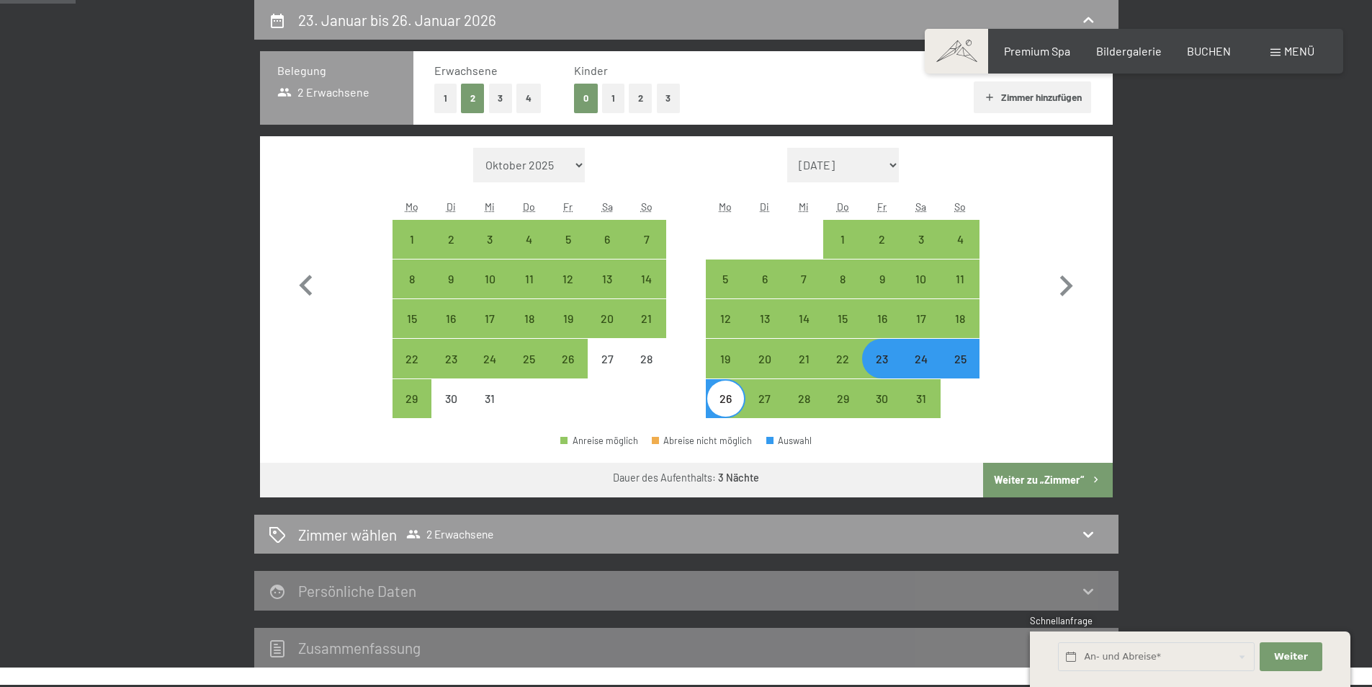
drag, startPoint x: 851, startPoint y: 357, endPoint x: 873, endPoint y: 348, distance: 23.9
click at [851, 356] on div "22" at bounding box center [843, 371] width 36 height 36
select select "[DATE]"
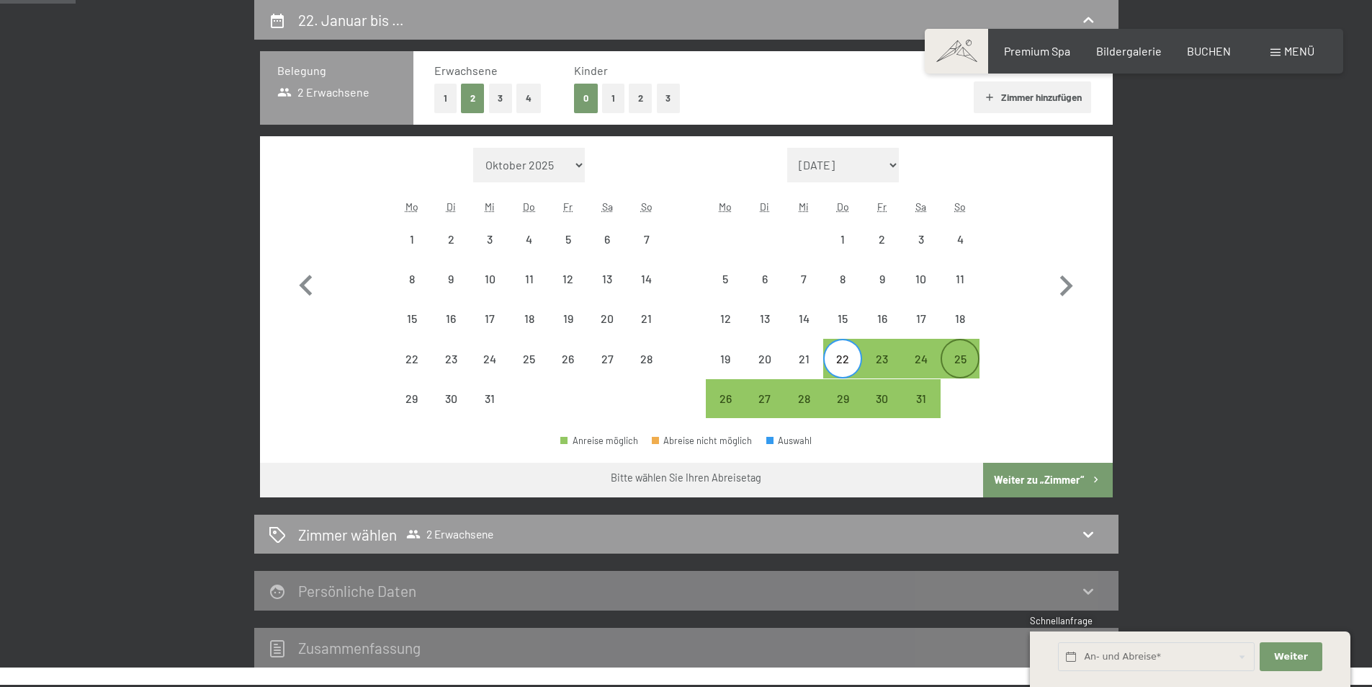
click at [971, 354] on div "25" at bounding box center [960, 371] width 36 height 36
select select "[DATE]"
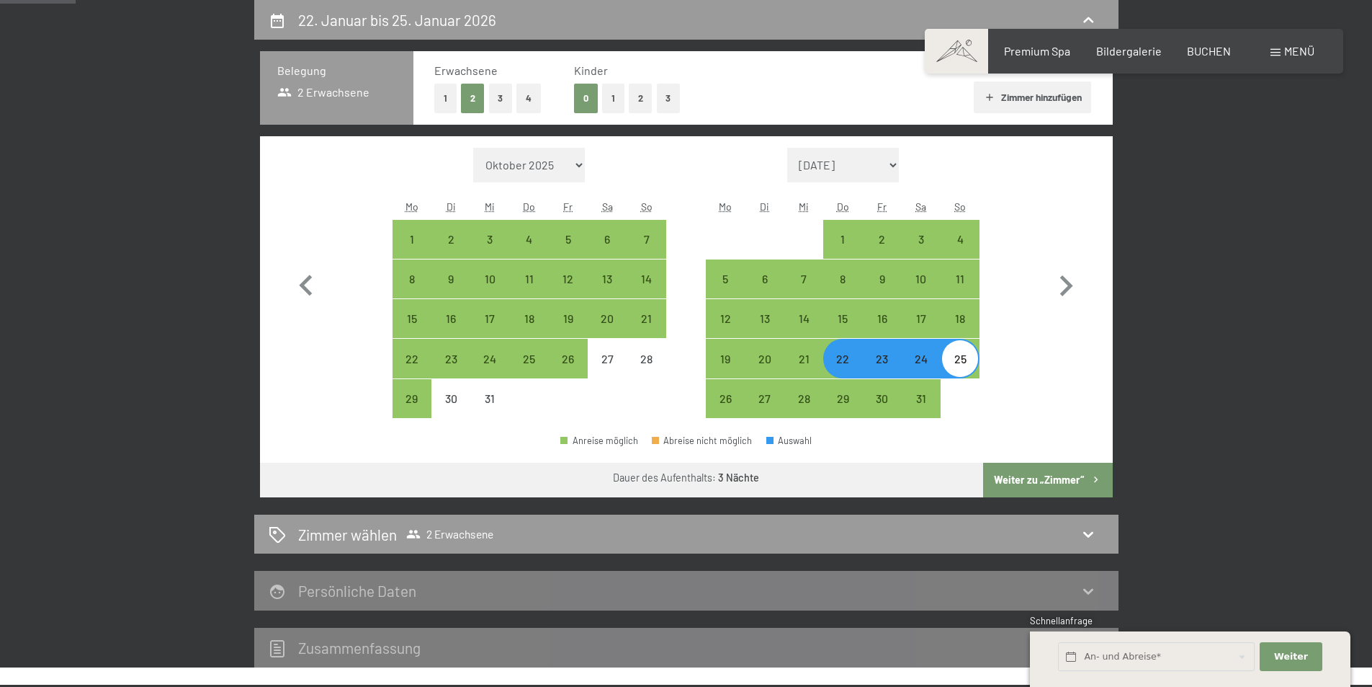
click at [1049, 476] on button "Weiter zu „Zimmer“" at bounding box center [1047, 480] width 129 height 35
select select "[DATE]"
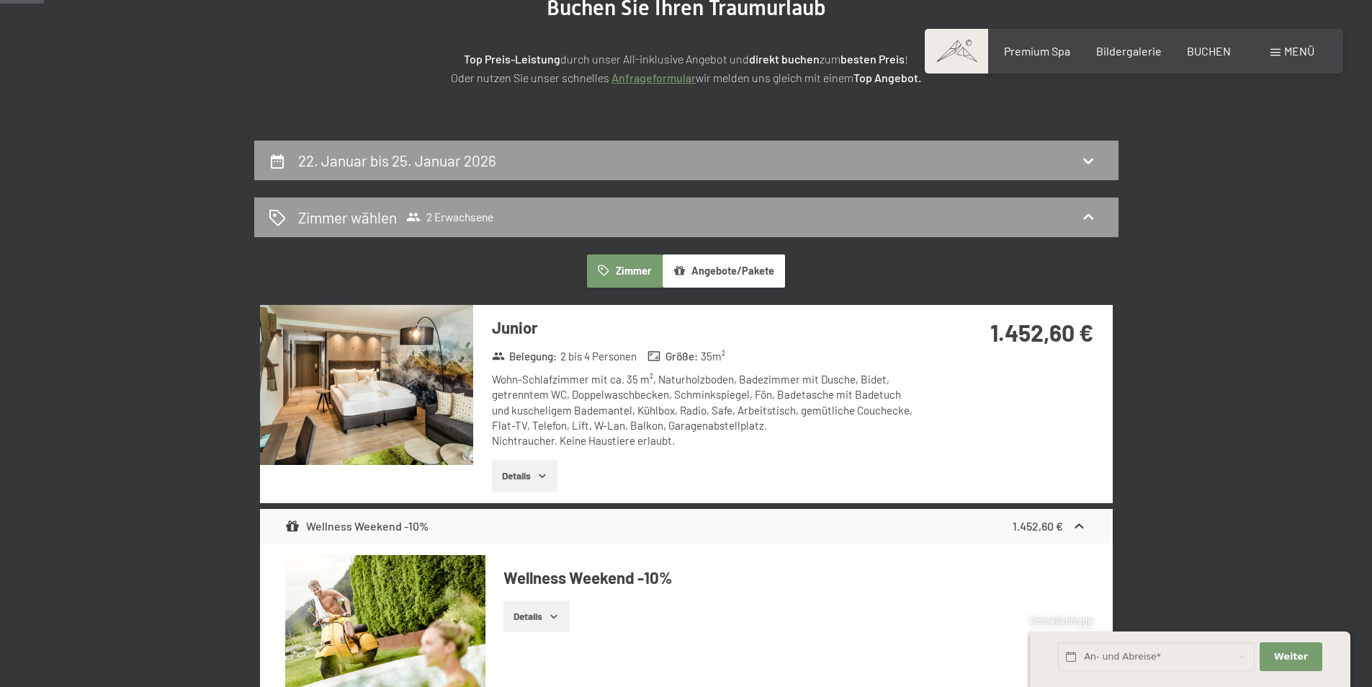
scroll to position [200, 0]
